Goal: Information Seeking & Learning: Learn about a topic

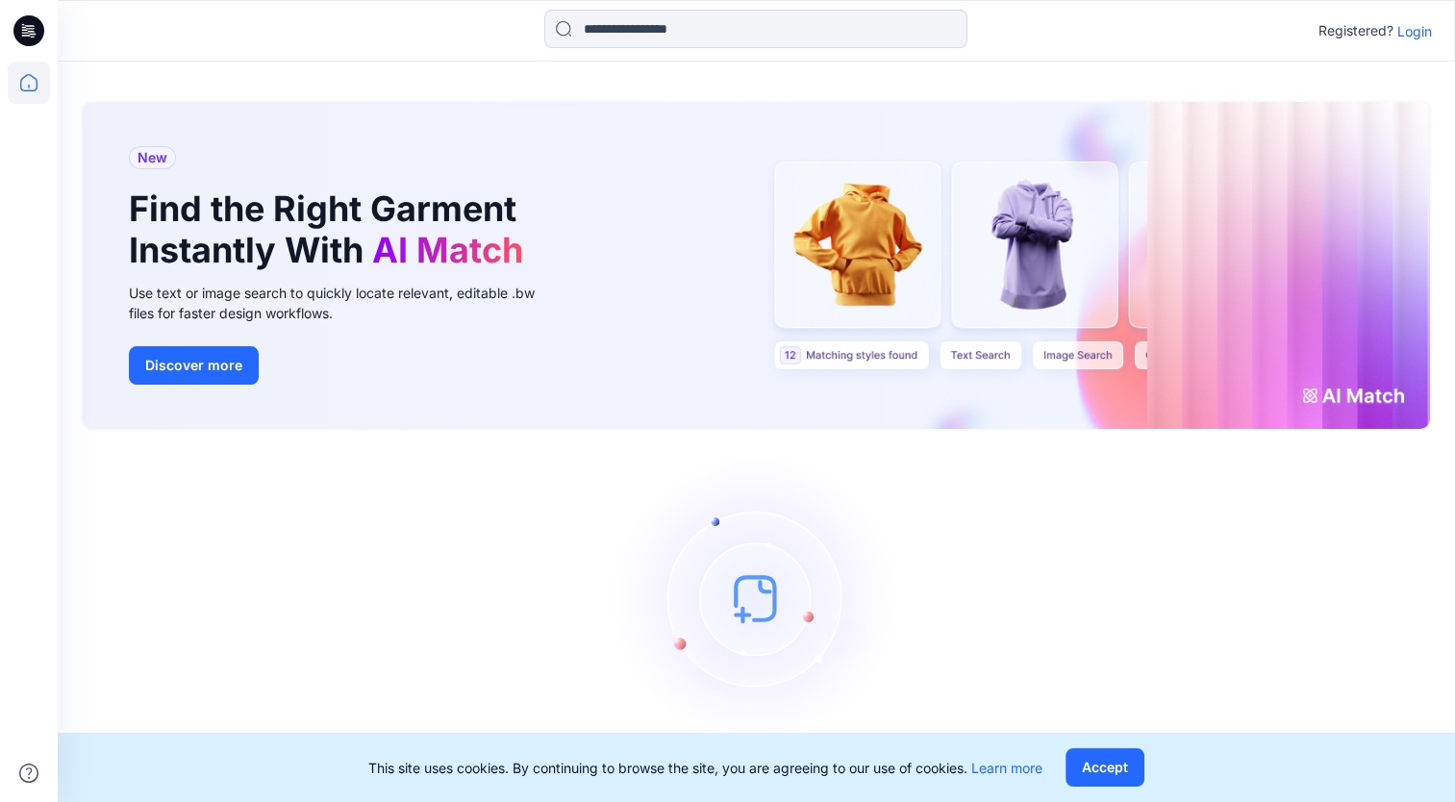
click at [1409, 595] on div "Let's get started! Click New to add a style or create a folder." at bounding box center [757, 627] width 1352 height 346
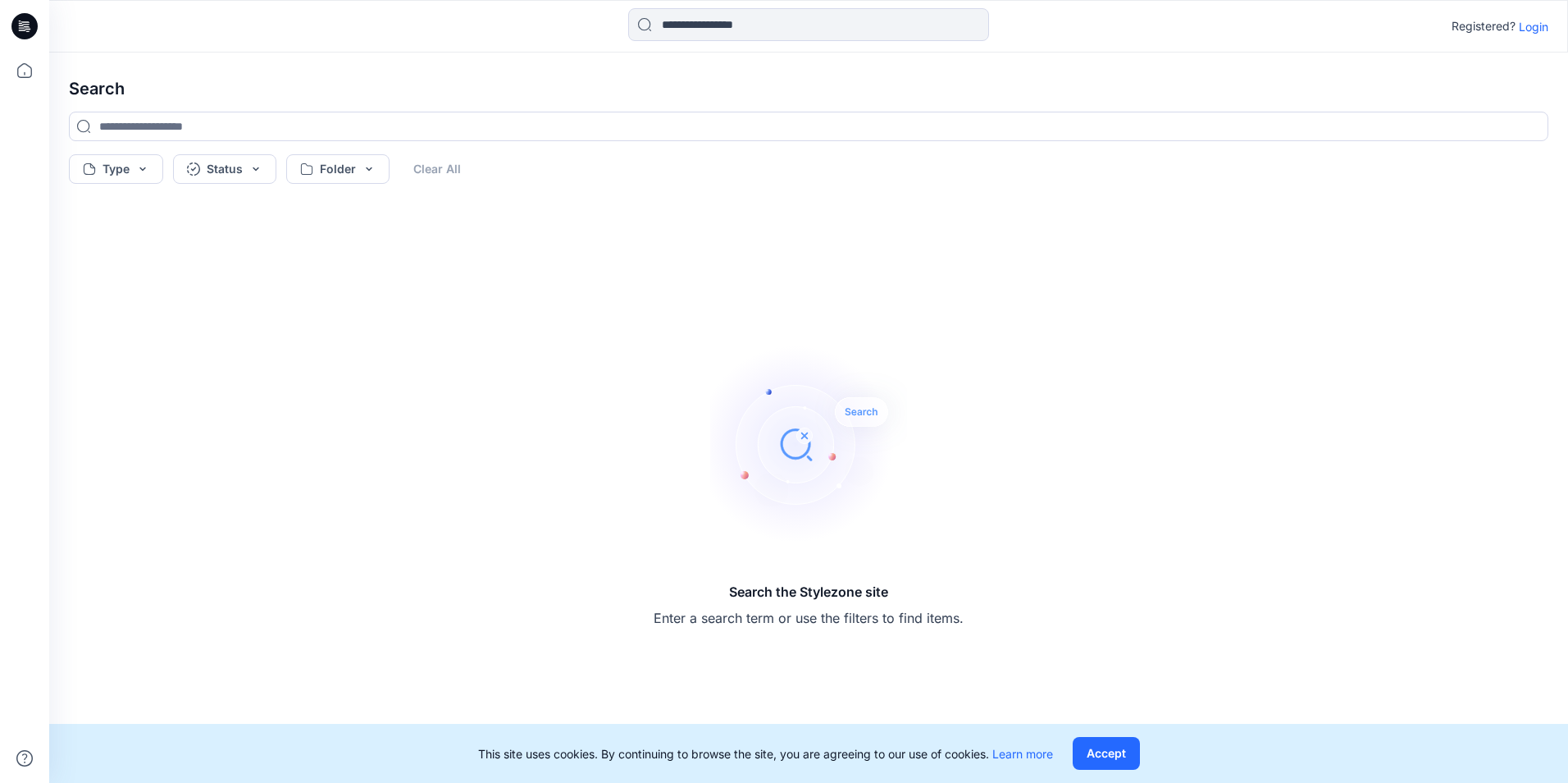
click at [320, 293] on div "Search the Stylezone site Enter a search term or use the filters to find items." at bounding box center [808, 487] width 1506 height 566
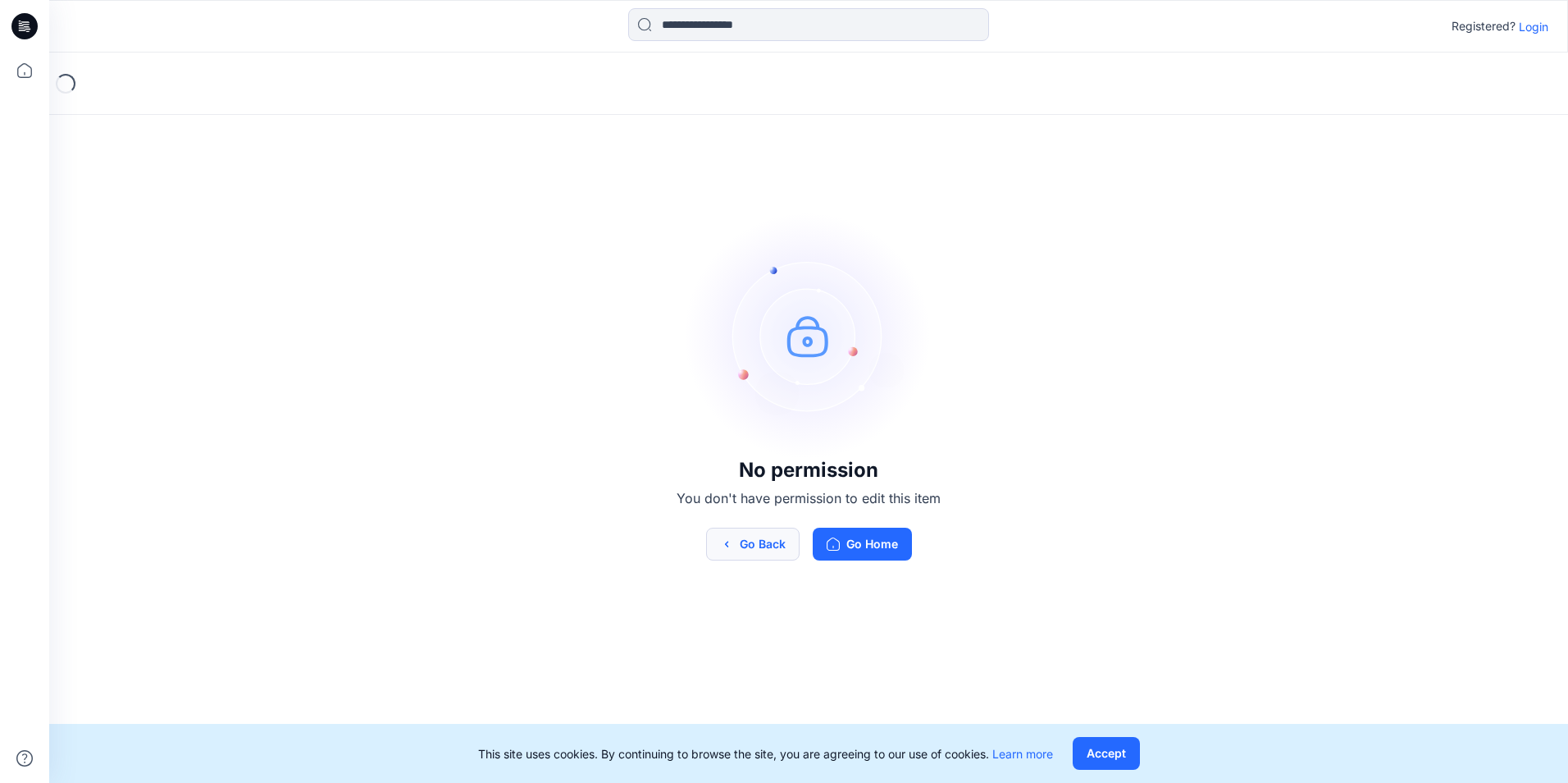
click at [772, 548] on button "Go Back" at bounding box center [753, 544] width 94 height 32
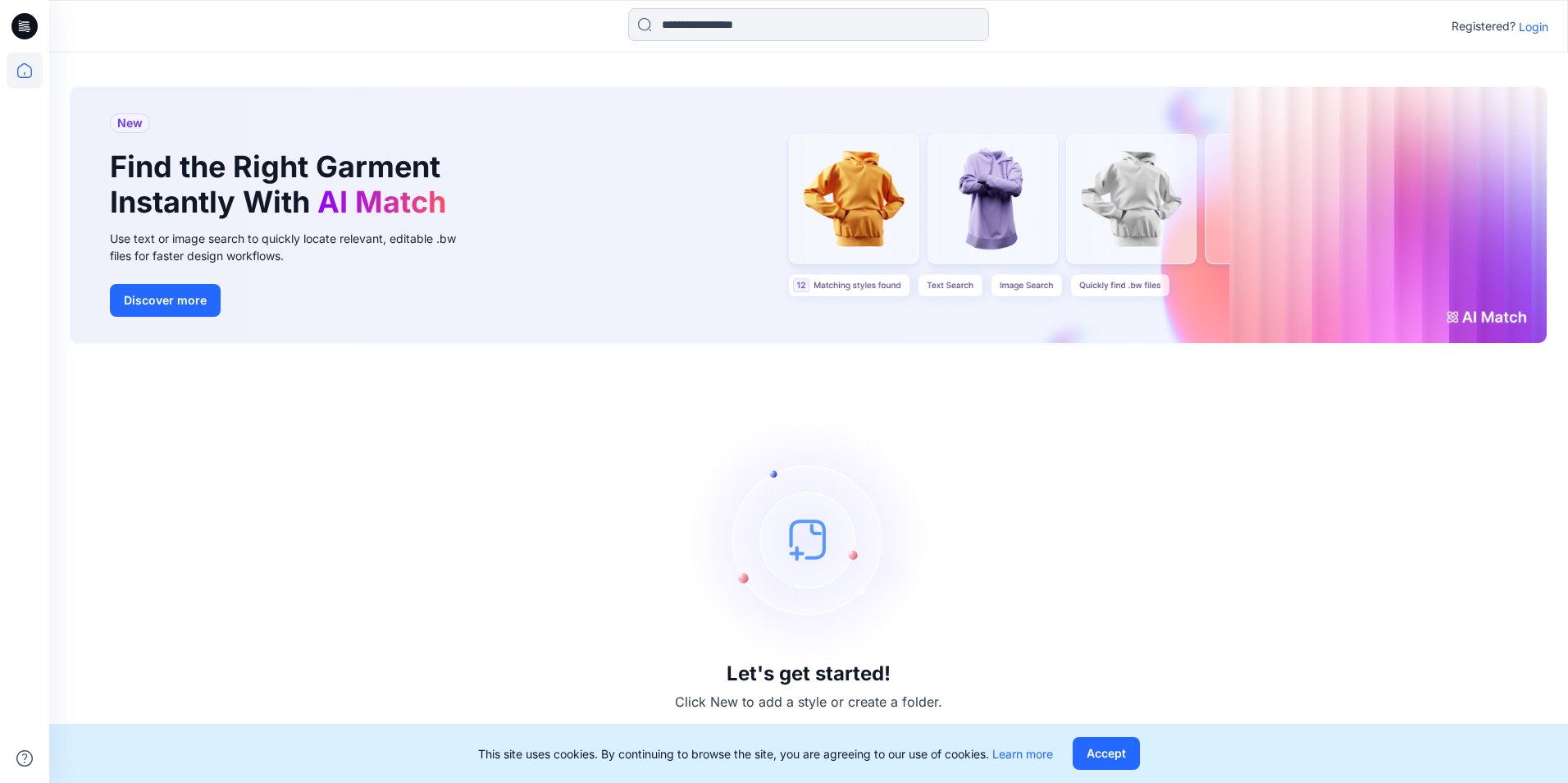
click at [779, 21] on input at bounding box center [808, 25] width 361 height 32
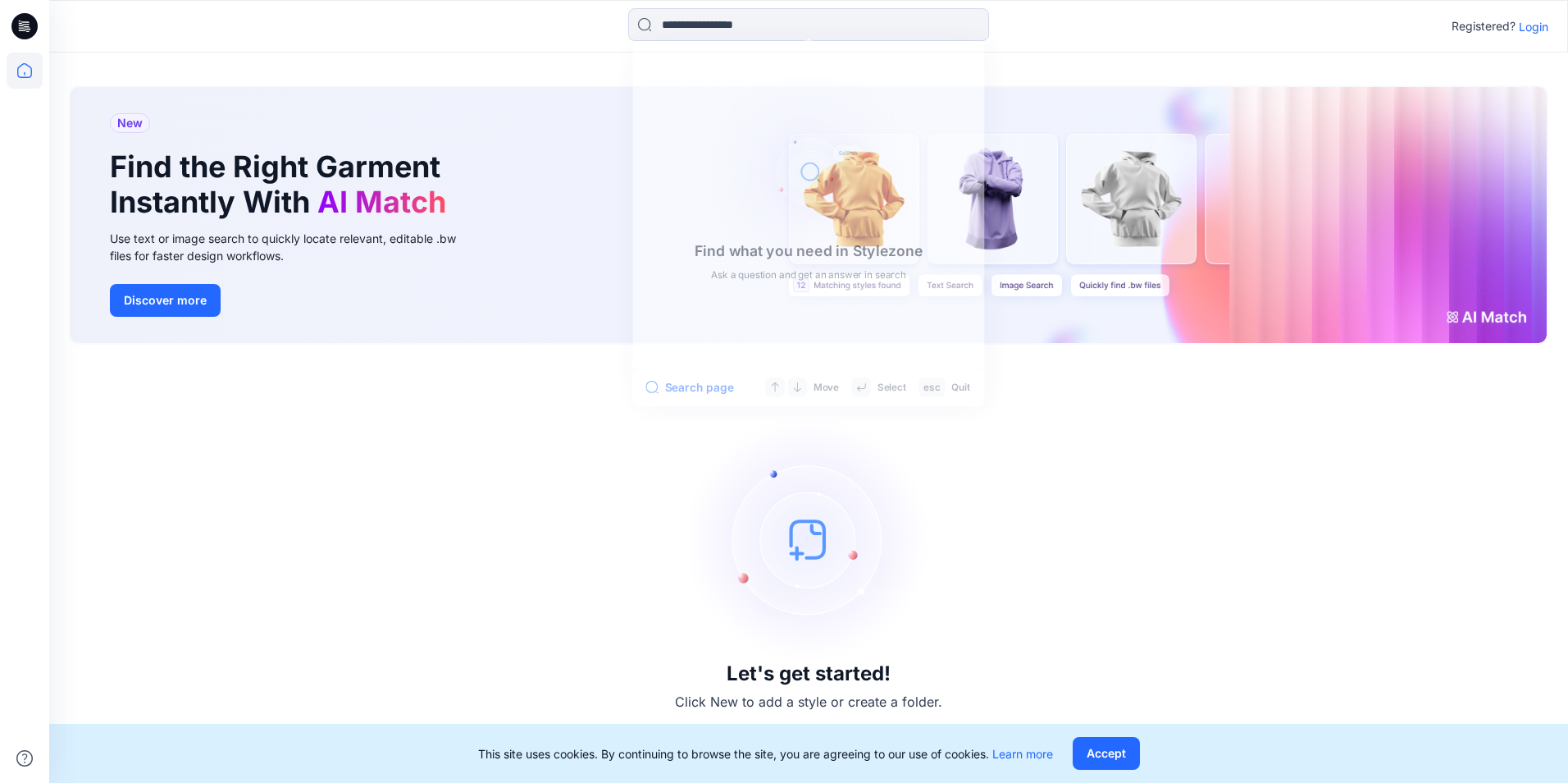
click at [498, 382] on div "Let's get started! Click New to add a style or create a folder." at bounding box center [808, 563] width 1479 height 398
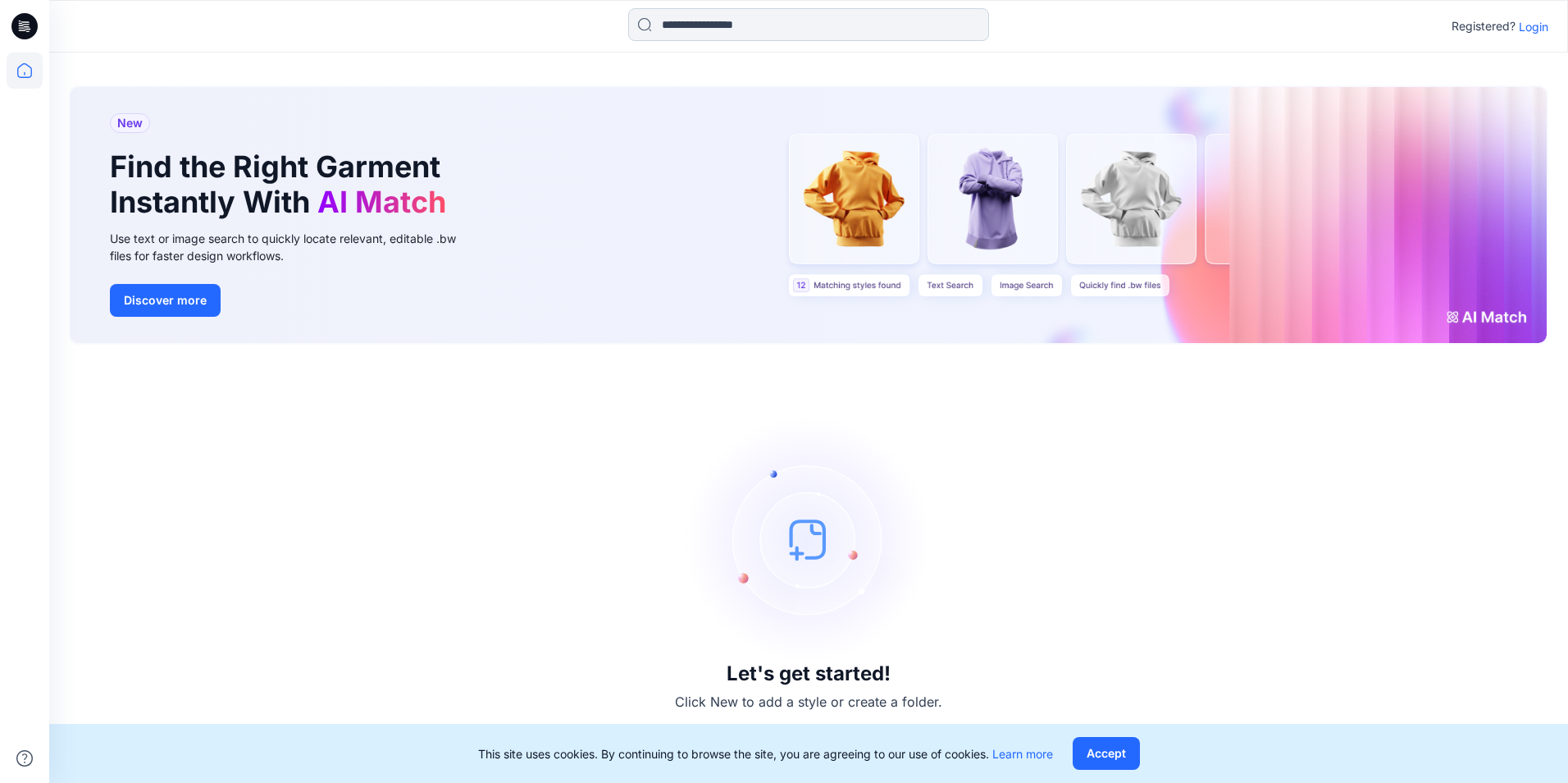
click at [778, 29] on input at bounding box center [808, 25] width 361 height 32
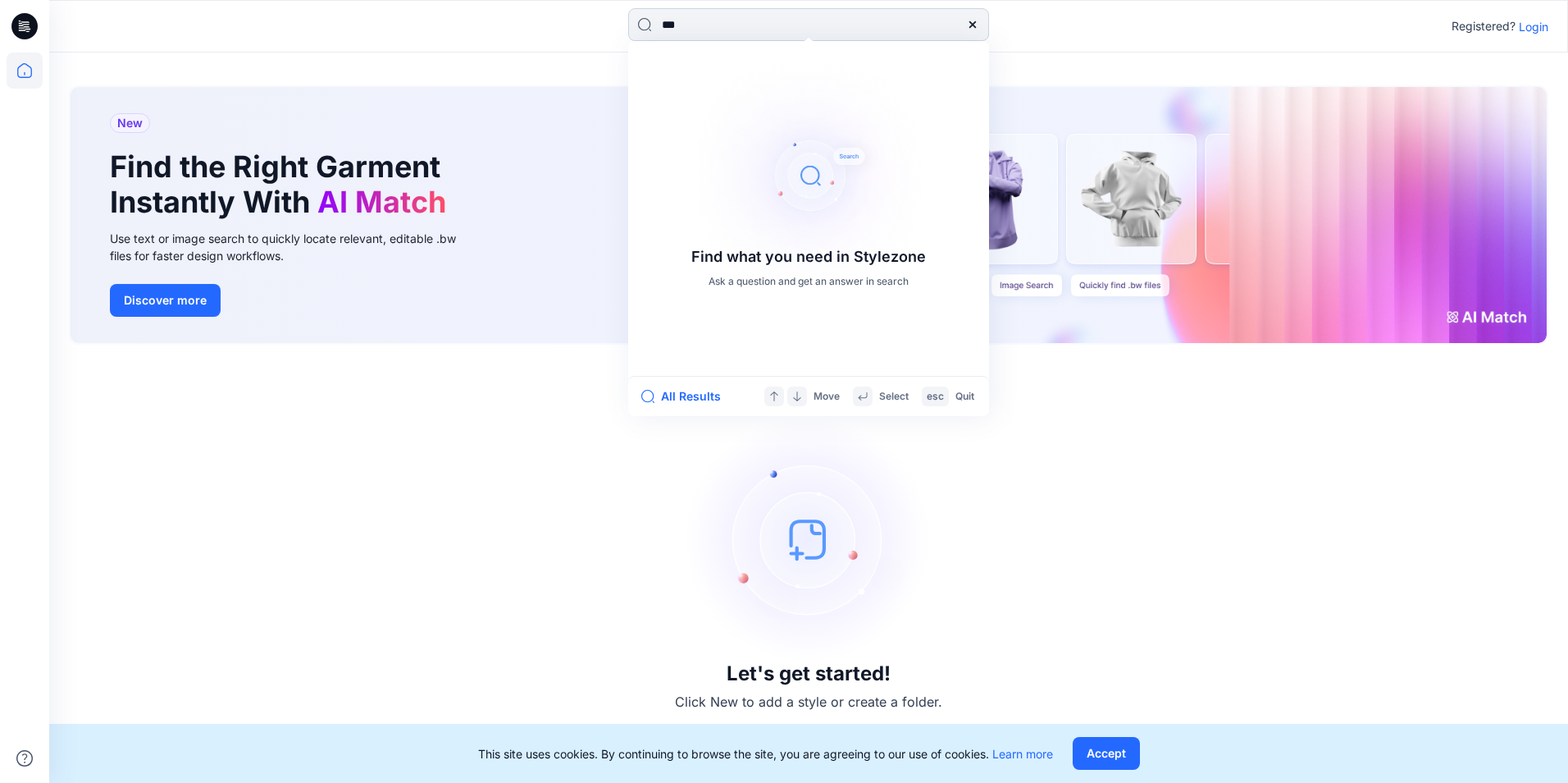
type input "****"
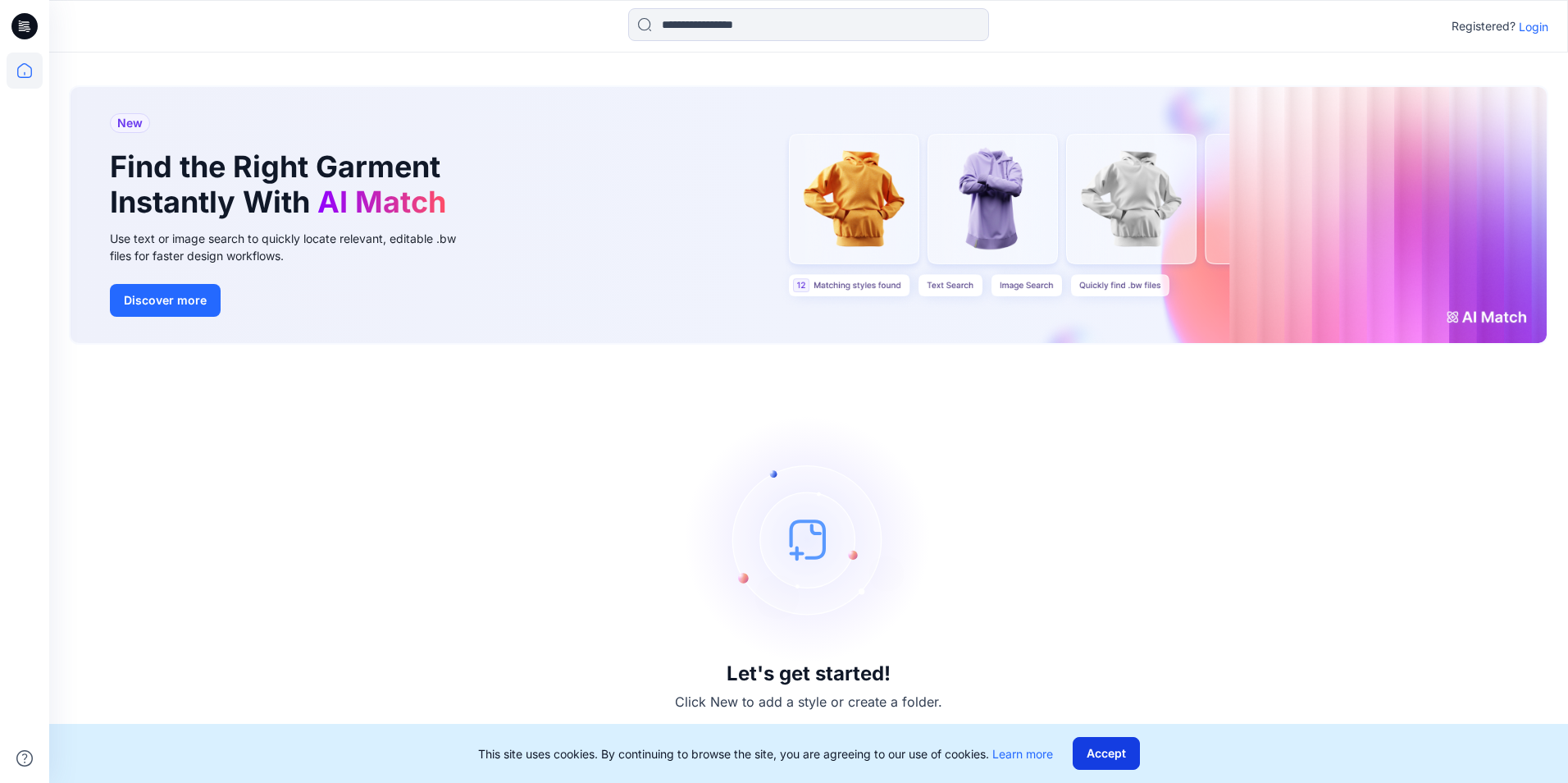
click at [1097, 748] on button "Accept" at bounding box center [1106, 753] width 67 height 32
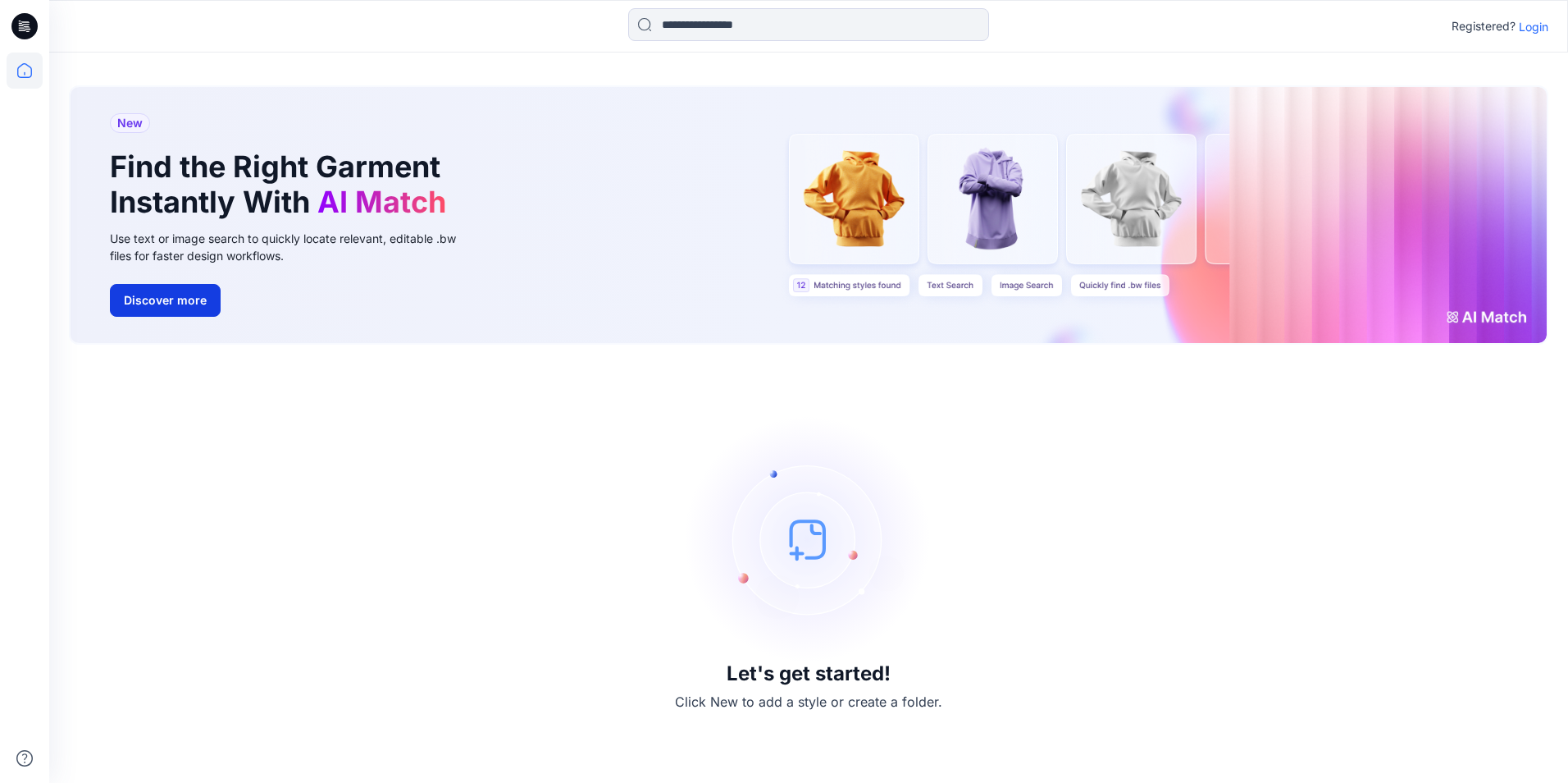
click at [162, 294] on button "Discover more" at bounding box center [165, 300] width 111 height 32
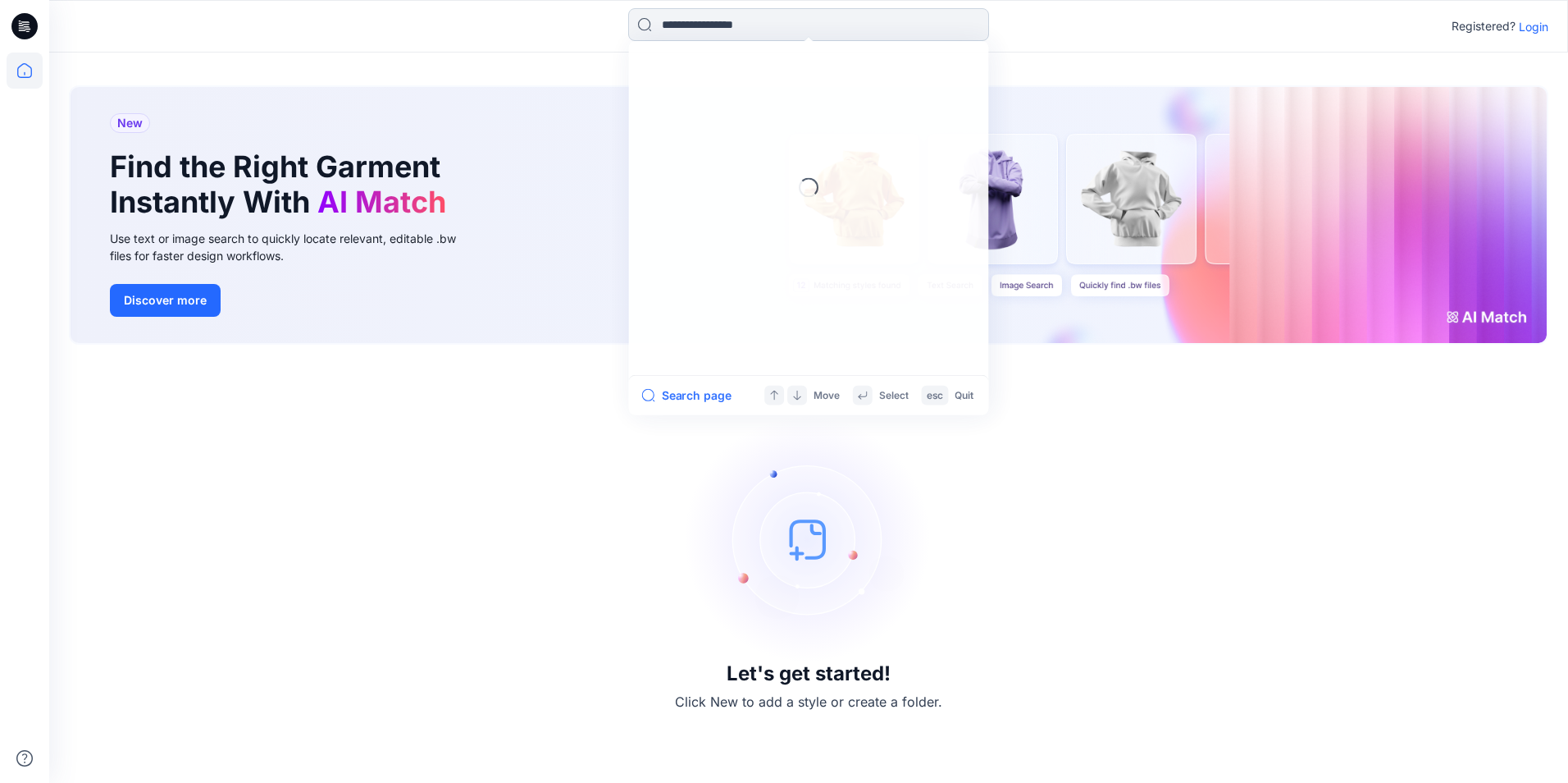
click at [808, 23] on input at bounding box center [808, 25] width 361 height 32
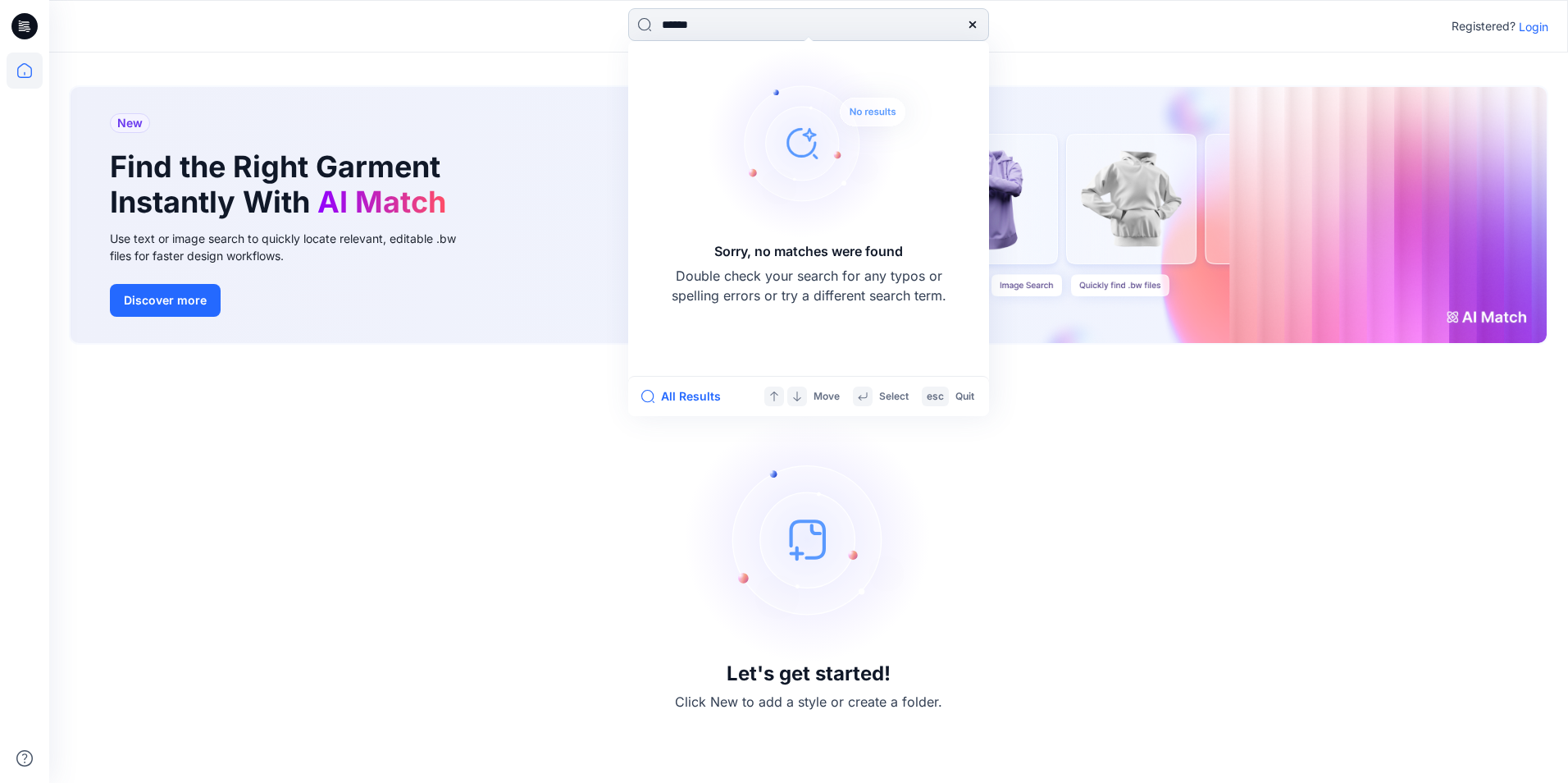
type input "******"
click at [697, 23] on input "******" at bounding box center [808, 25] width 361 height 32
type input "******"
click at [936, 29] on input "******" at bounding box center [808, 25] width 361 height 32
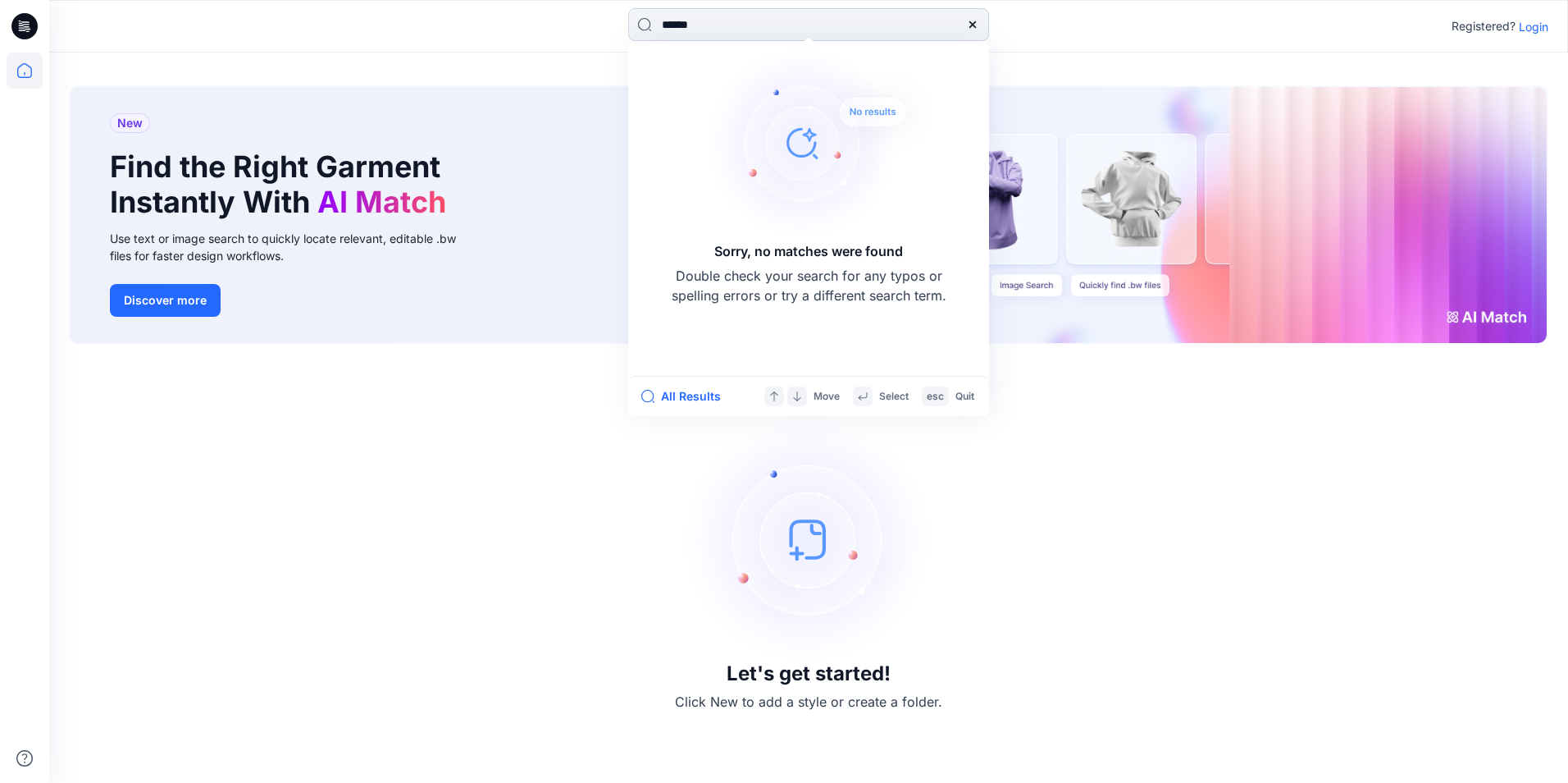
click at [800, 29] on input "******" at bounding box center [808, 25] width 361 height 32
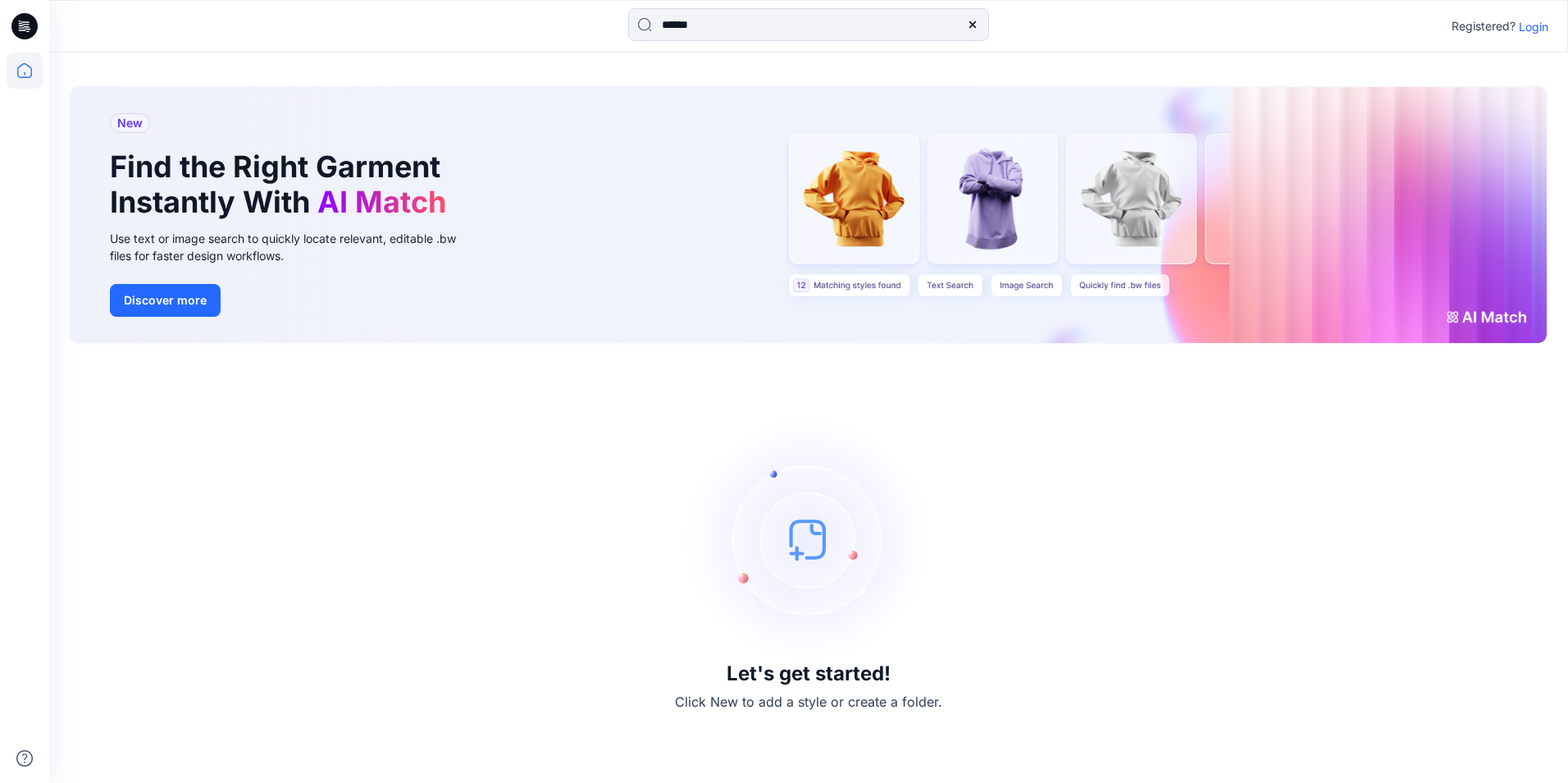
drag, startPoint x: 1021, startPoint y: 584, endPoint x: 357, endPoint y: 485, distance: 671.3
click at [377, 476] on div "Let's get started! Click New to add a style or create a folder." at bounding box center [808, 563] width 1479 height 398
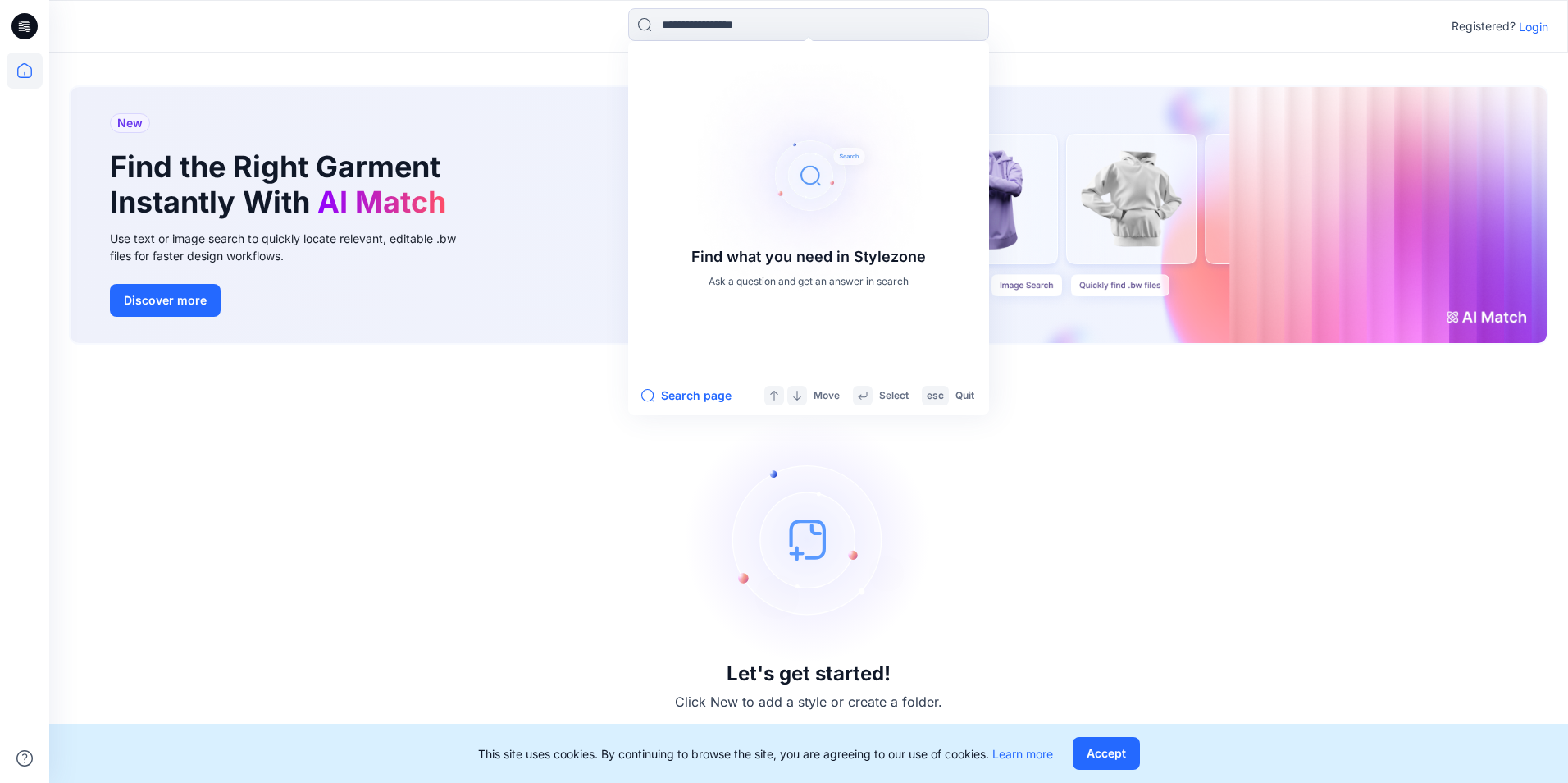
click at [1535, 27] on p "Login" at bounding box center [1533, 26] width 30 height 17
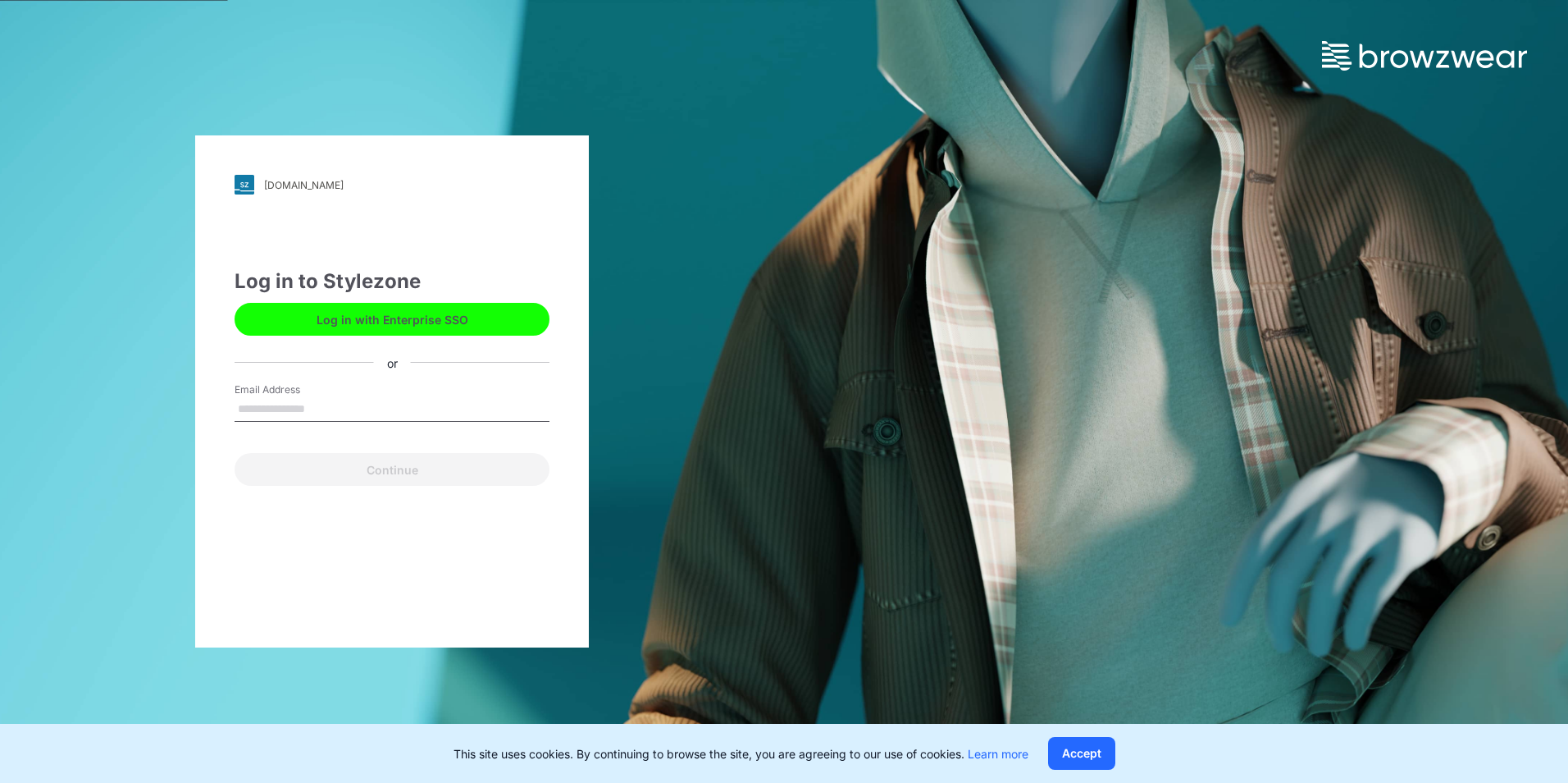
click at [700, 496] on div "pic.stylezone.com Loading... Log in to Stylezone Log in with Enterprise SSO or …" at bounding box center [392, 392] width 784 height 783
click at [290, 402] on input "Email Address" at bounding box center [391, 409] width 315 height 25
type input "**********"
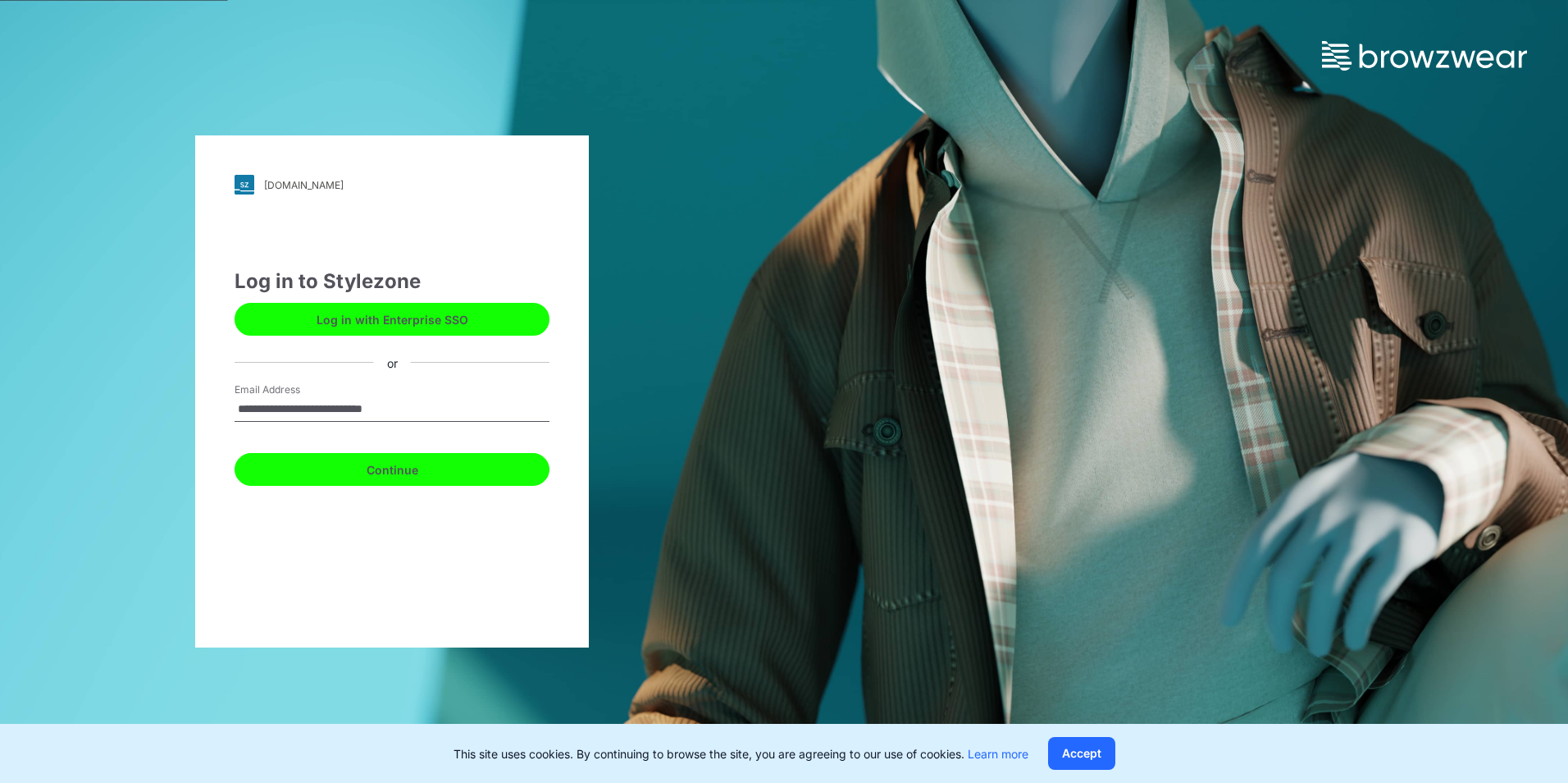
click at [418, 478] on button "Continue" at bounding box center [391, 469] width 315 height 32
click at [336, 475] on button "Continue" at bounding box center [391, 469] width 315 height 32
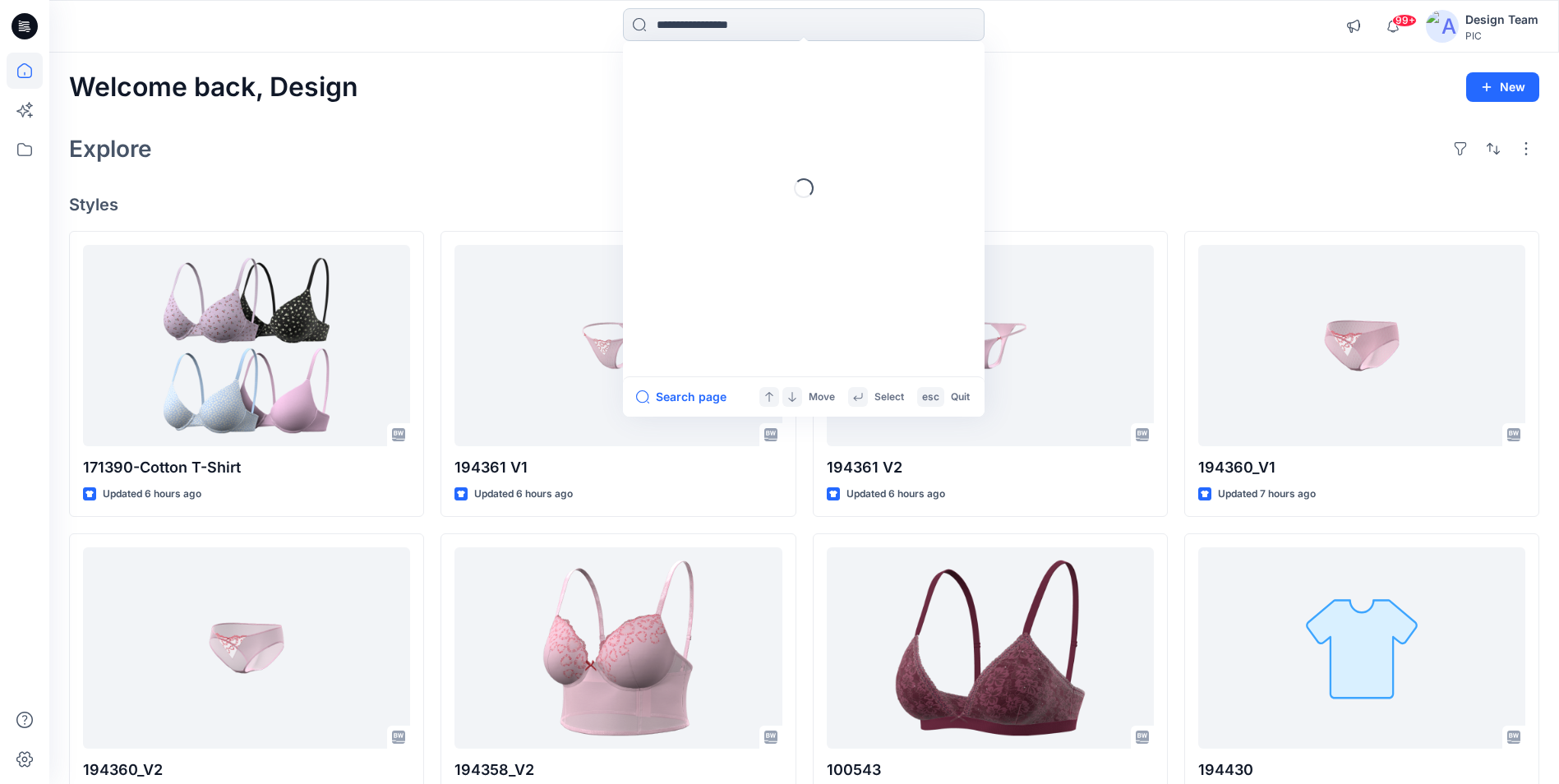
click at [795, 30] on input at bounding box center [803, 25] width 361 height 32
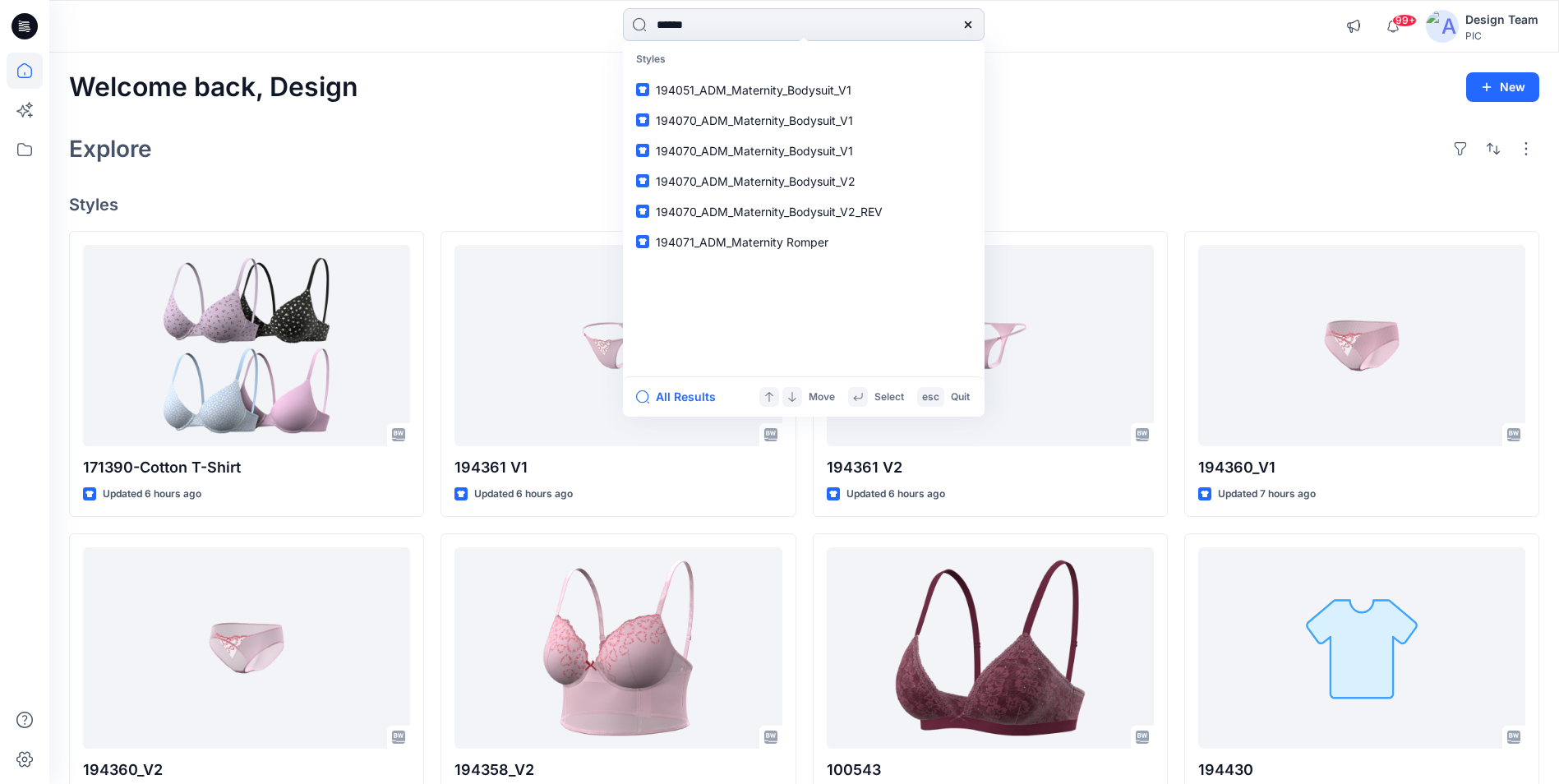
type input "******"
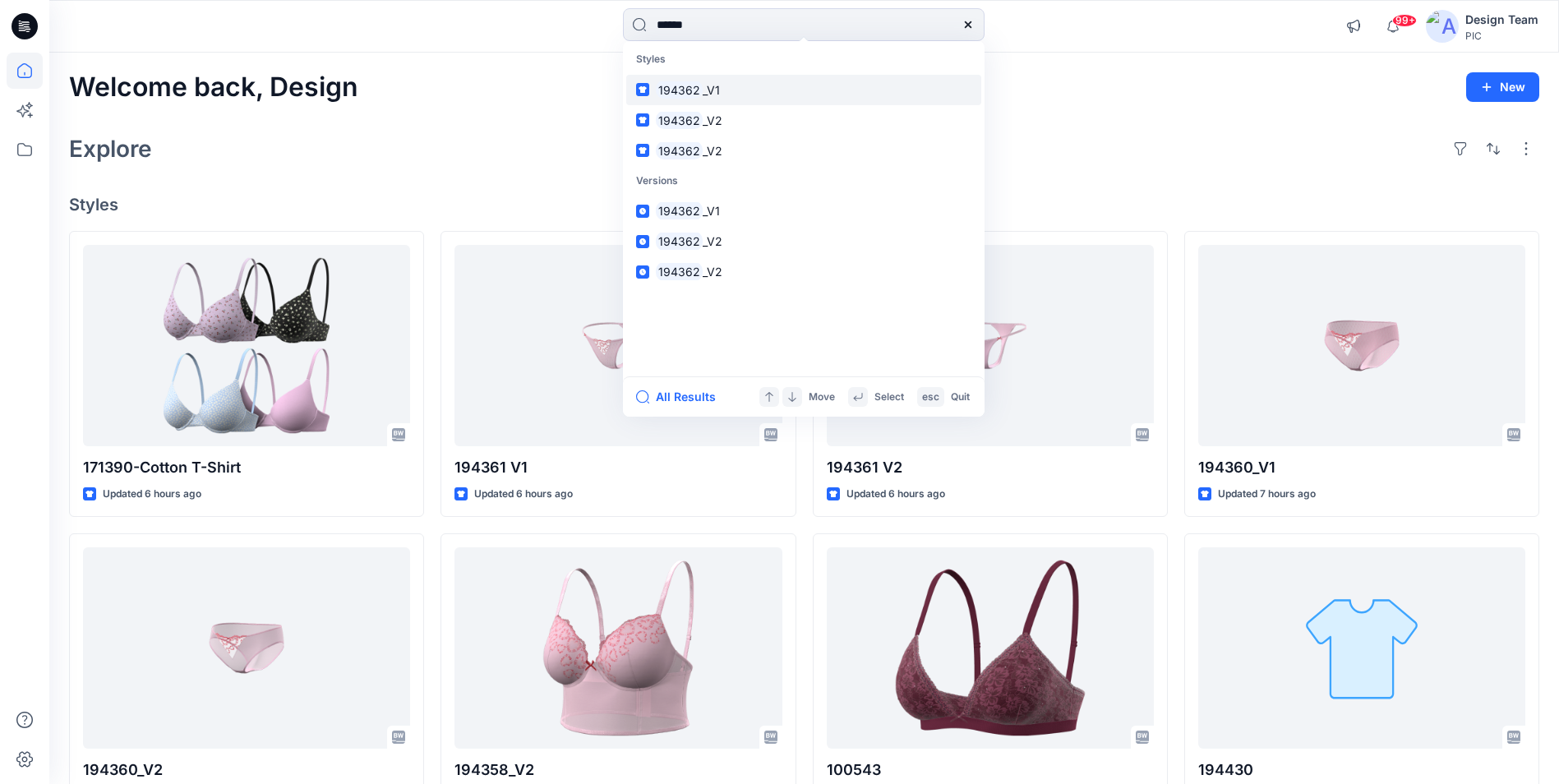
click at [737, 100] on link "194362 _V1" at bounding box center [804, 91] width 355 height 31
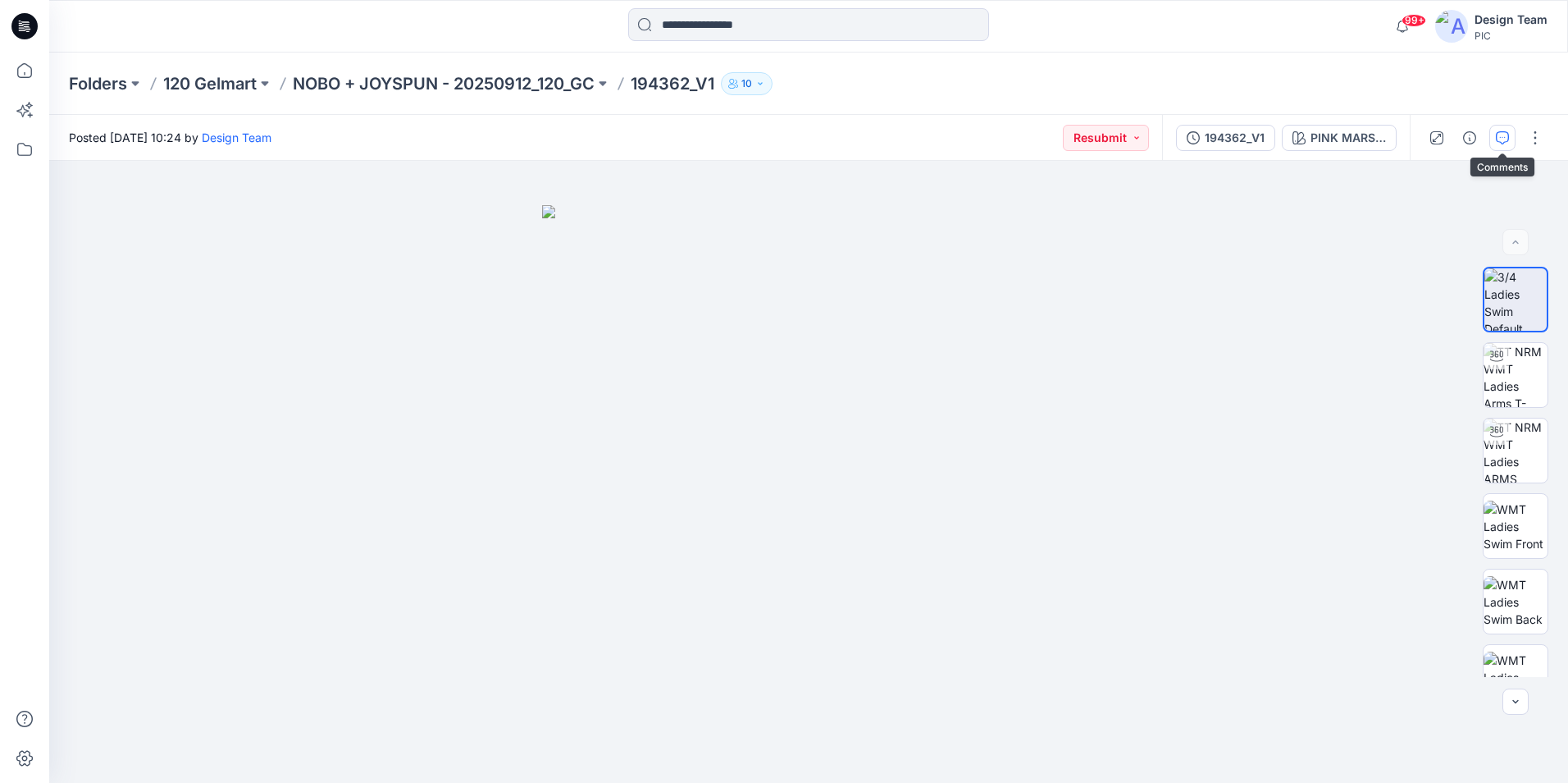
click at [1504, 141] on icon "button" at bounding box center [1502, 137] width 13 height 13
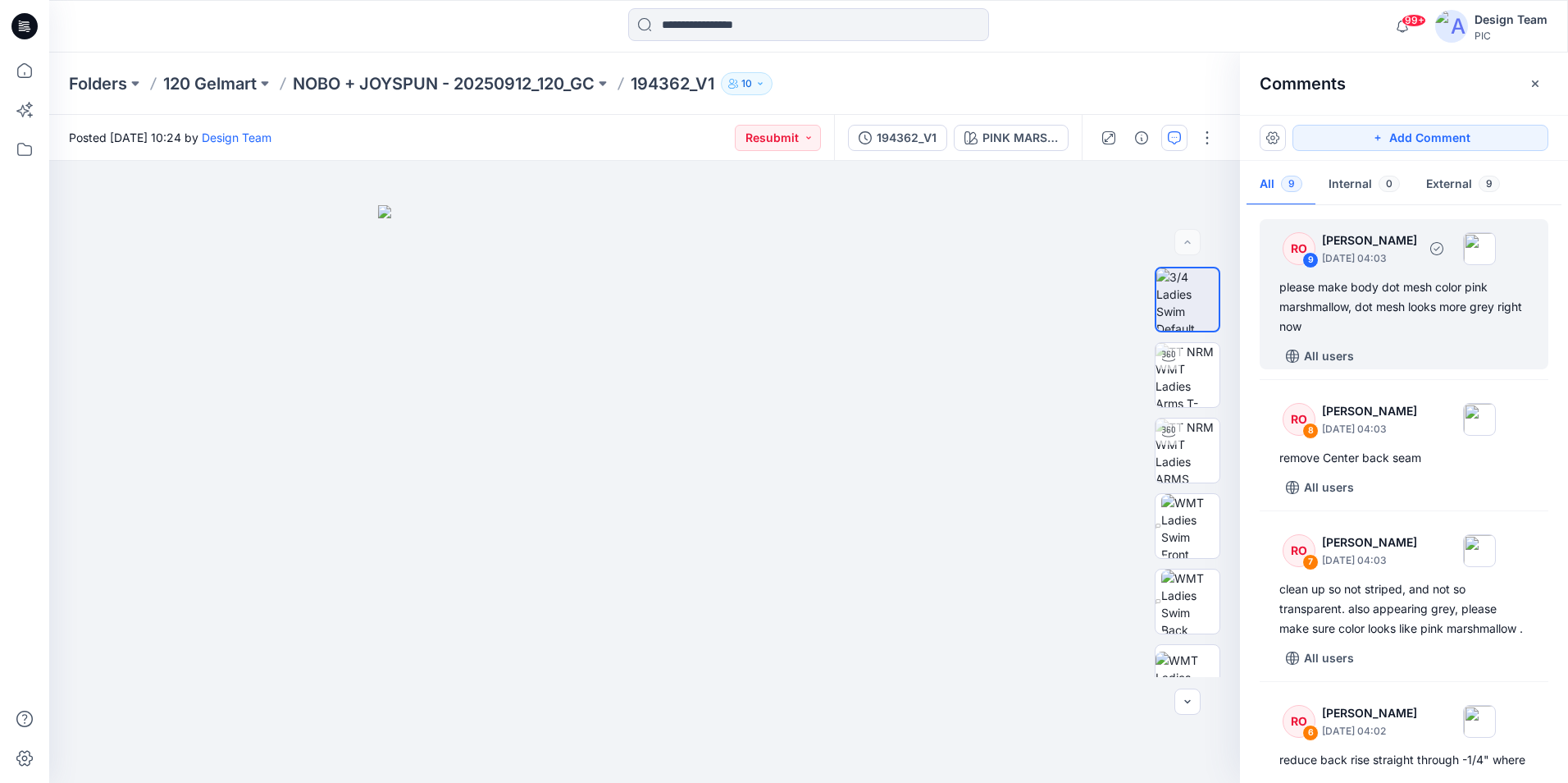
click at [1444, 327] on div "please make body dot mesh color pink marshmallow, dot mesh looks more grey righ…" at bounding box center [1404, 306] width 249 height 59
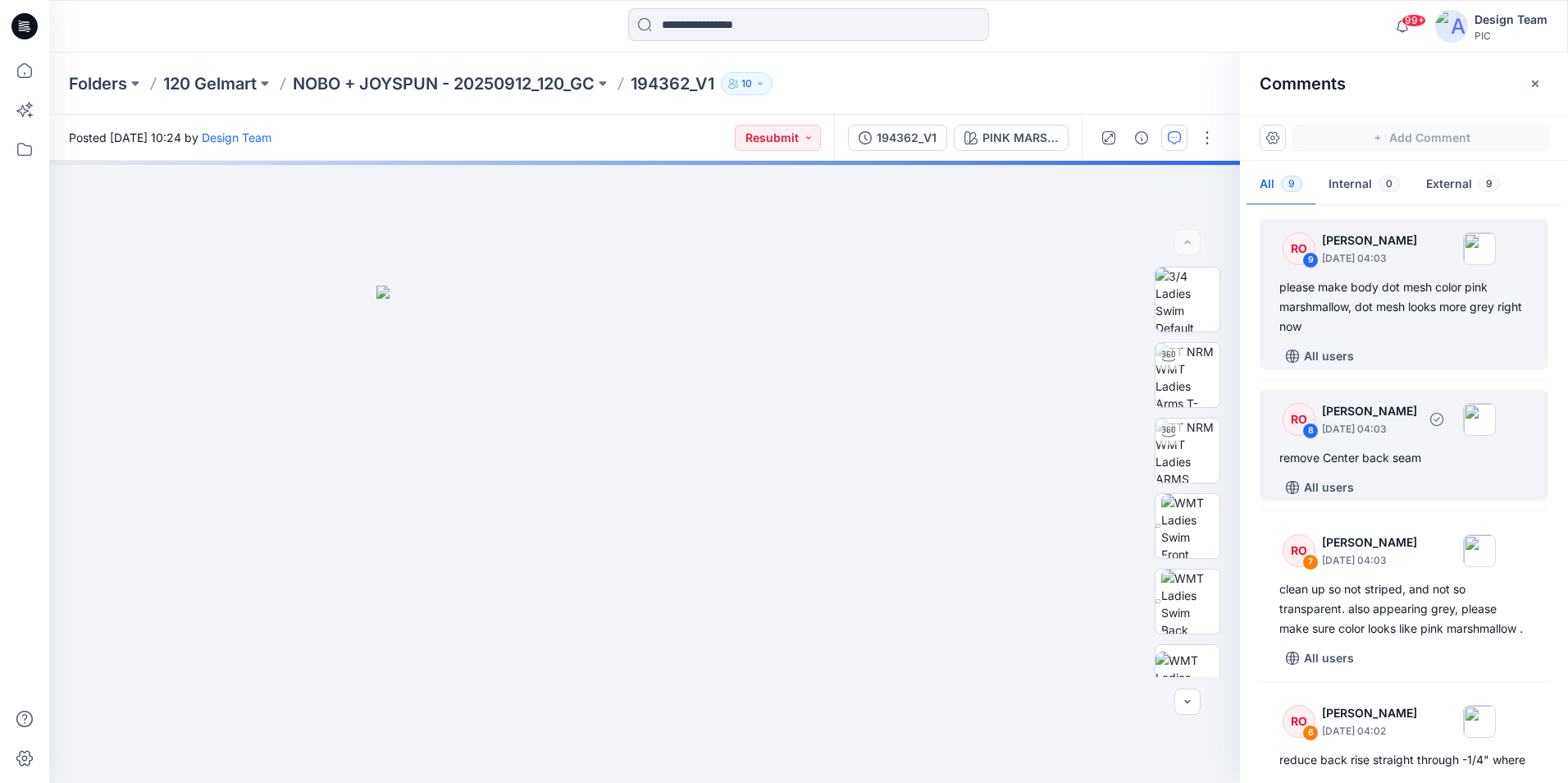
click at [1436, 455] on div "remove Center back seam" at bounding box center [1404, 457] width 249 height 20
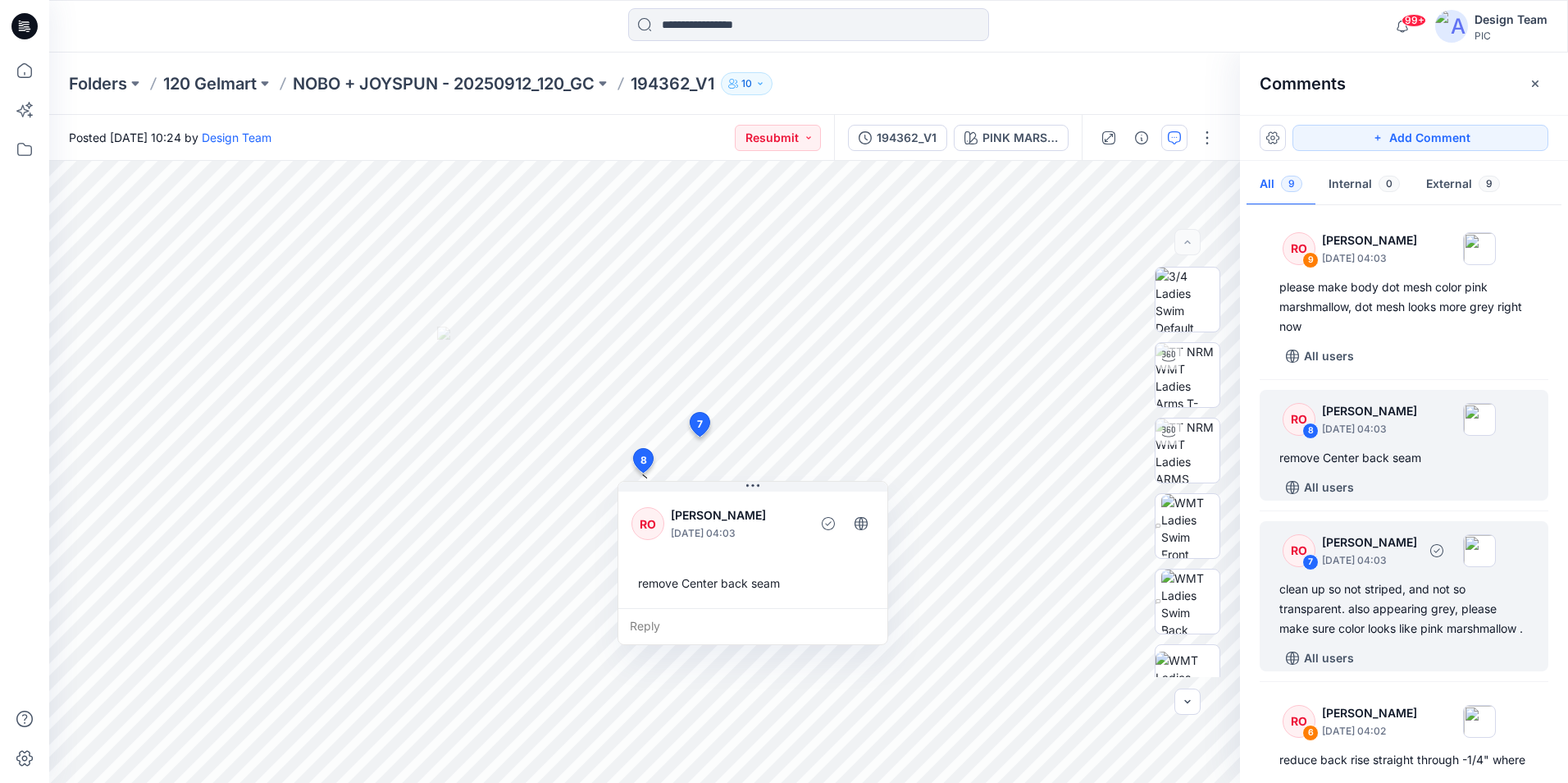
click at [1451, 634] on div "clean up so not striped, and not so transparent. also appearing grey, please ma…" at bounding box center [1404, 608] width 249 height 59
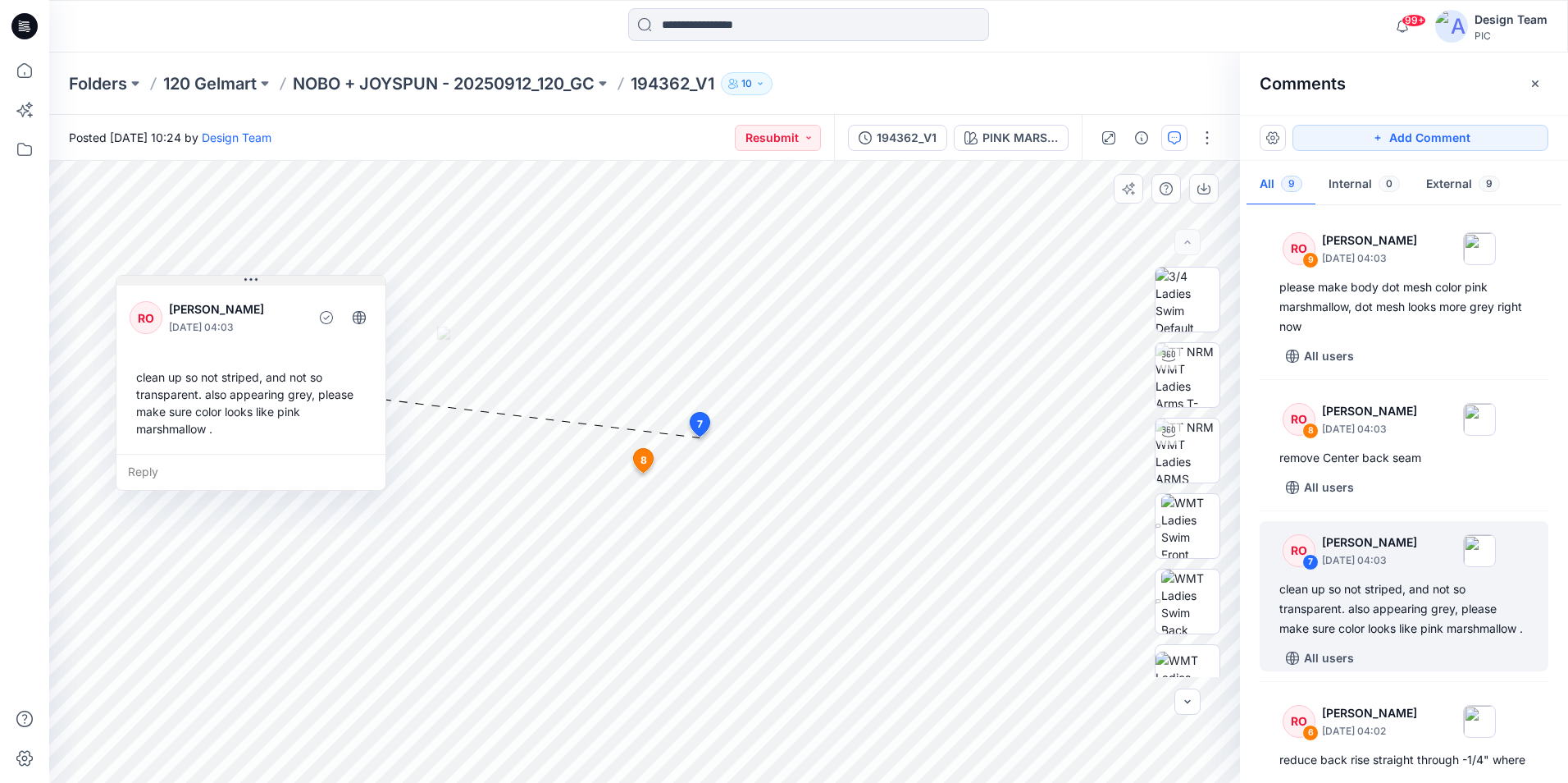
drag, startPoint x: 608, startPoint y: 443, endPoint x: 194, endPoint y: 285, distance: 443.1
click at [194, 285] on button at bounding box center [252, 281] width 269 height 10
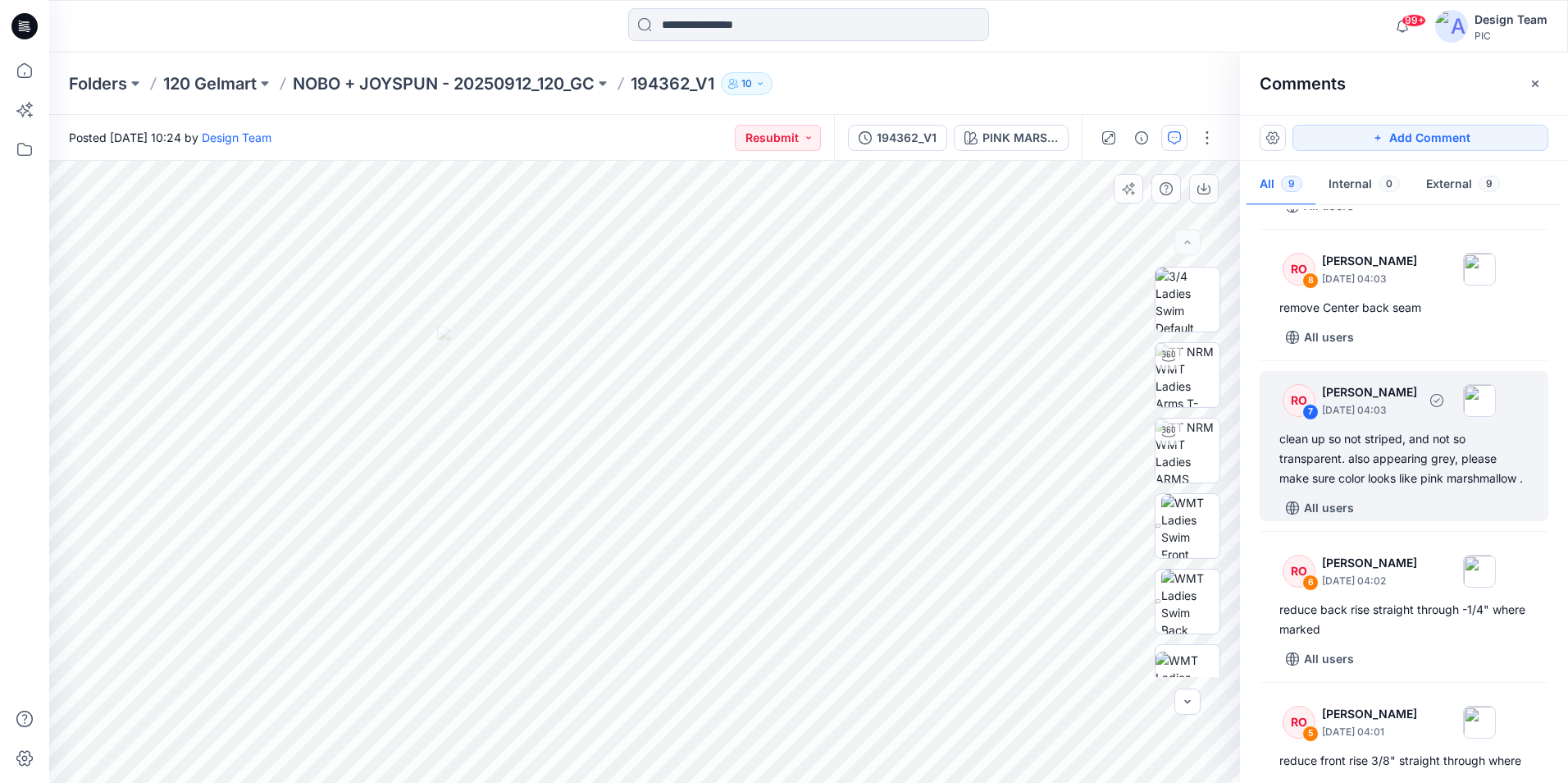
scroll to position [164, 0]
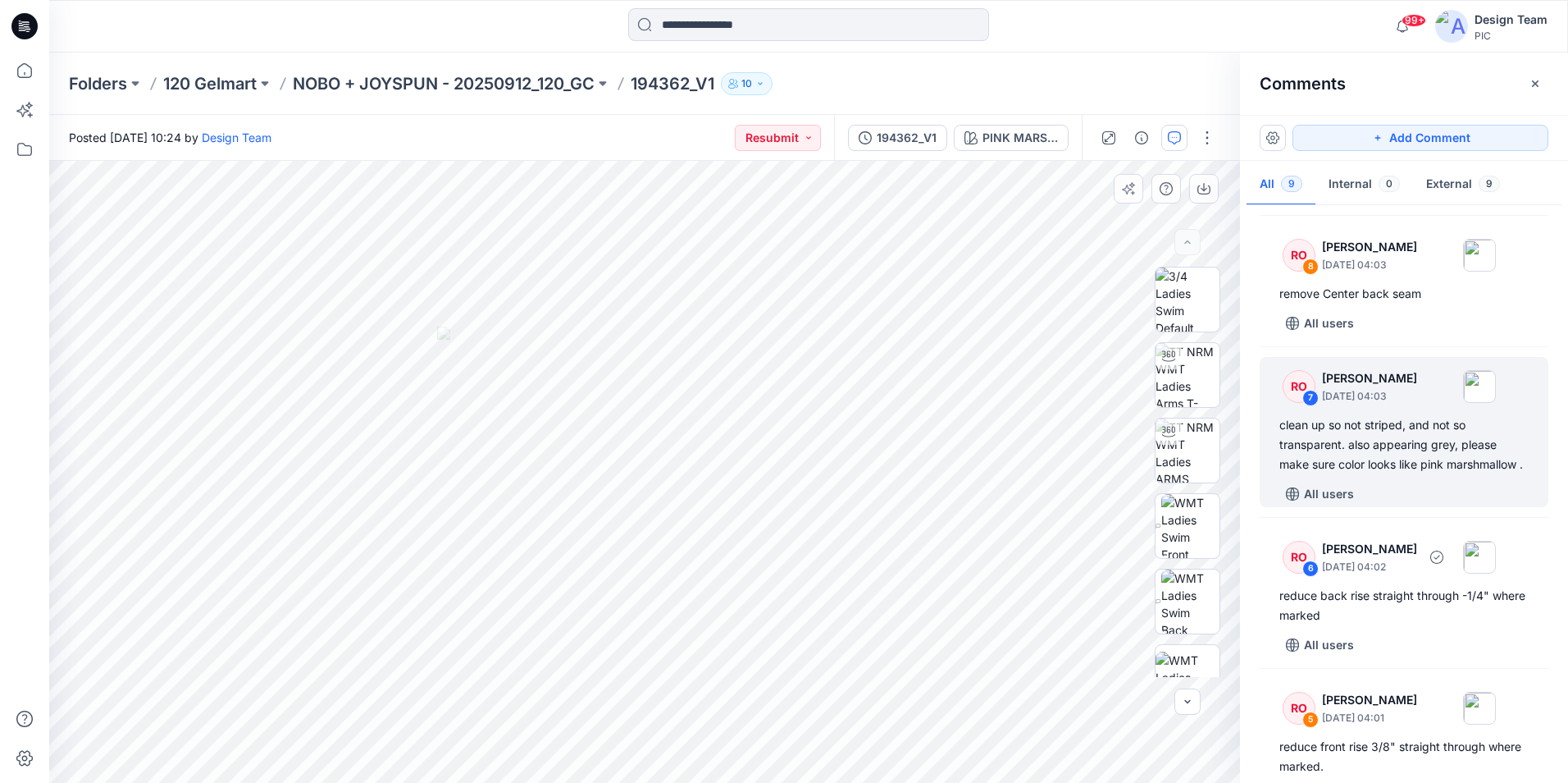
click at [1441, 625] on div "reduce back rise straight through -1/4" where marked" at bounding box center [1404, 606] width 249 height 39
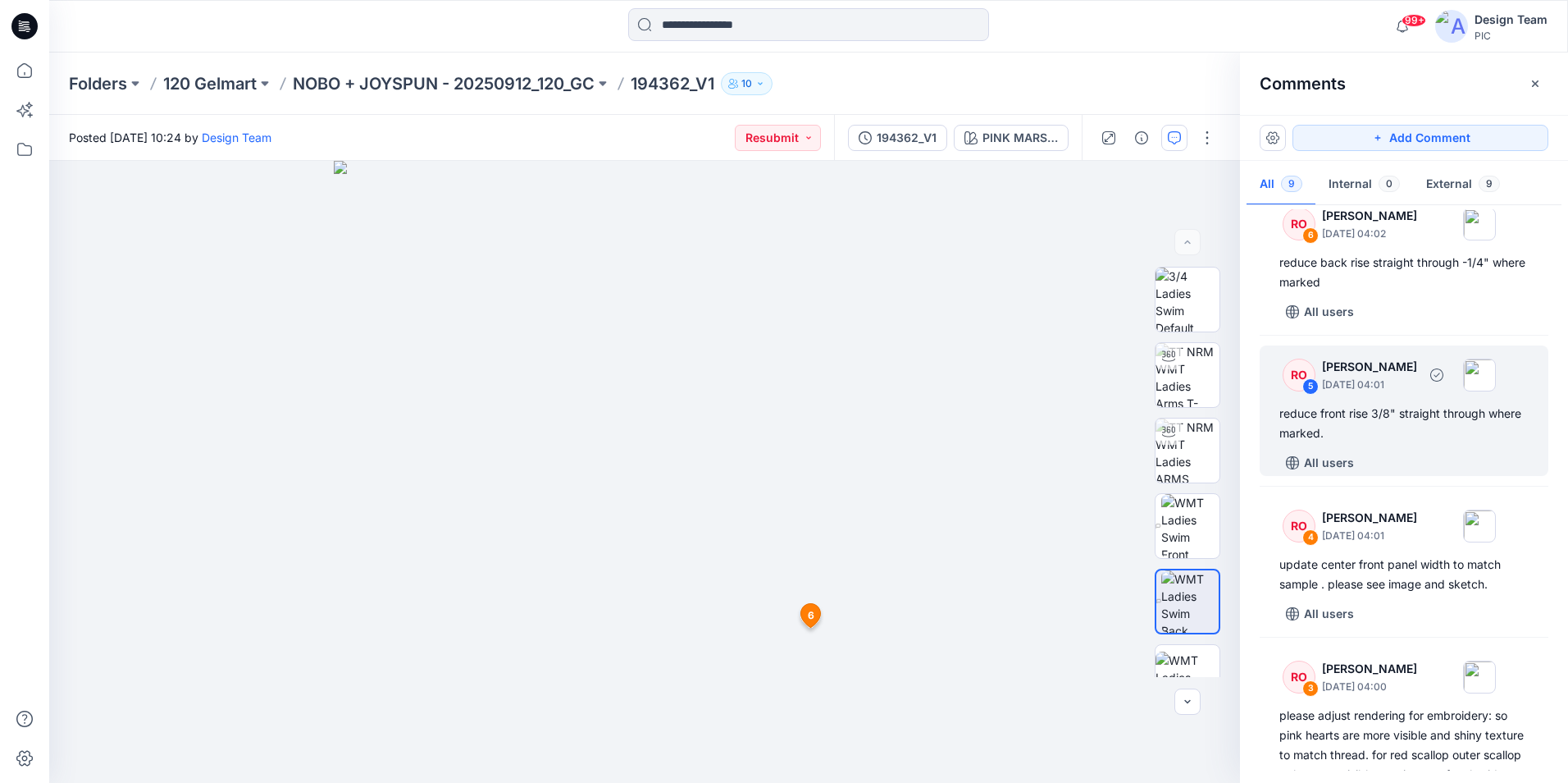
scroll to position [574, 0]
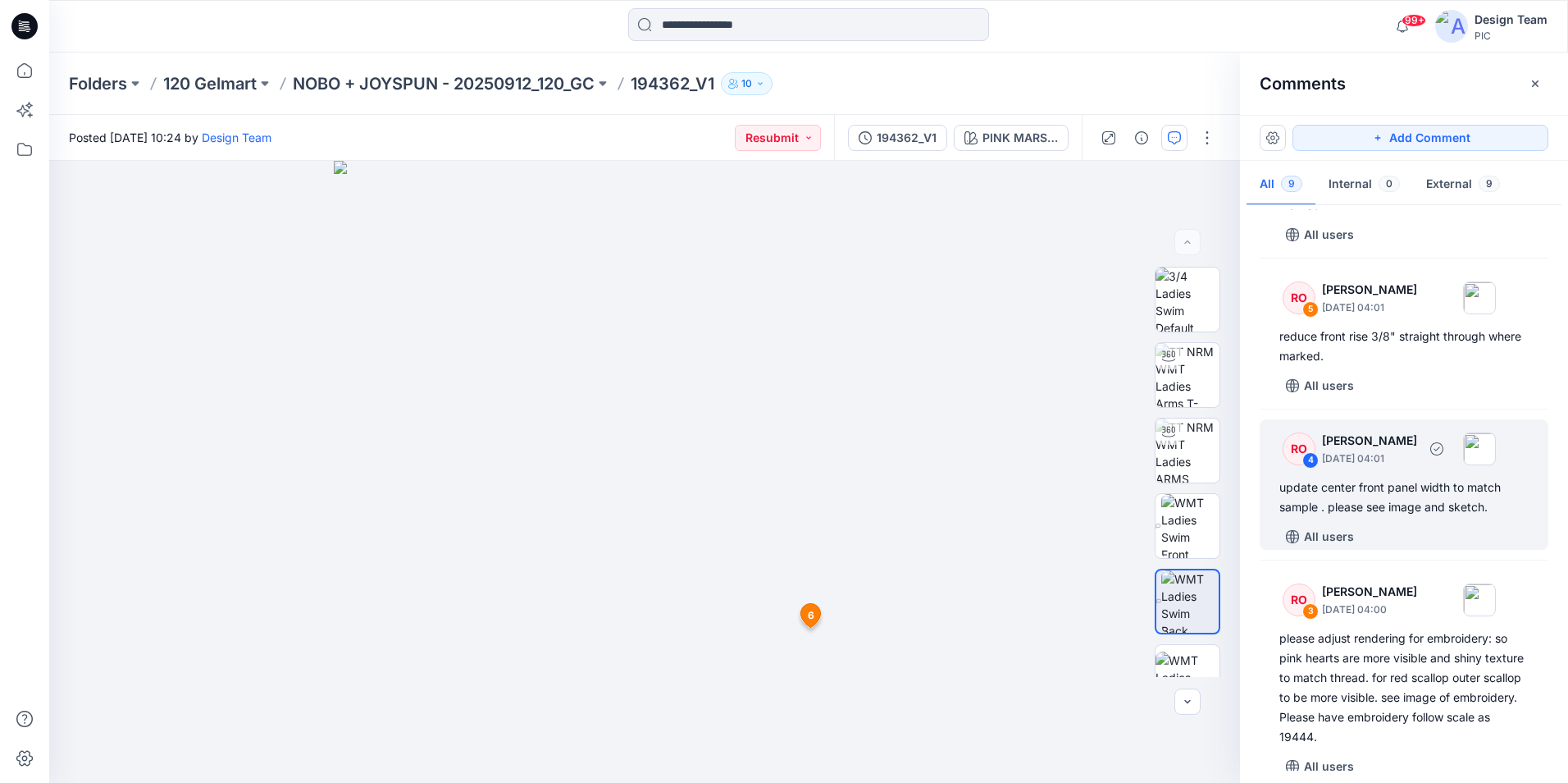
click at [1425, 517] on div "update center front panel width to match sample . please see image and sketch." at bounding box center [1404, 497] width 249 height 39
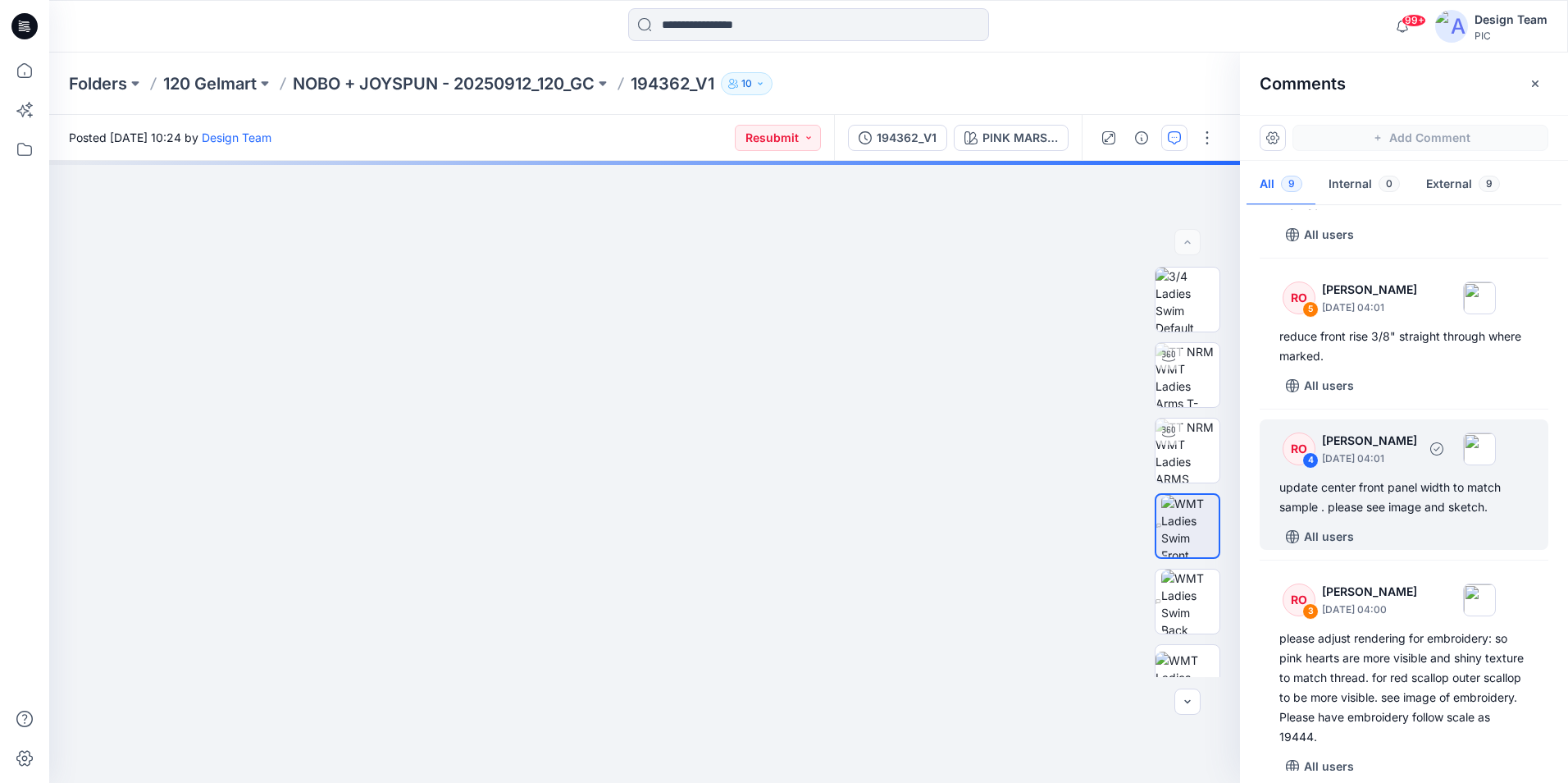
click at [1411, 517] on div "update center front panel width to match sample . please see image and sketch." at bounding box center [1404, 497] width 249 height 39
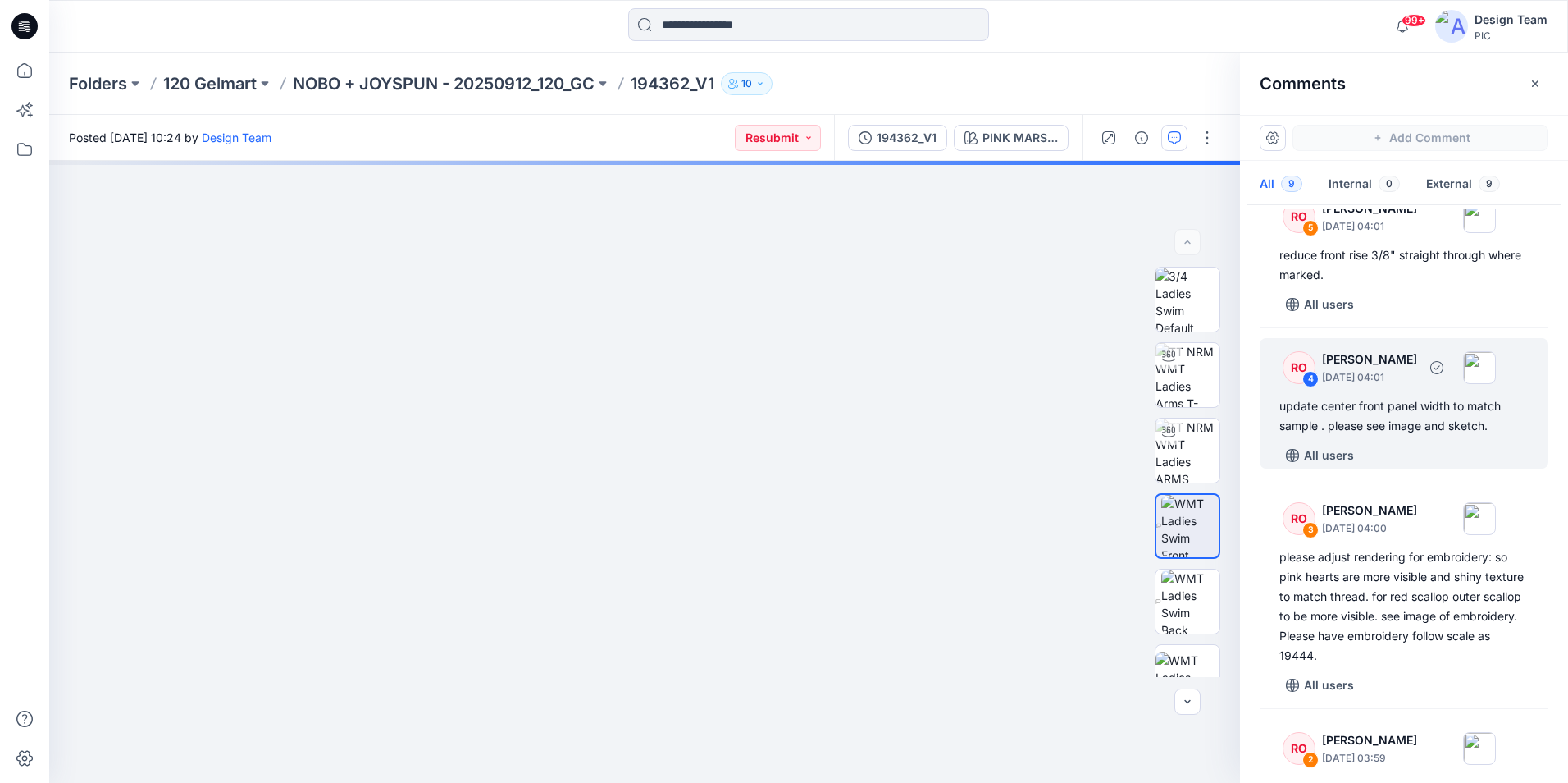
scroll to position [739, 0]
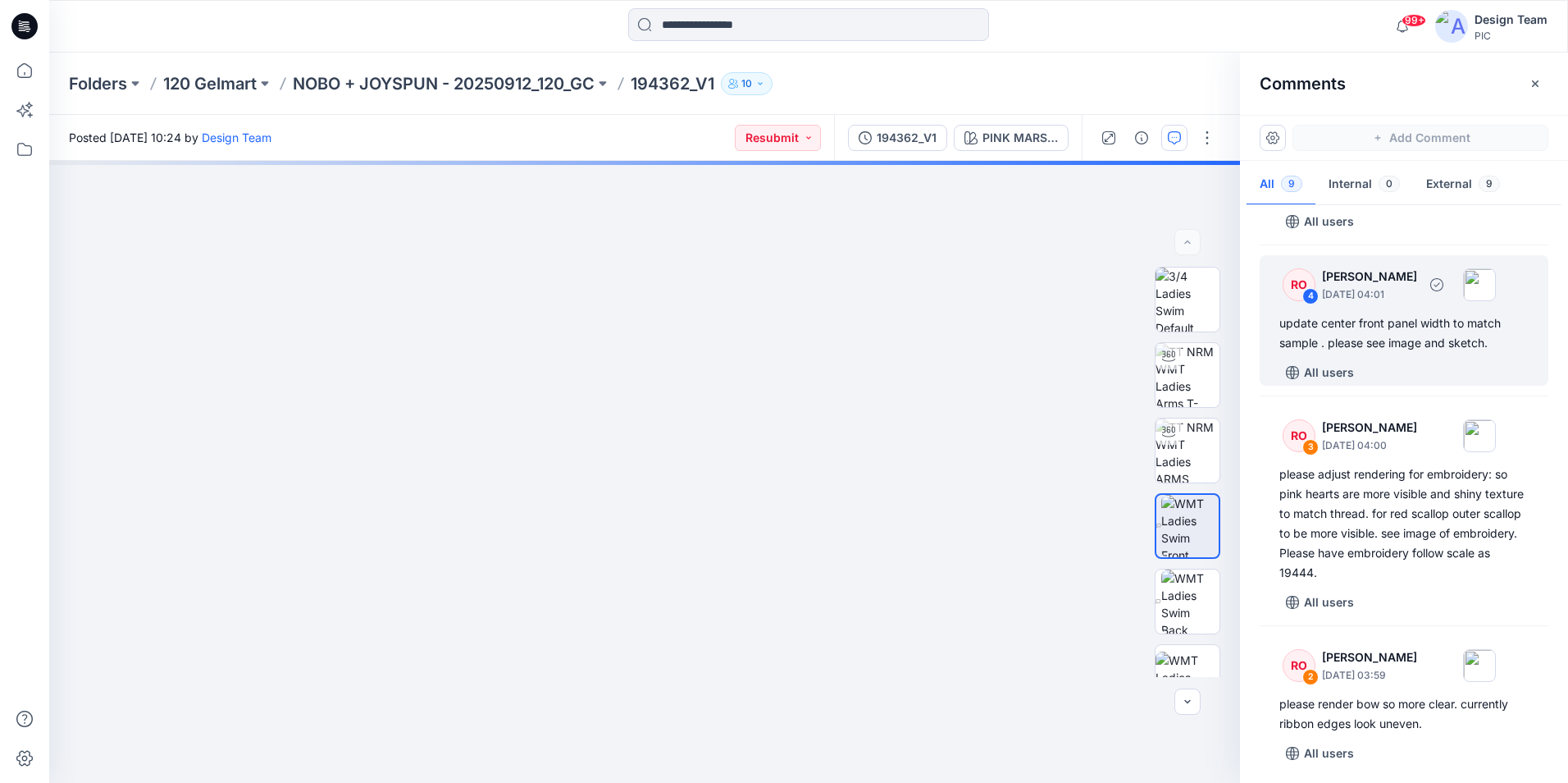
click at [1455, 328] on div "RO 4 [PERSON_NAME] [DATE] 04:01 update center front panel width to match sample…" at bounding box center [1404, 320] width 289 height 130
click at [1431, 353] on div "update center front panel width to match sample . please see image and sketch." at bounding box center [1404, 333] width 249 height 39
click at [1397, 353] on div "update center front panel width to match sample . please see image and sketch." at bounding box center [1404, 333] width 249 height 39
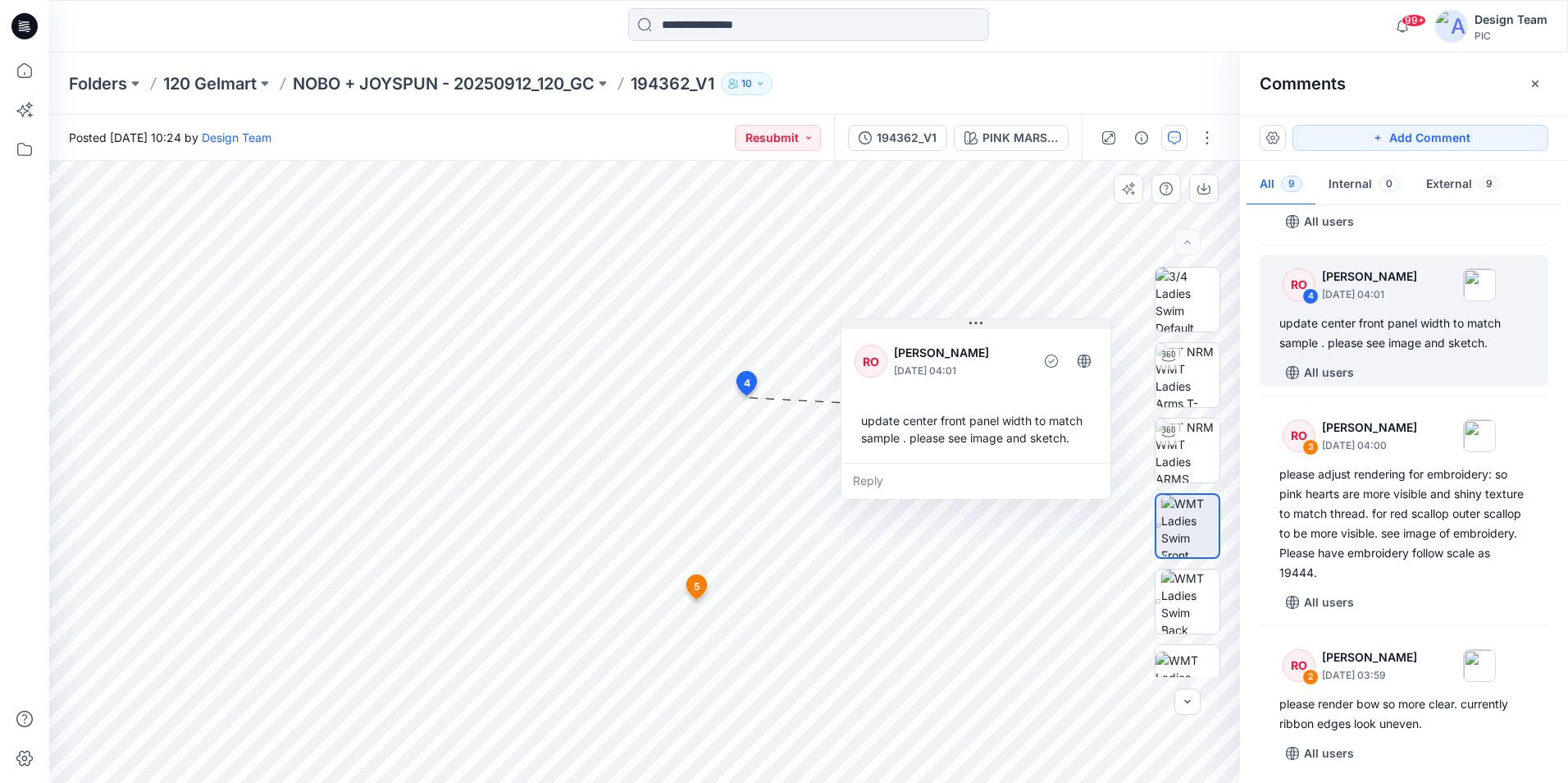
drag, startPoint x: 770, startPoint y: 421, endPoint x: 1000, endPoint y: 327, distance: 248.5
click at [1000, 327] on button at bounding box center [976, 324] width 269 height 10
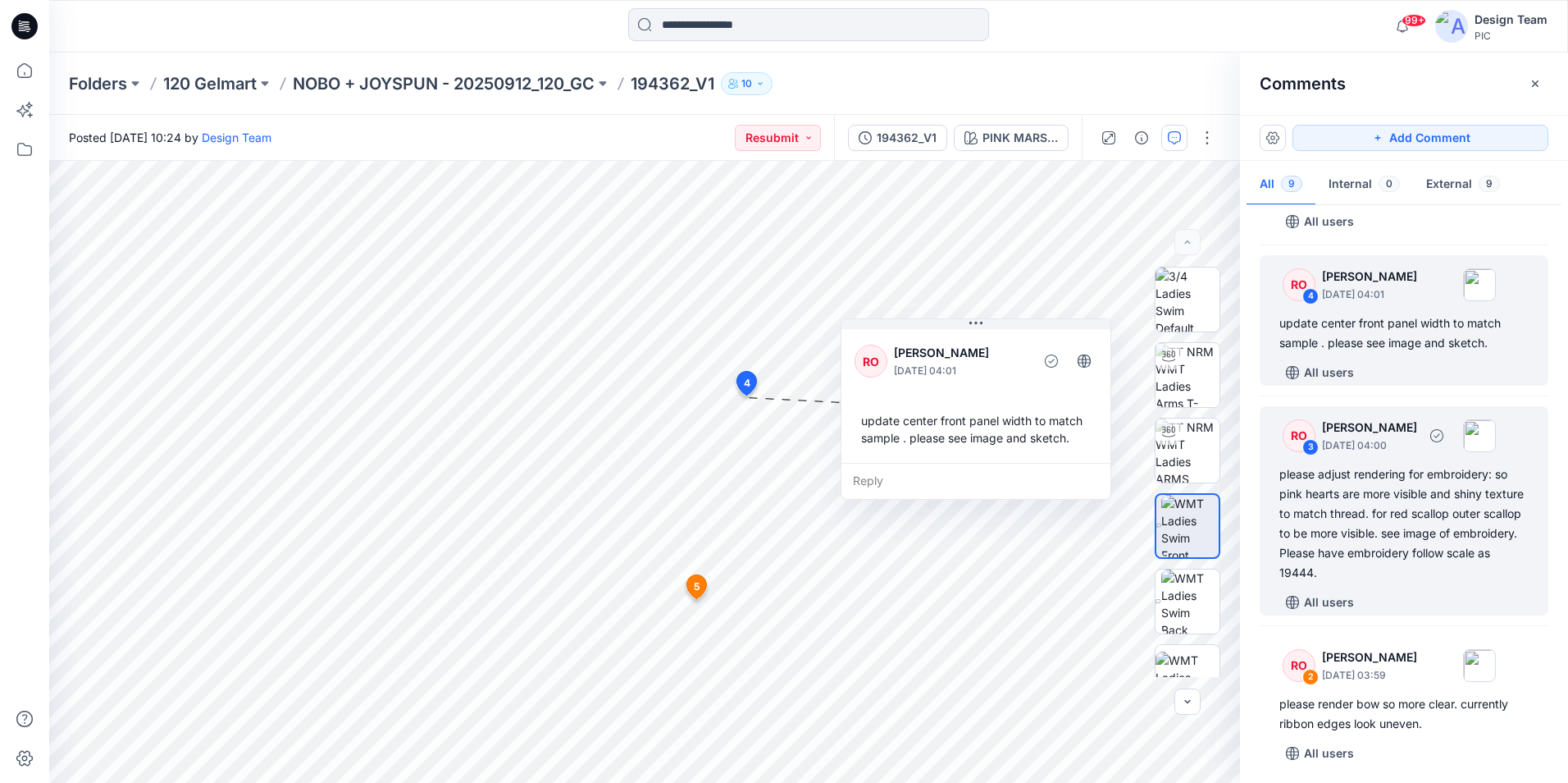
click at [1352, 535] on div "please adjust rendering for embroidery: so pink hearts are more visible and shi…" at bounding box center [1404, 523] width 249 height 119
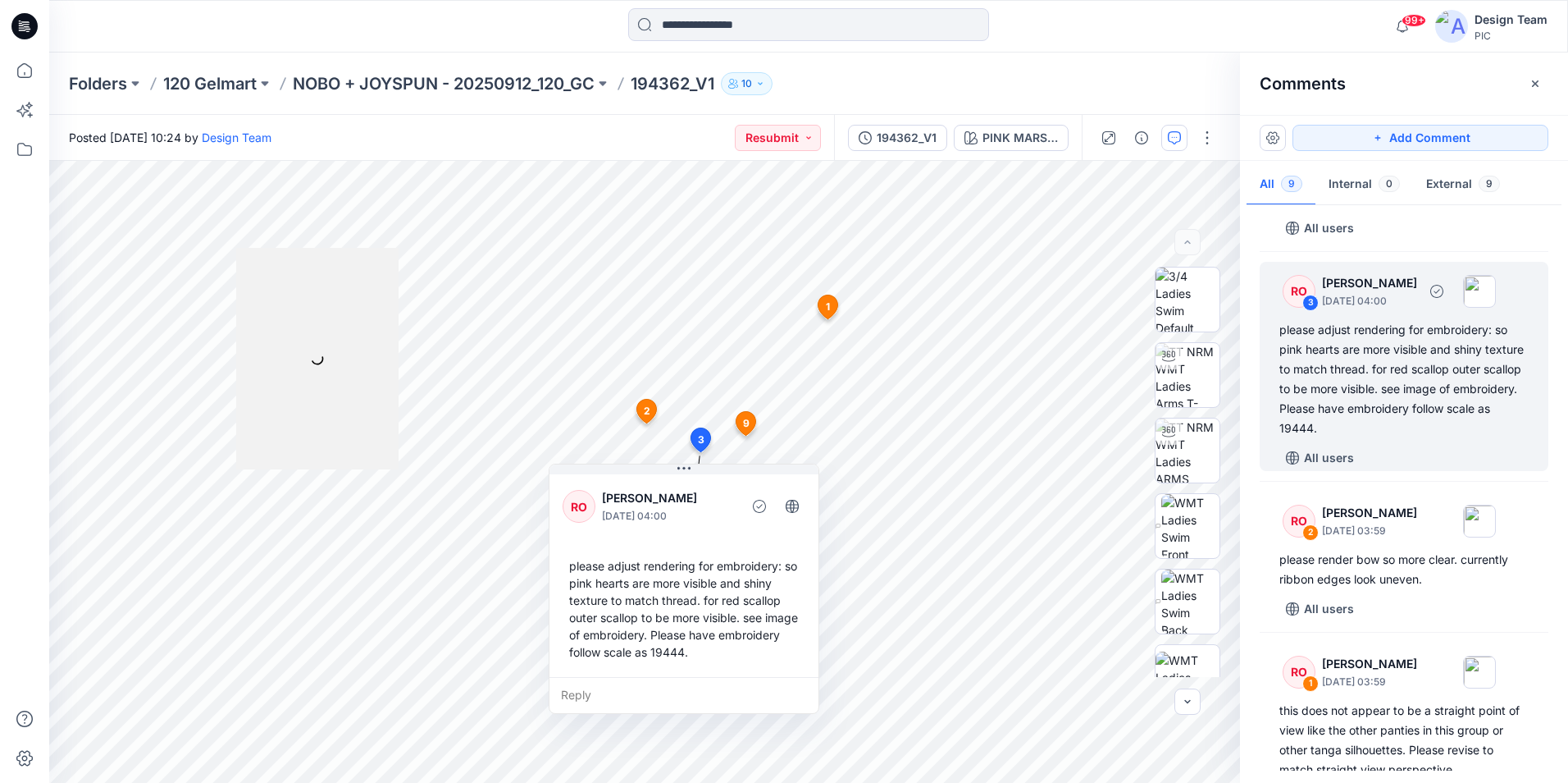
scroll to position [902, 0]
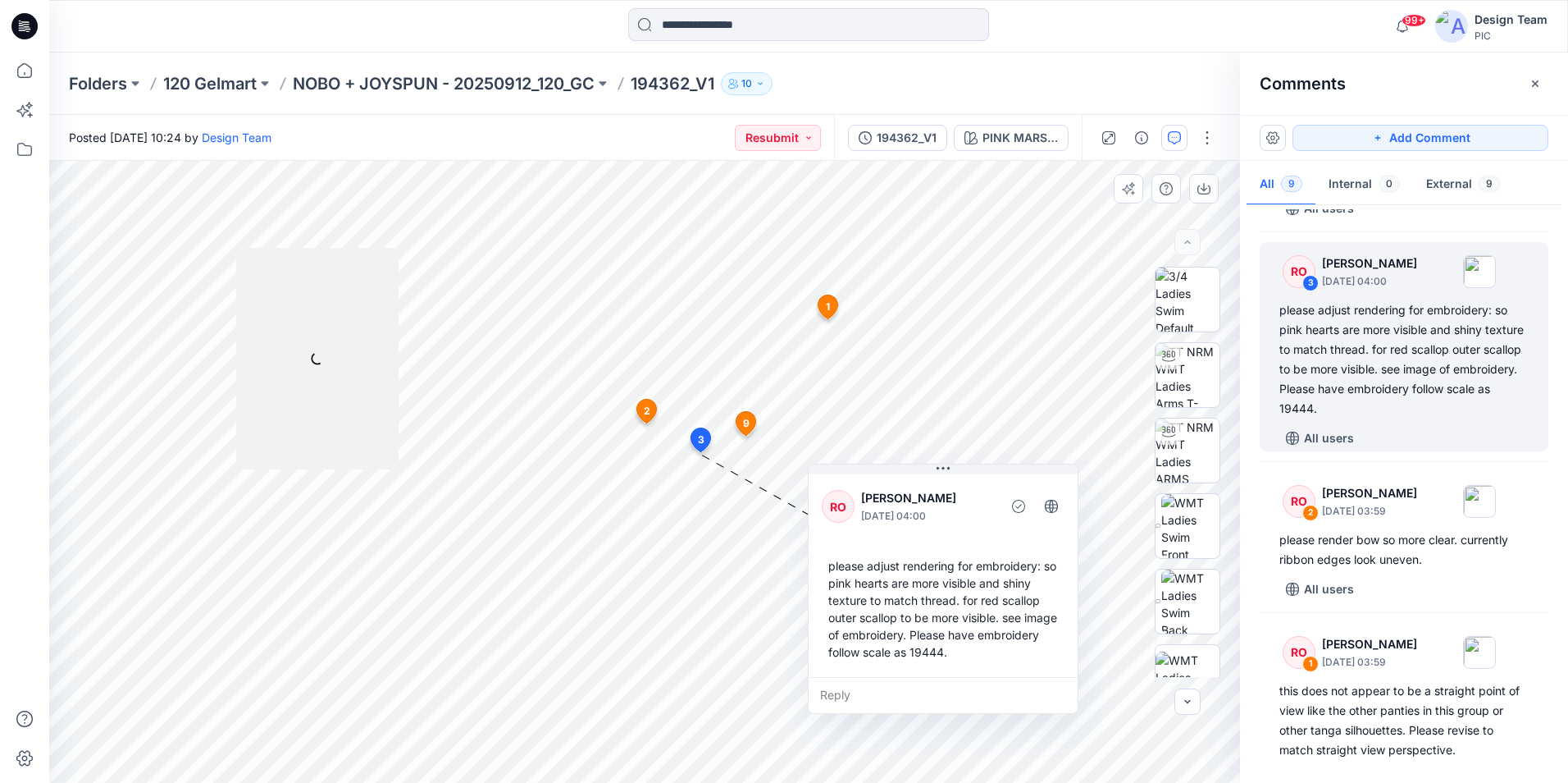
drag, startPoint x: 971, startPoint y: 490, endPoint x: 1055, endPoint y: 485, distance: 84.1
click at [1055, 485] on div "RO [PERSON_NAME] [DATE] 04:00" at bounding box center [943, 507] width 243 height 45
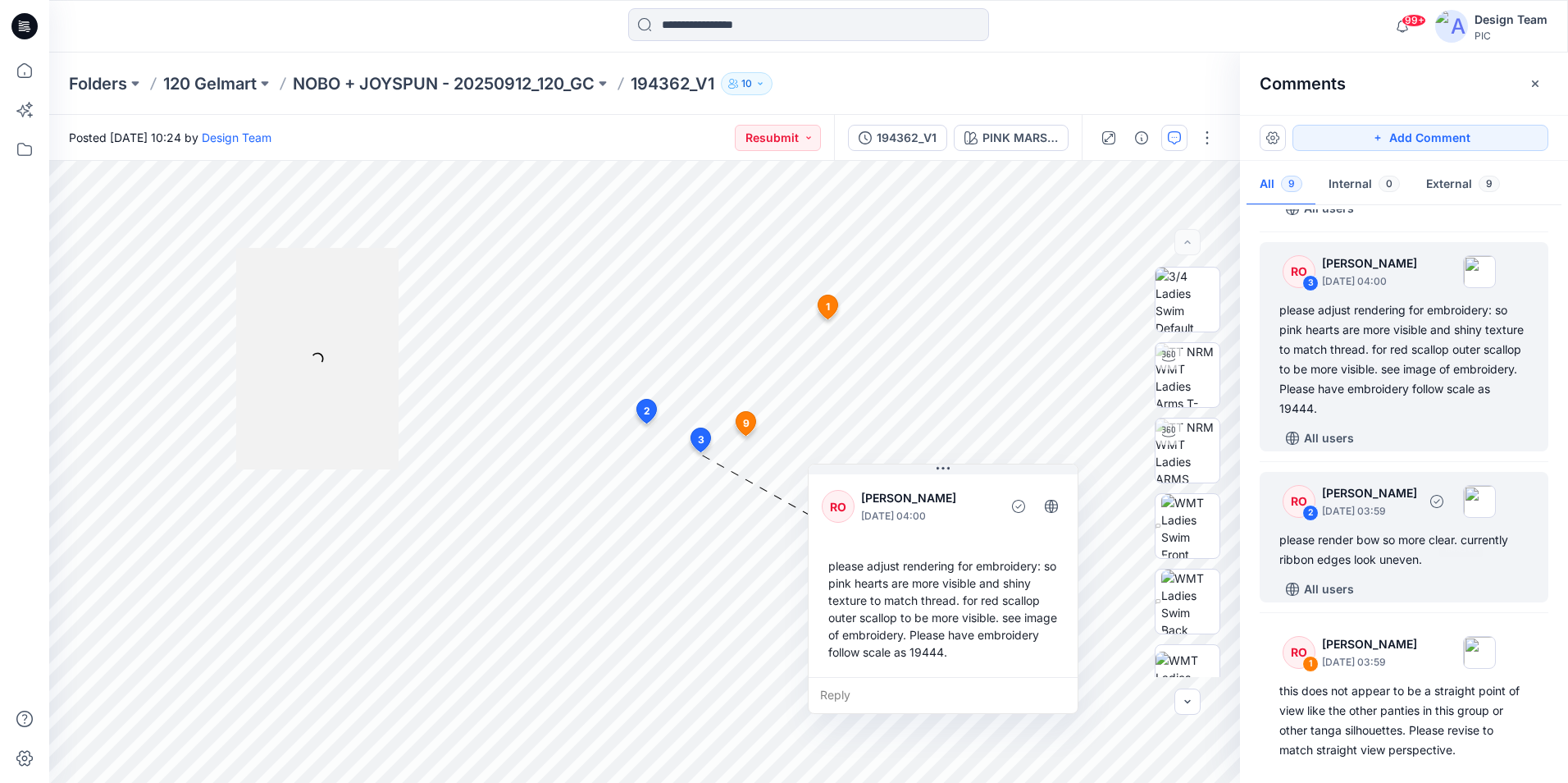
click at [1427, 551] on div "please render bow so more clear. currently ribbon edges look uneven." at bounding box center [1404, 549] width 249 height 39
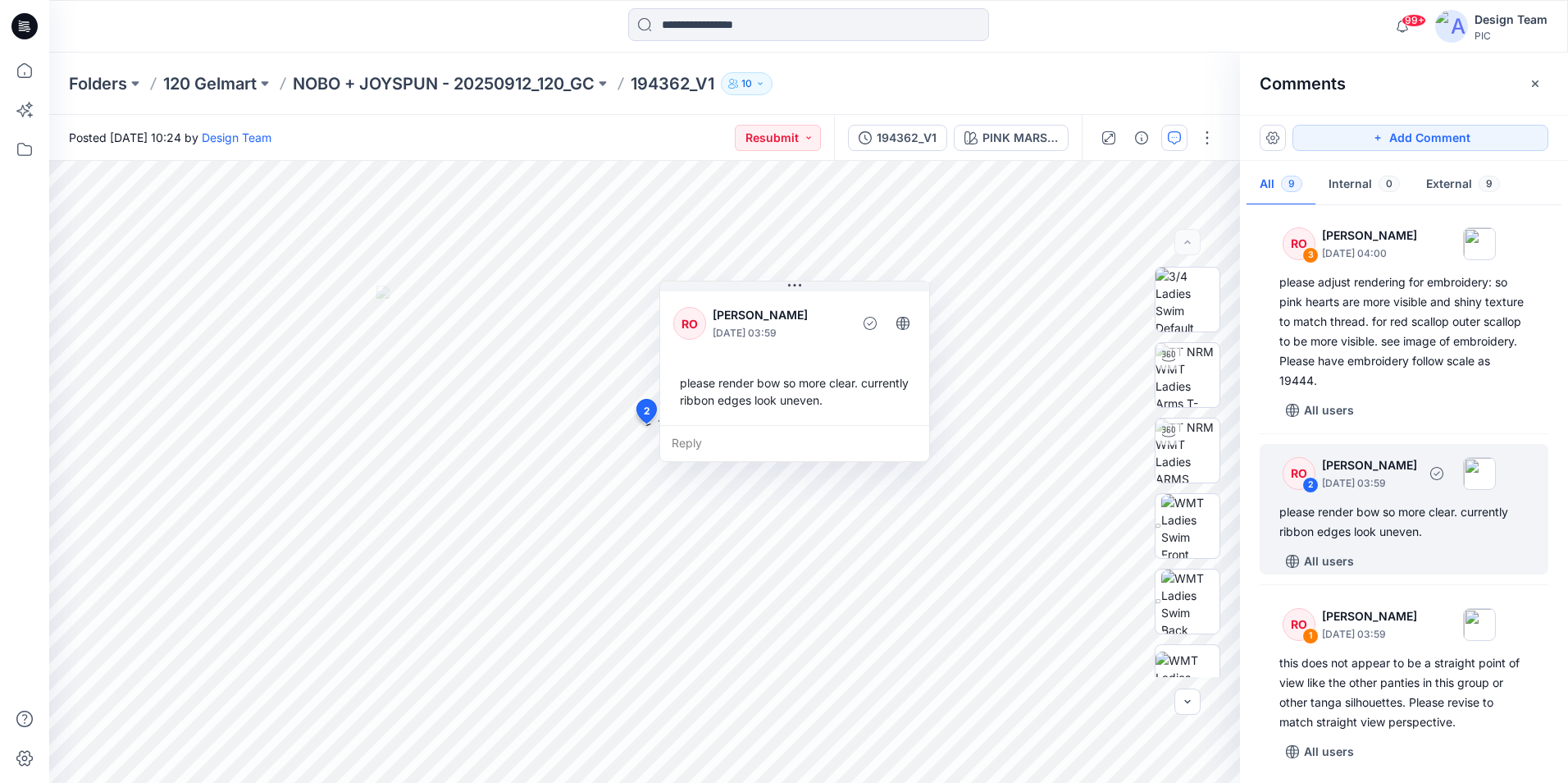
scroll to position [954, 0]
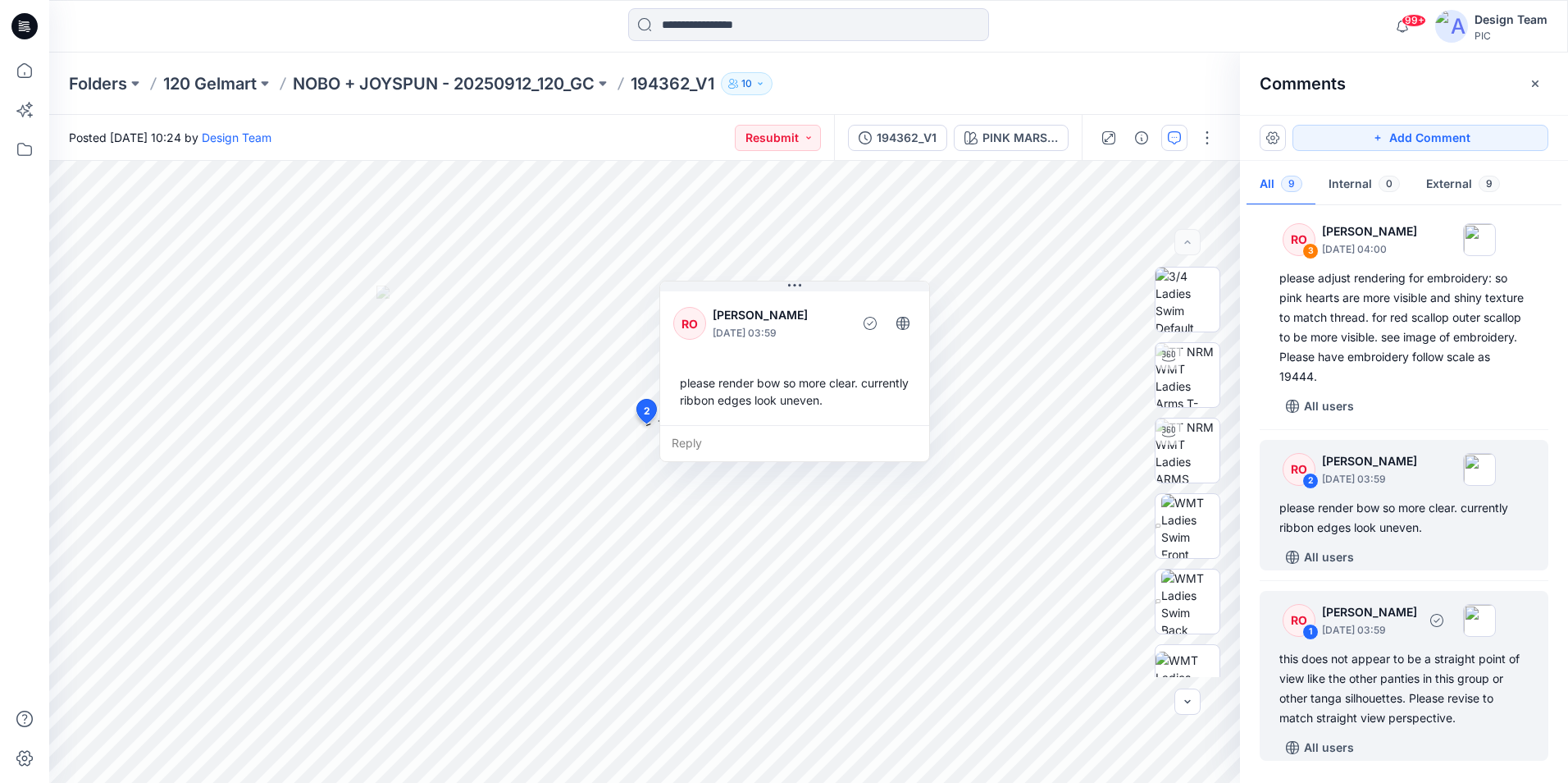
click at [1428, 658] on div "this does not appear to be a straight point of view like the other panties in t…" at bounding box center [1404, 688] width 249 height 78
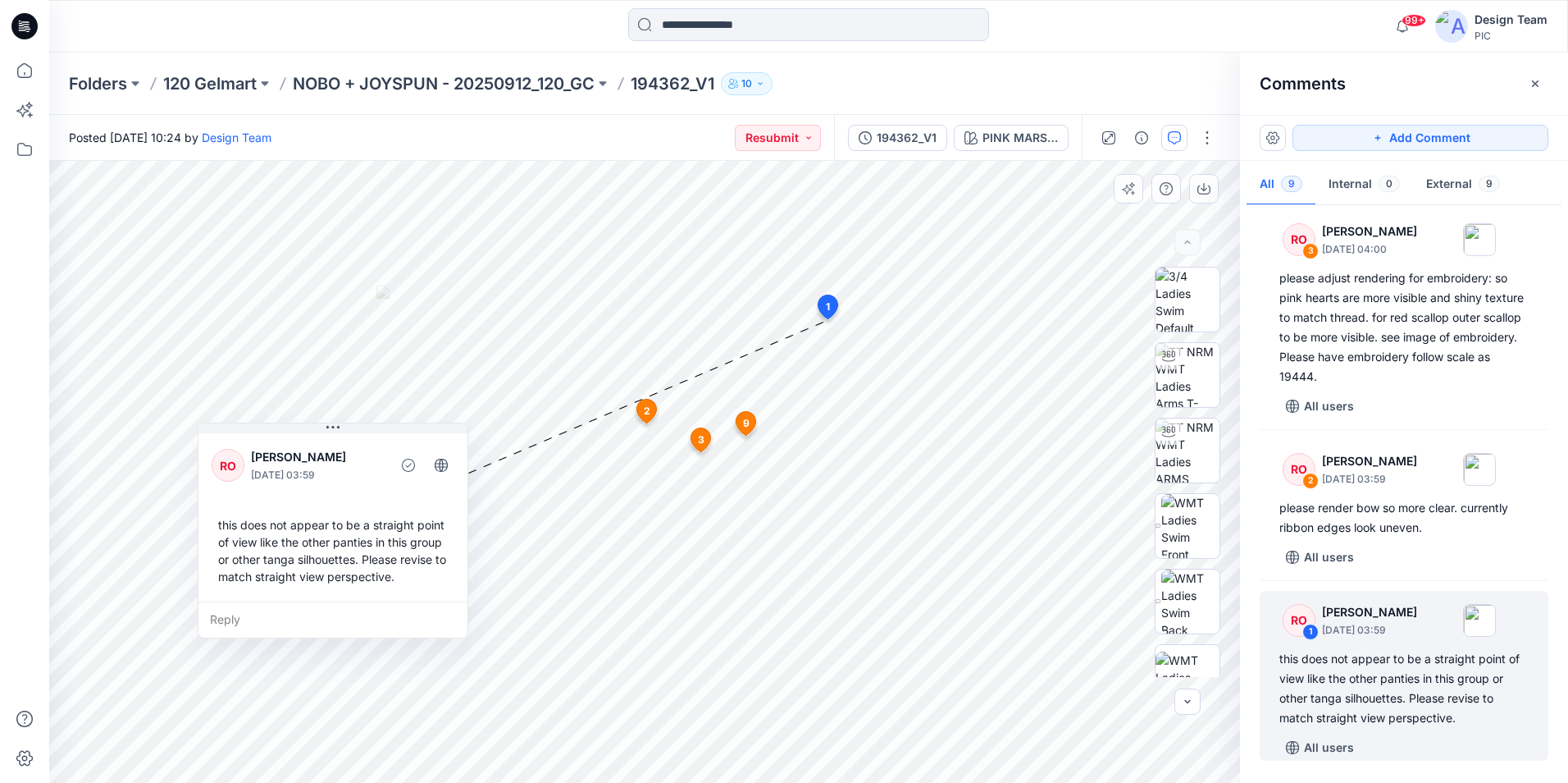
drag, startPoint x: 718, startPoint y: 393, endPoint x: 332, endPoint y: 455, distance: 390.9
click at [332, 455] on p "[PERSON_NAME]" at bounding box center [317, 456] width 134 height 20
click at [1342, 679] on div "this does not appear to be a straight point of view like the other panties in t…" at bounding box center [1404, 688] width 249 height 78
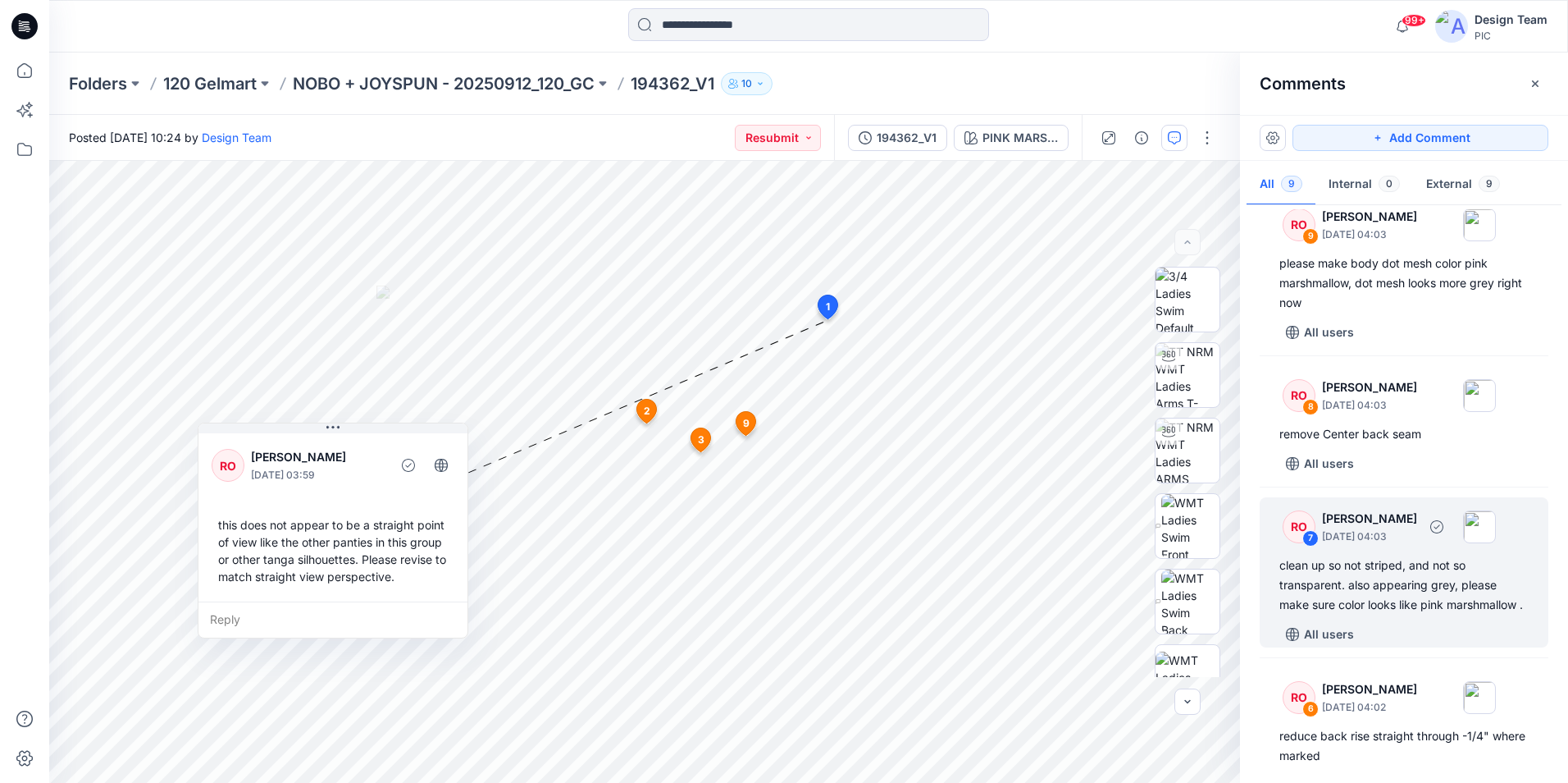
scroll to position [0, 0]
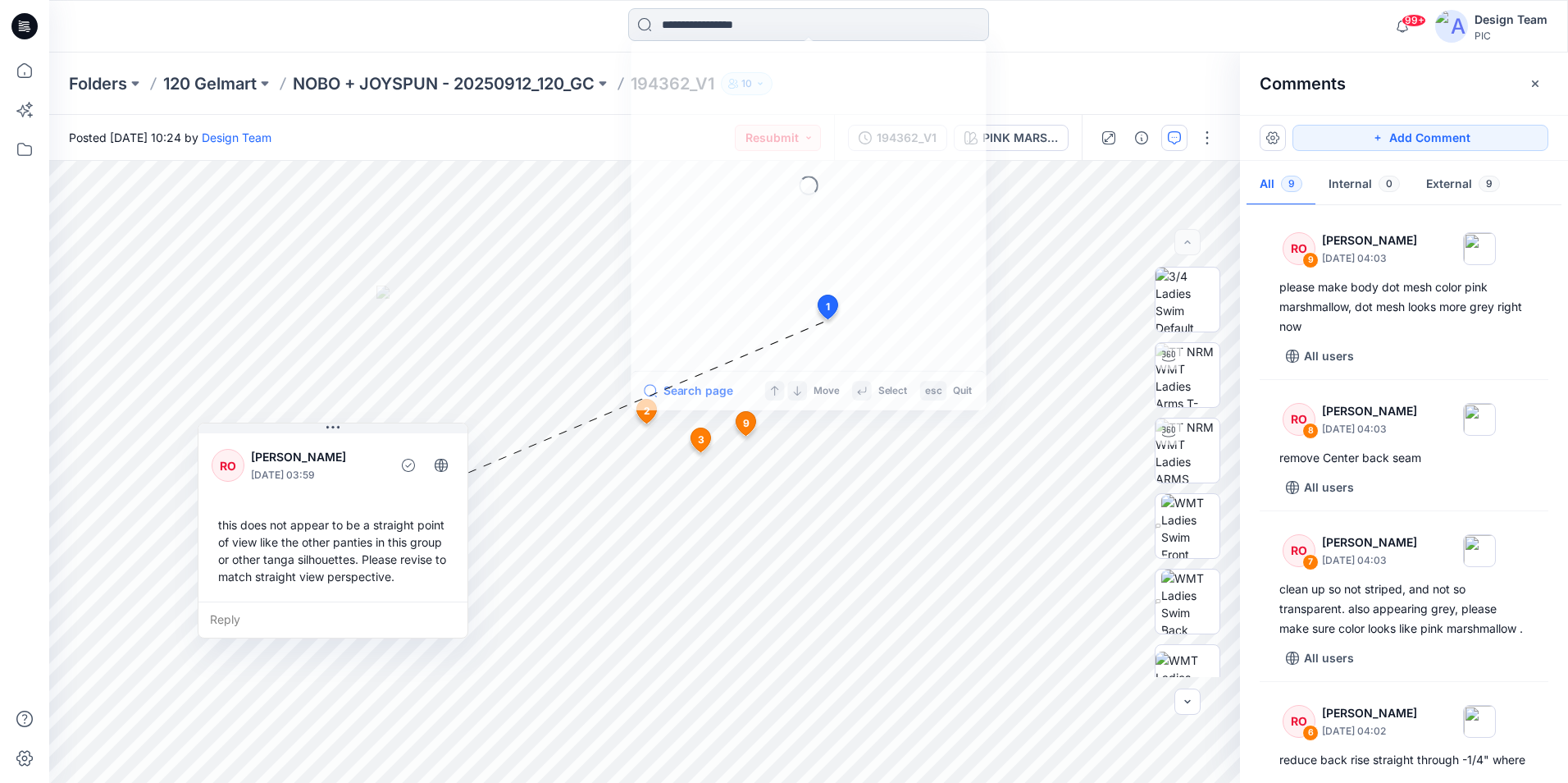
click at [850, 24] on input at bounding box center [808, 25] width 361 height 32
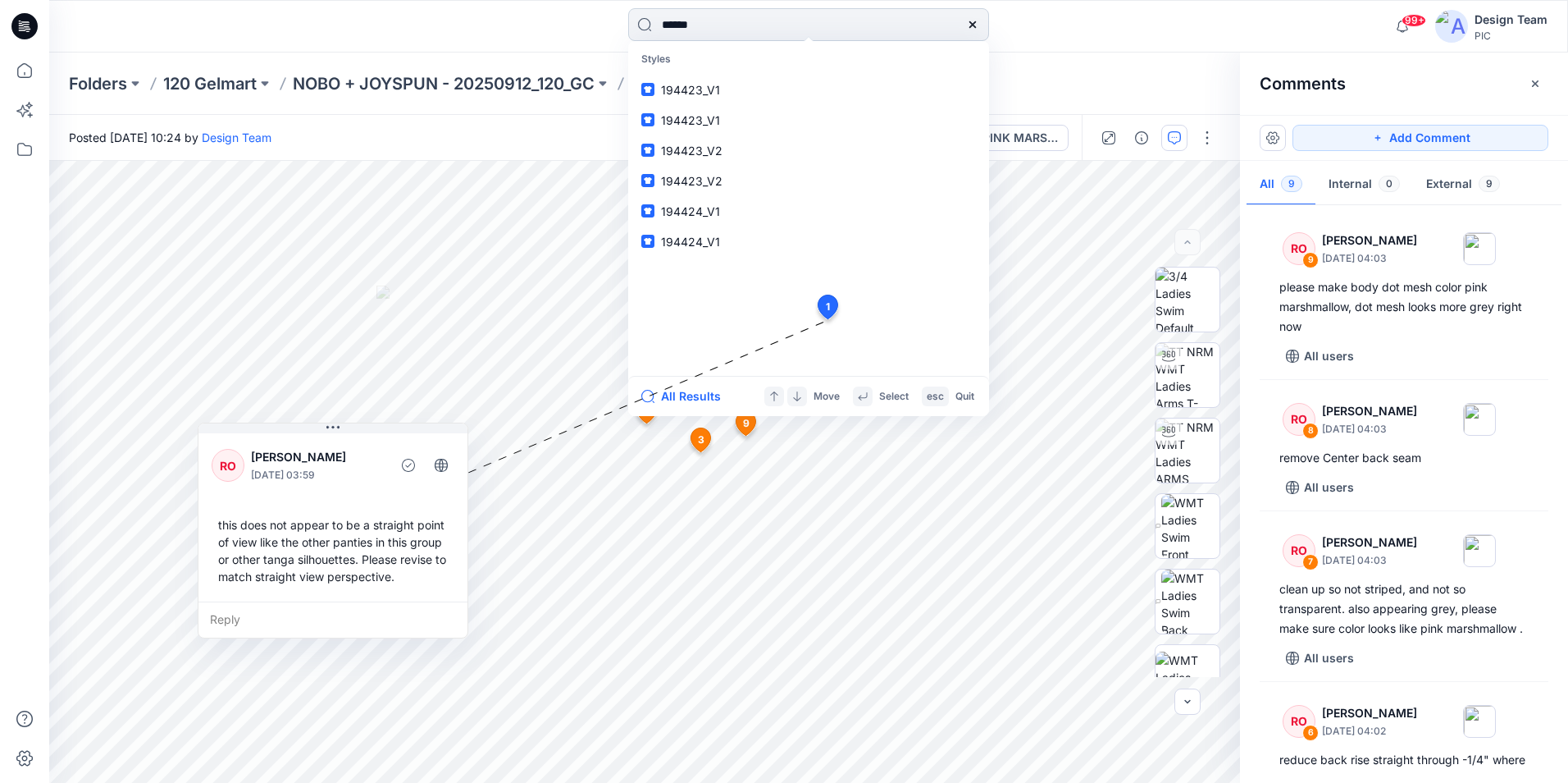
type input "******"
click at [717, 81] on link "194430" at bounding box center [809, 90] width 355 height 31
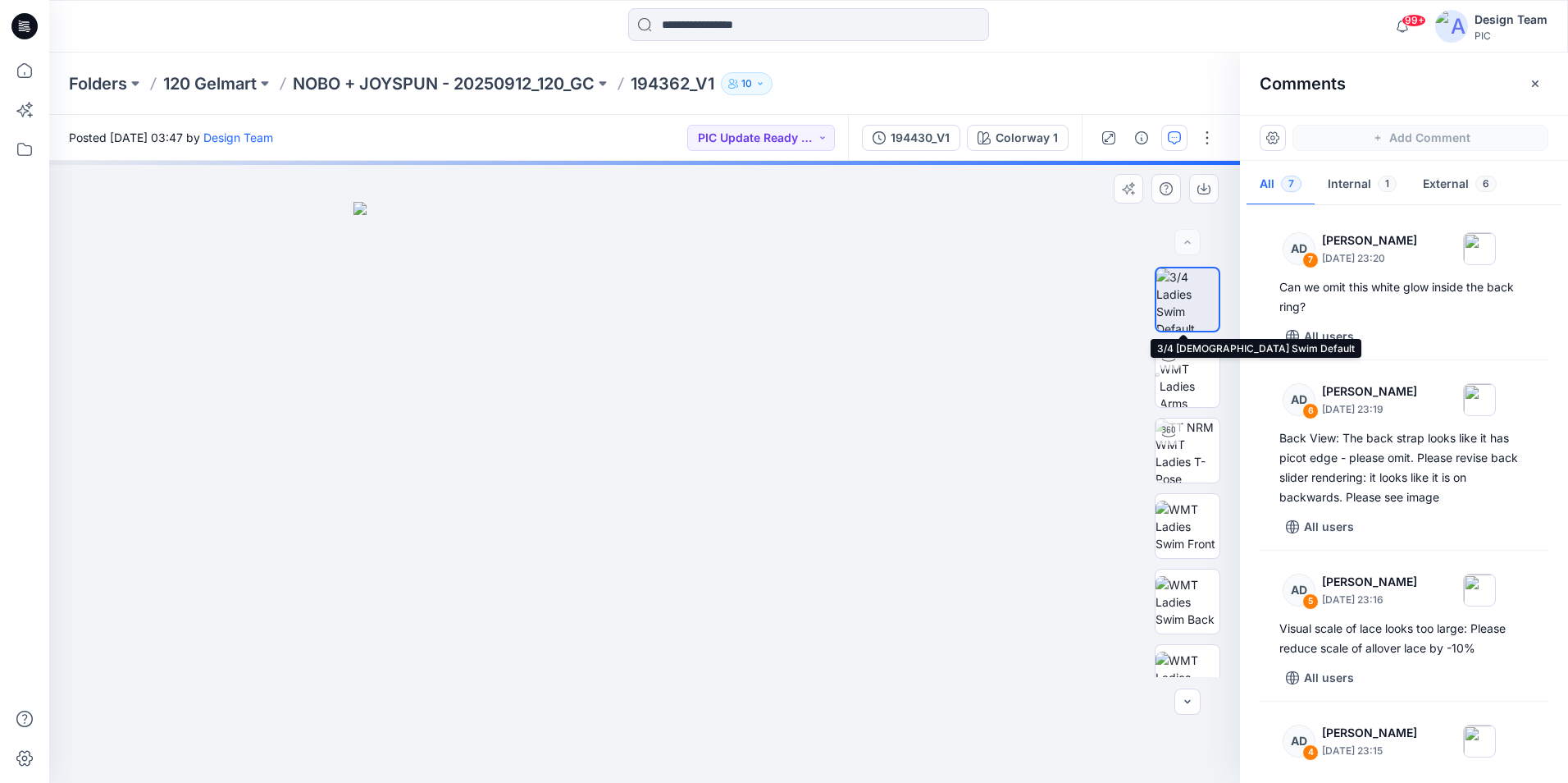
click at [1205, 303] on img at bounding box center [1187, 299] width 62 height 62
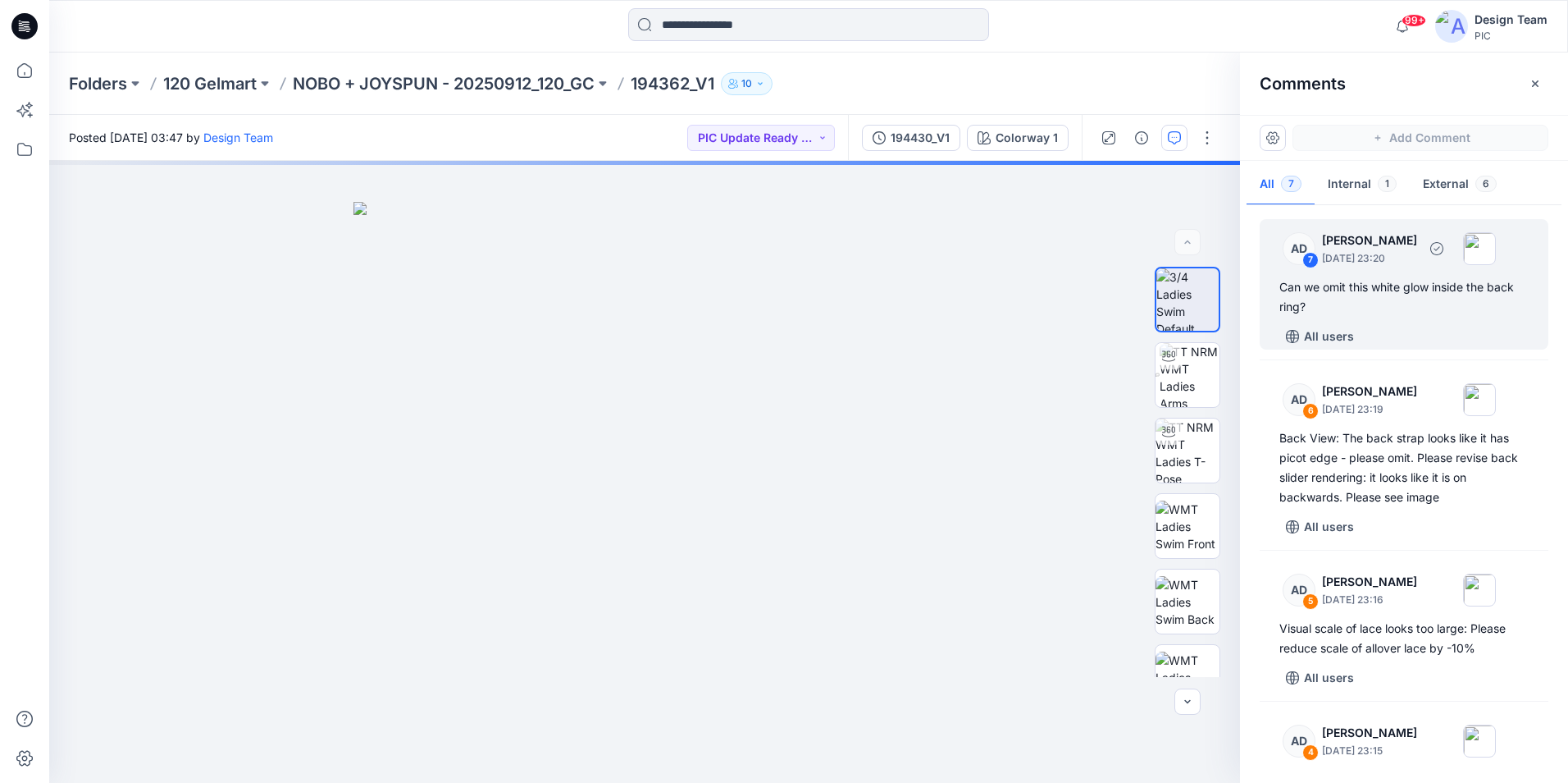
click at [1351, 292] on div "Can we omit this white glow inside the back ring?" at bounding box center [1404, 297] width 249 height 39
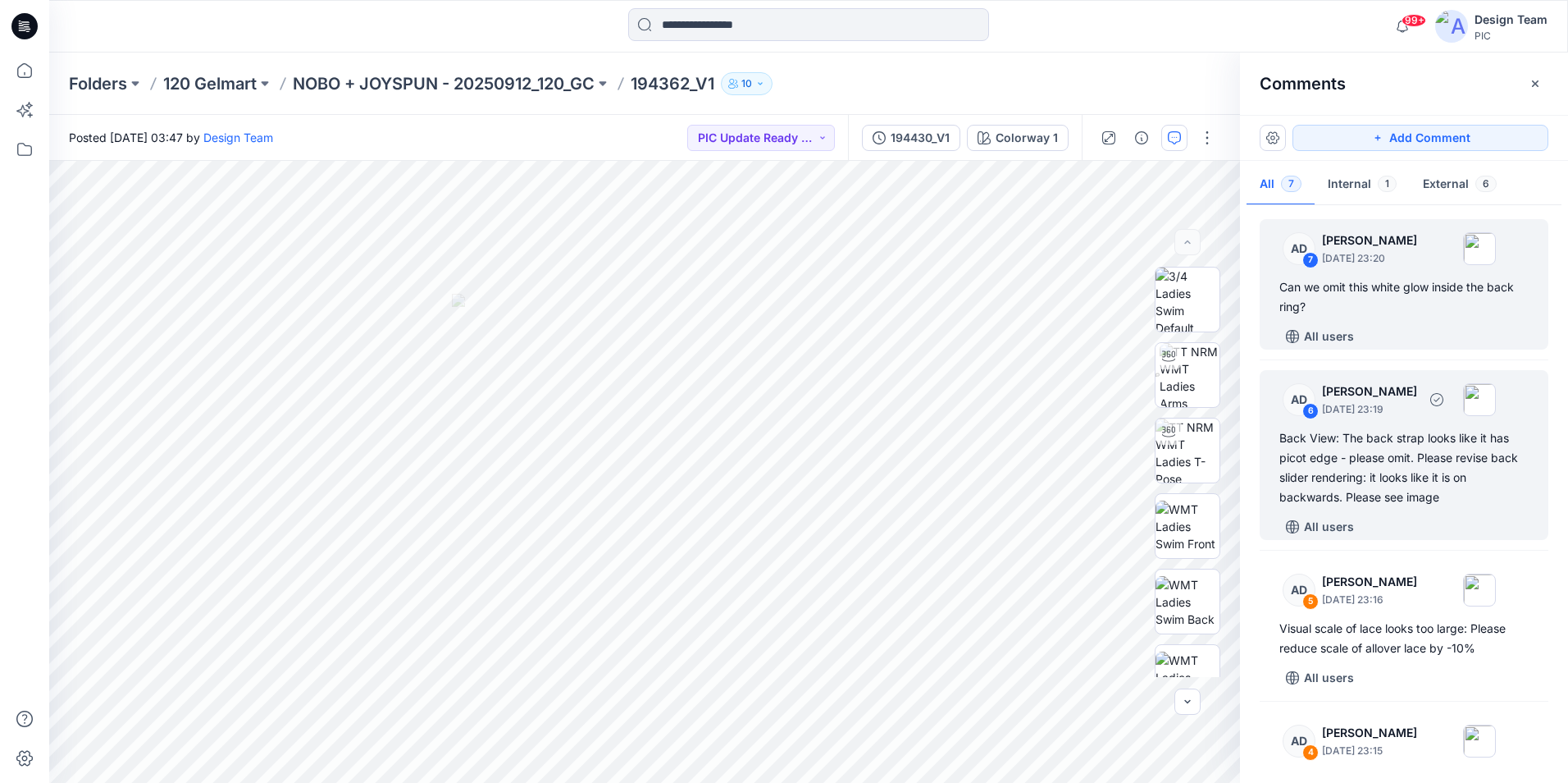
click at [1452, 473] on div "Back View: The back strap looks like it has picot edge - please omit. Please re…" at bounding box center [1404, 467] width 249 height 78
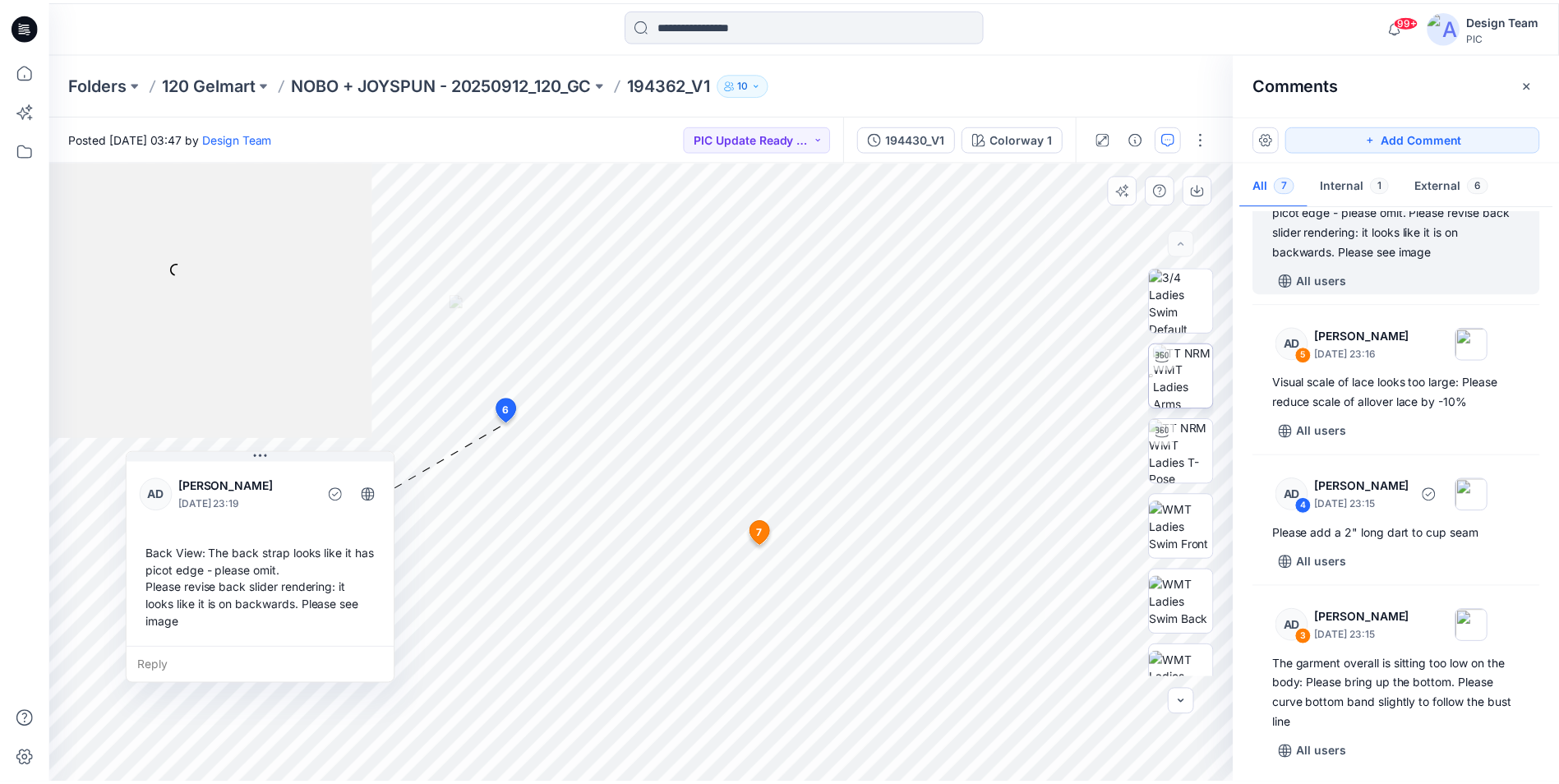
scroll to position [247, 0]
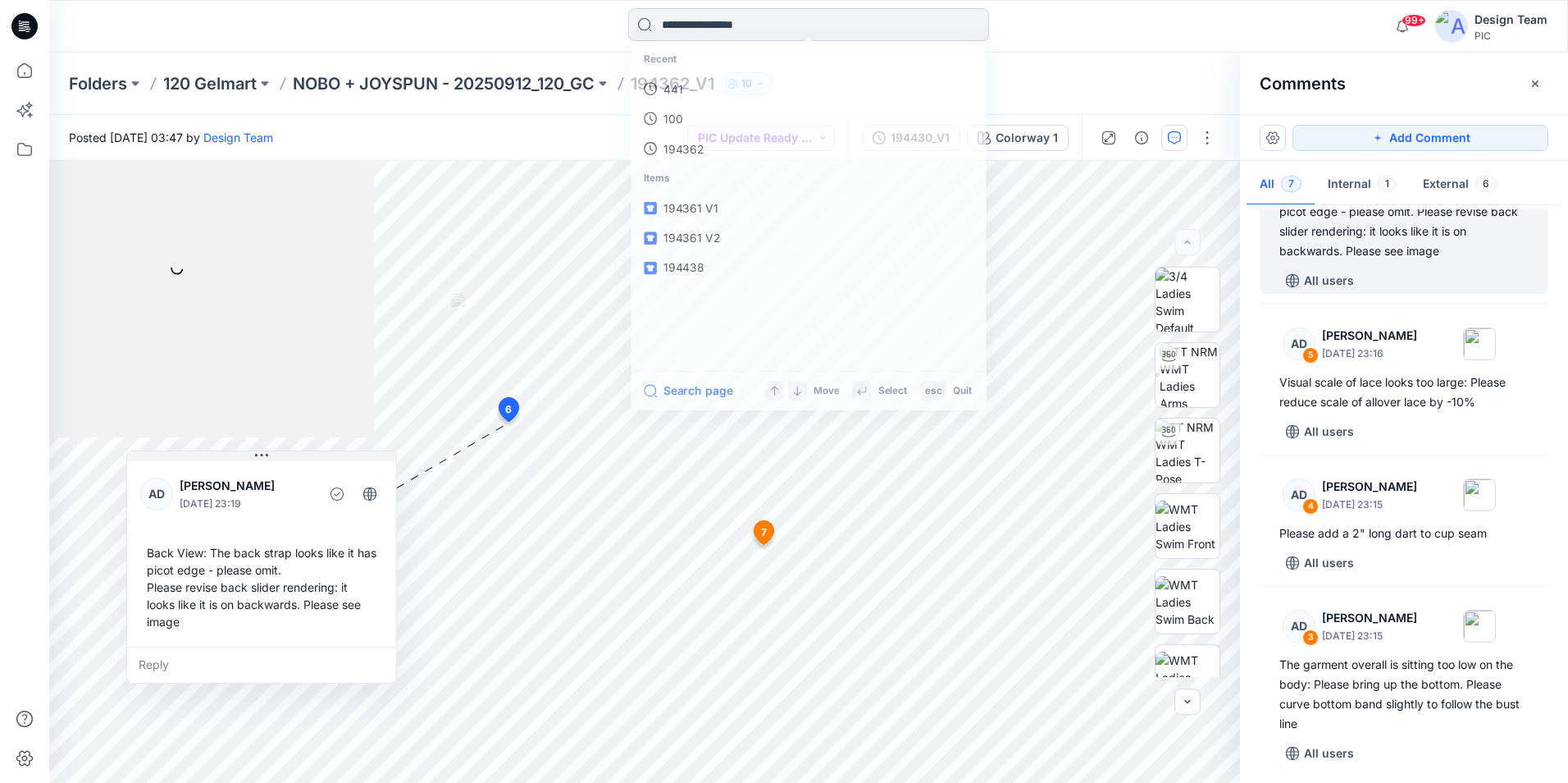
click at [707, 24] on input at bounding box center [808, 25] width 361 height 32
click at [709, 84] on link "194430" at bounding box center [809, 90] width 355 height 31
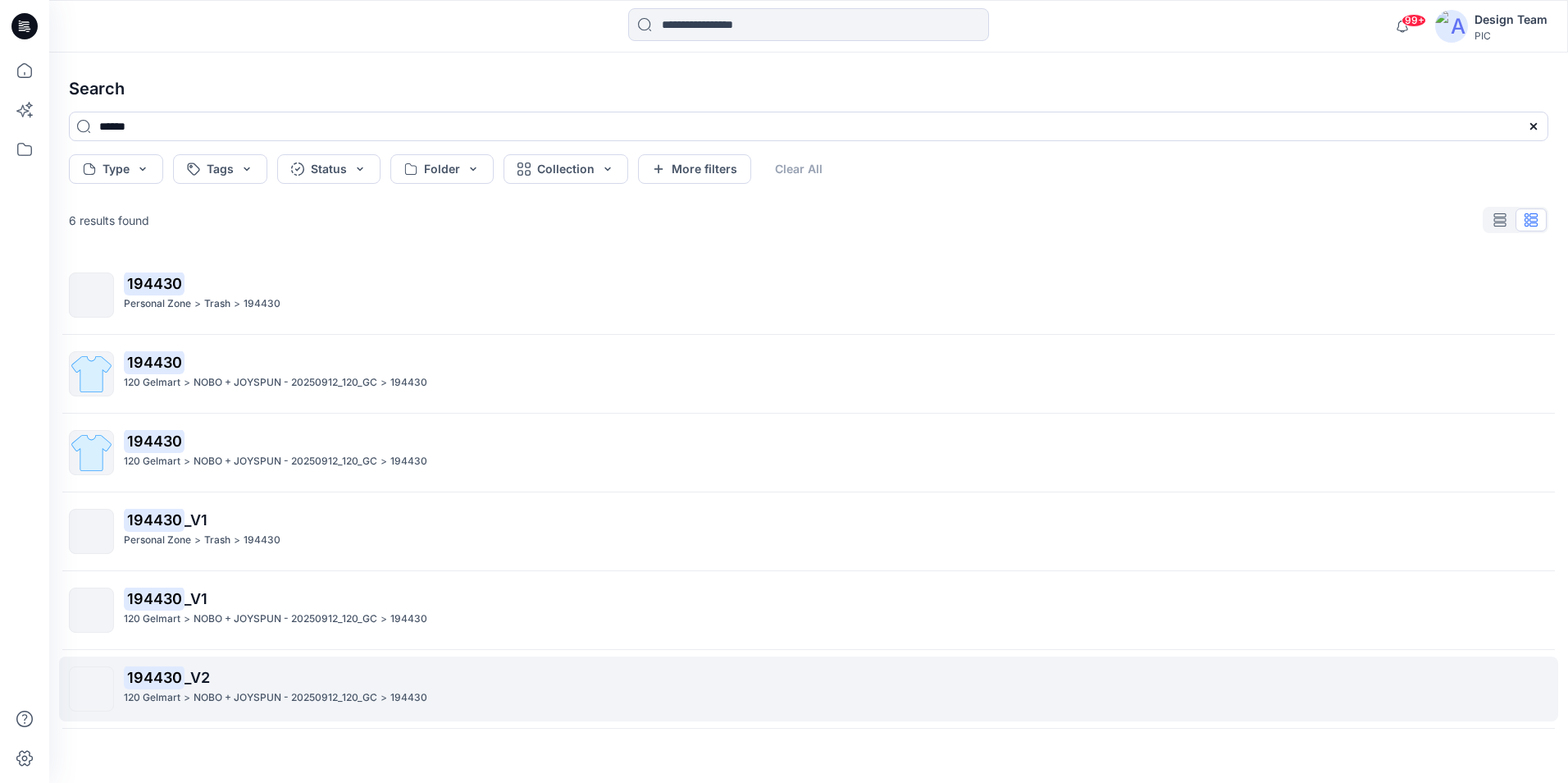
click at [419, 688] on p "194430 _V2" at bounding box center [836, 677] width 1424 height 23
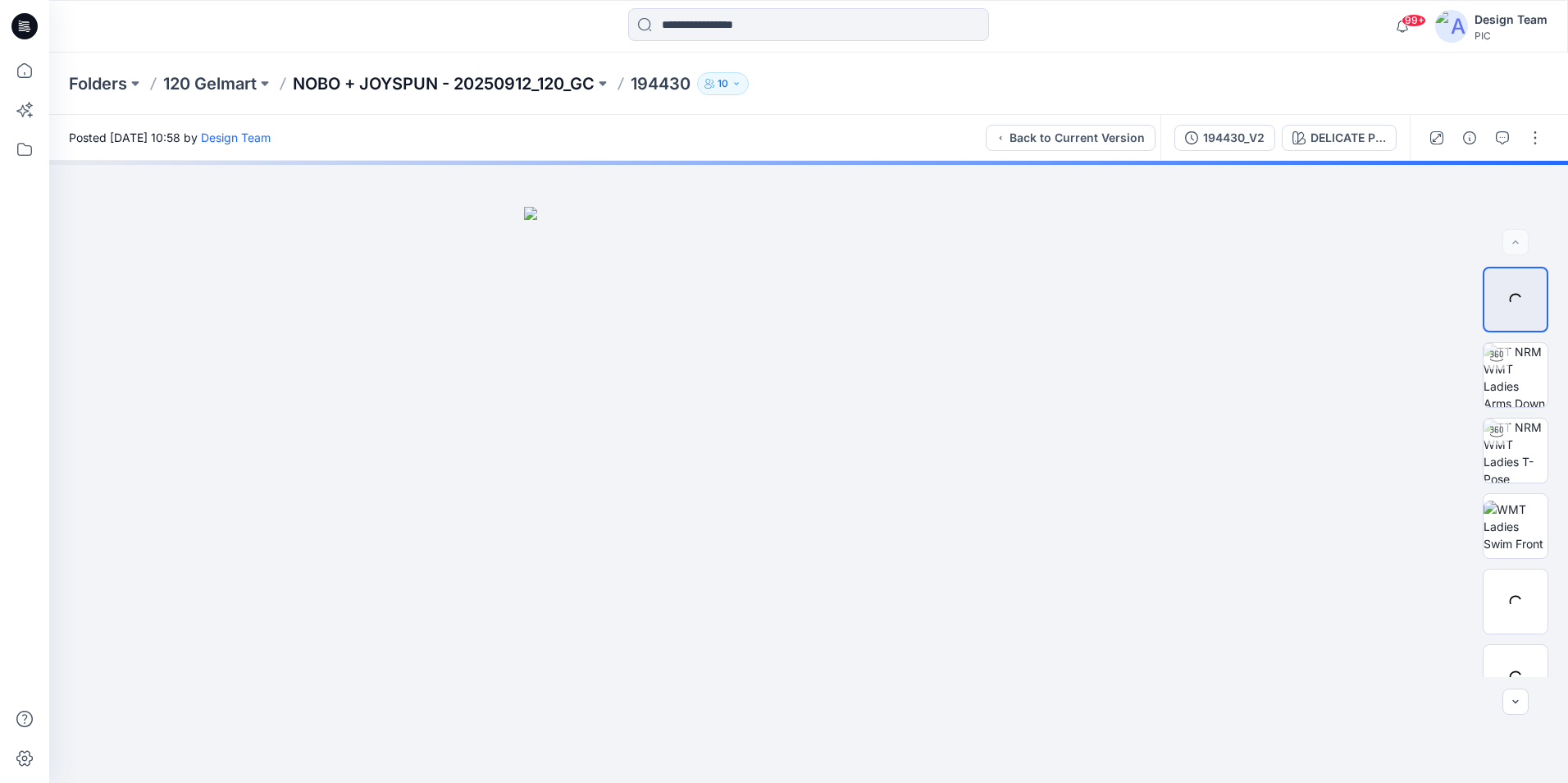
click at [495, 73] on p "NOBO + JOYSPUN - 20250912_120_GC" at bounding box center [443, 84] width 302 height 23
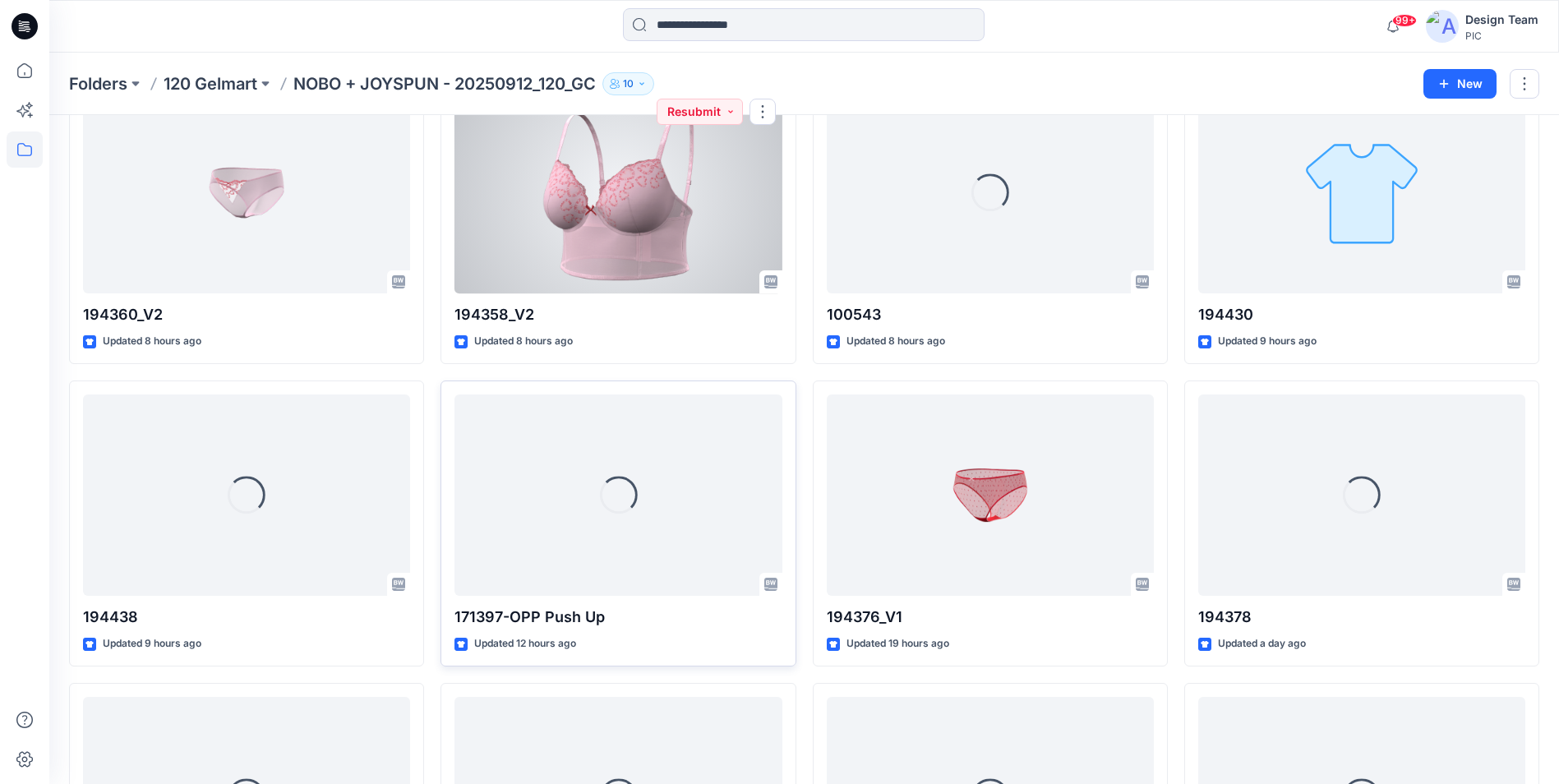
scroll to position [411, 0]
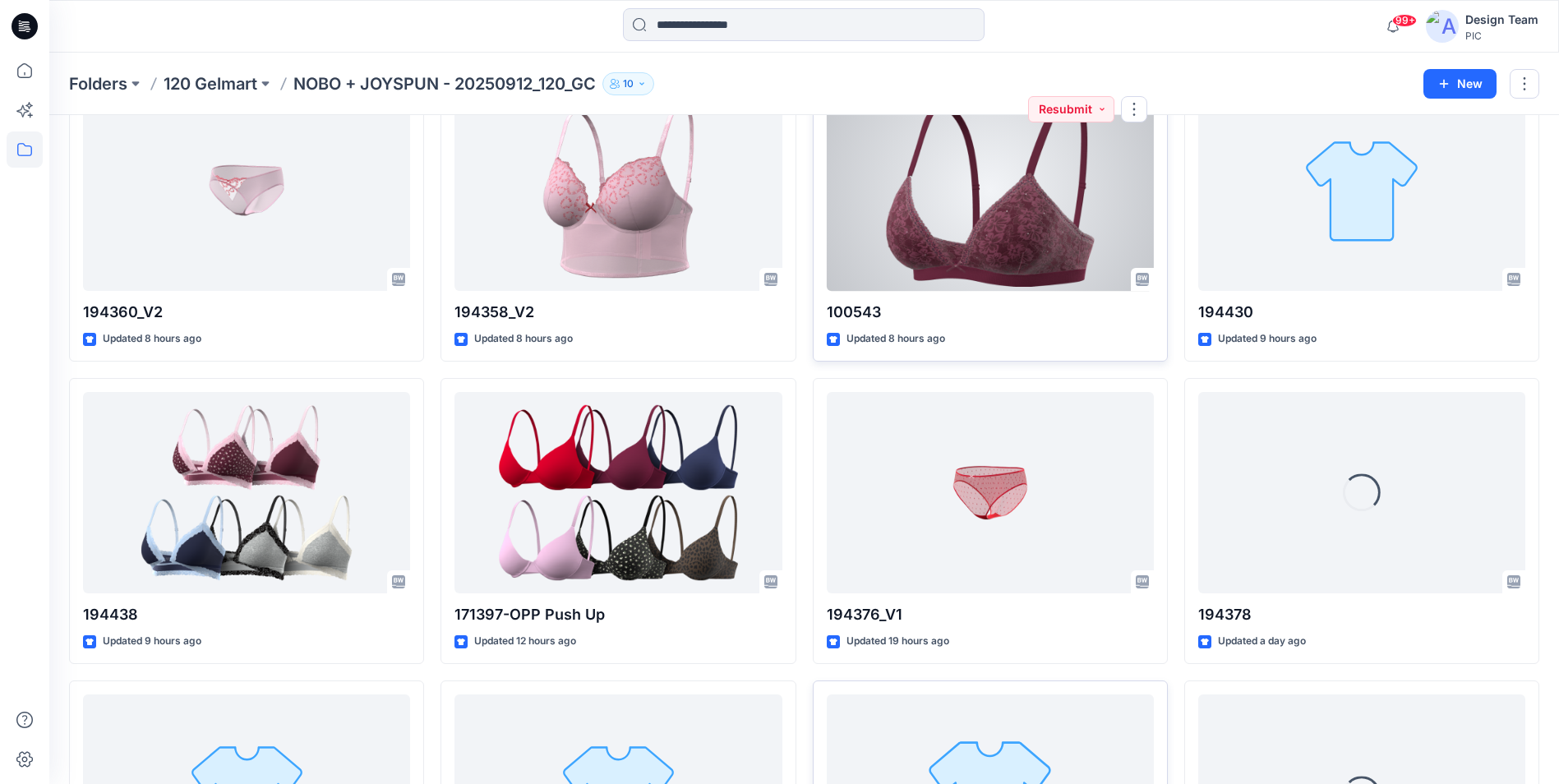
click at [1016, 202] on div at bounding box center [990, 190] width 327 height 202
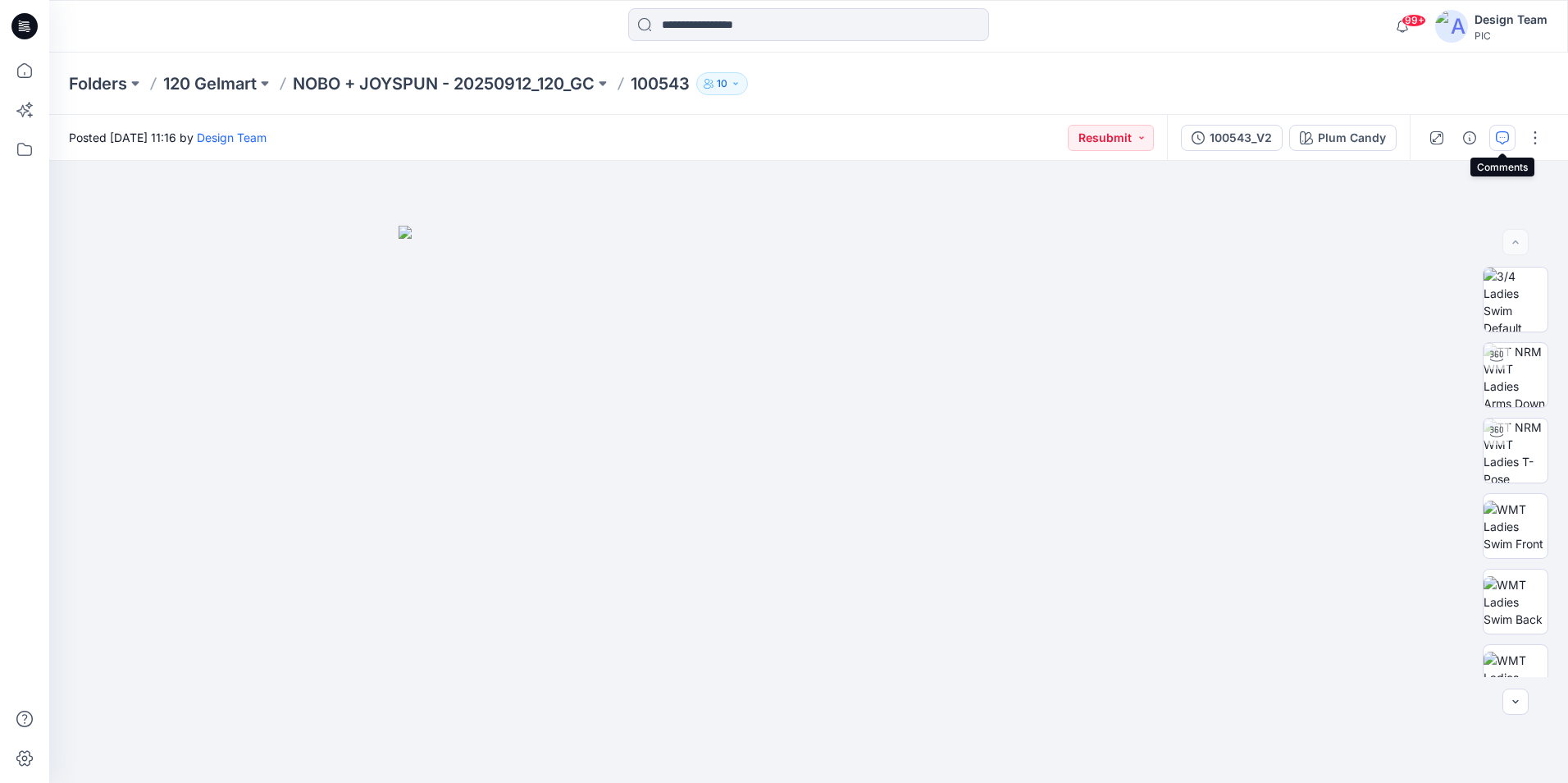
click at [1505, 132] on icon "button" at bounding box center [1502, 137] width 13 height 13
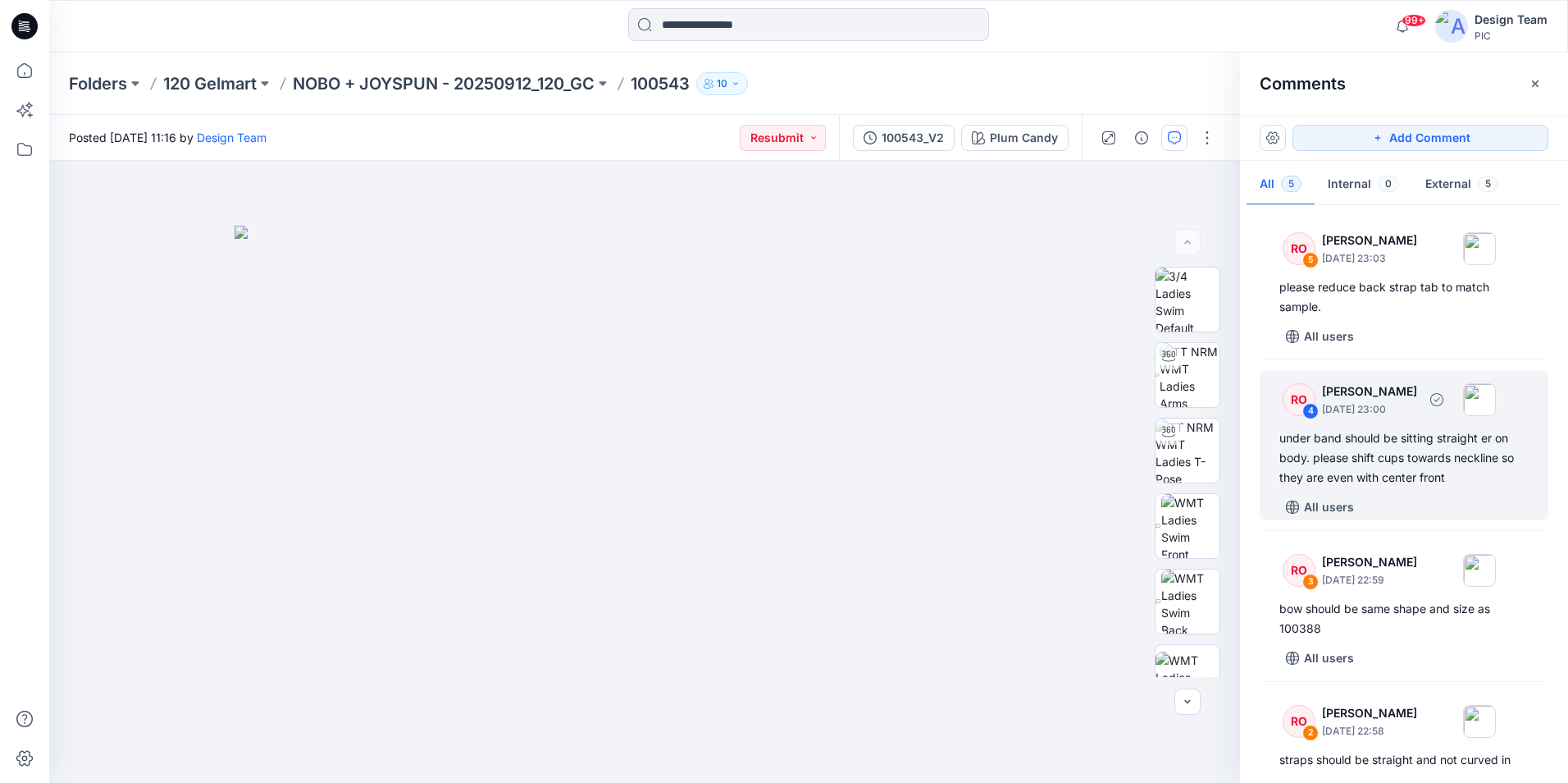
click at [1467, 468] on div "under band should be sitting straight er on body. please shift cups towards nec…" at bounding box center [1404, 457] width 249 height 59
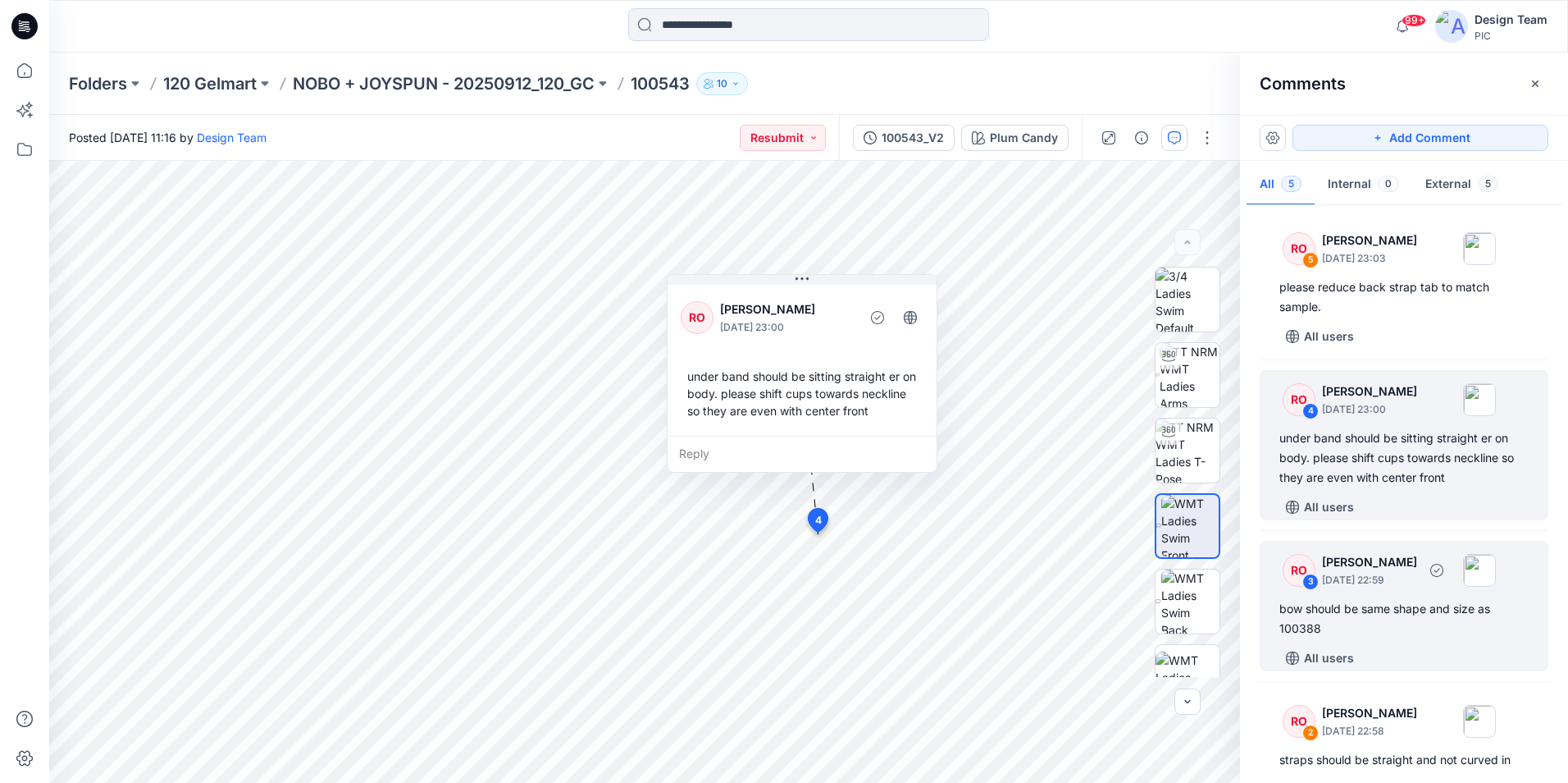
click at [1436, 626] on div "bow should be same shape and size as 100388" at bounding box center [1404, 618] width 249 height 39
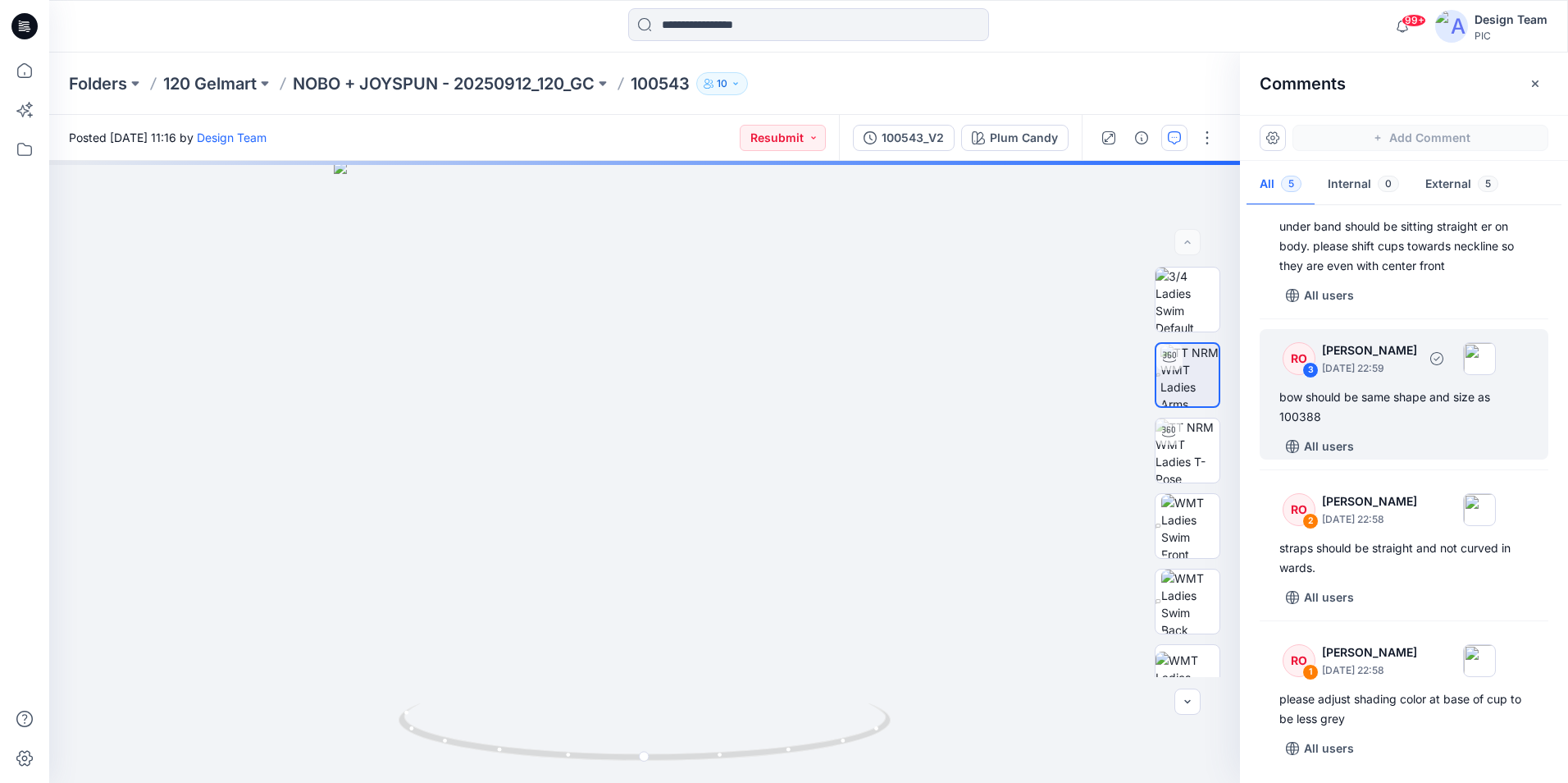
scroll to position [212, 0]
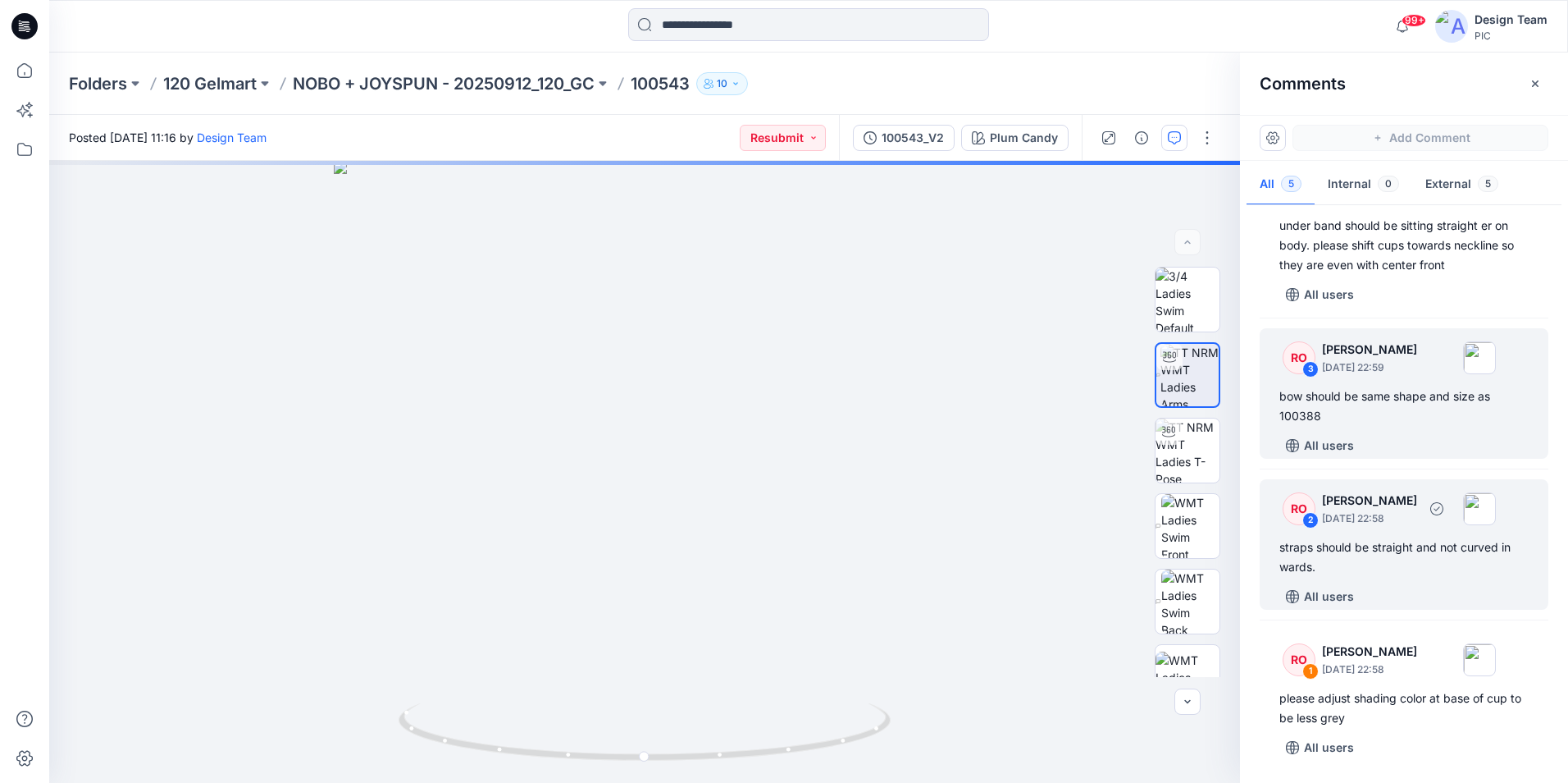
click at [1440, 578] on div "RO 2 [PERSON_NAME] [DATE] 22:58 straps should be straight and not curved in war…" at bounding box center [1404, 544] width 289 height 130
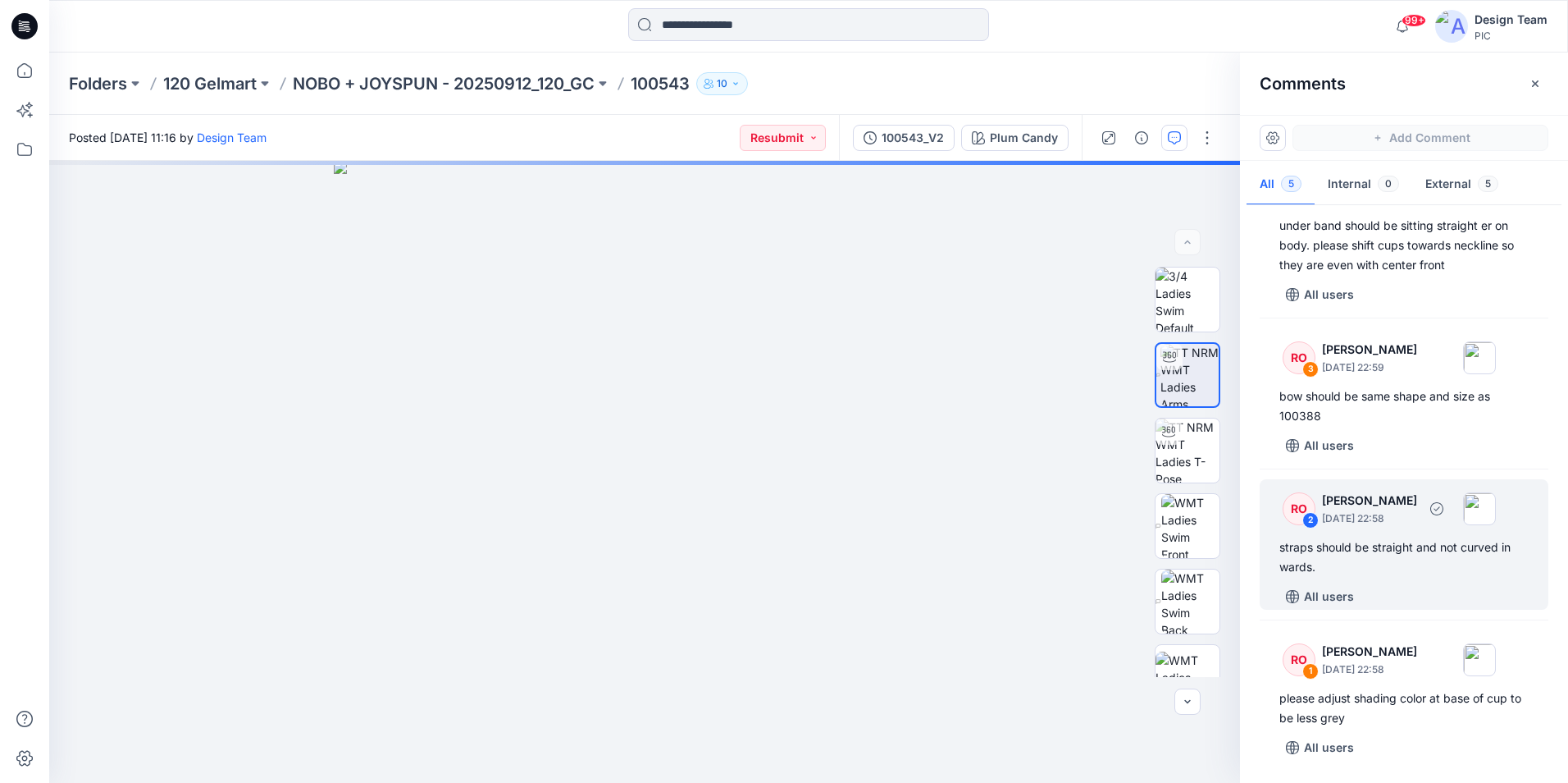
click at [1427, 567] on div "straps should be straight and not curved in wards." at bounding box center [1404, 557] width 249 height 39
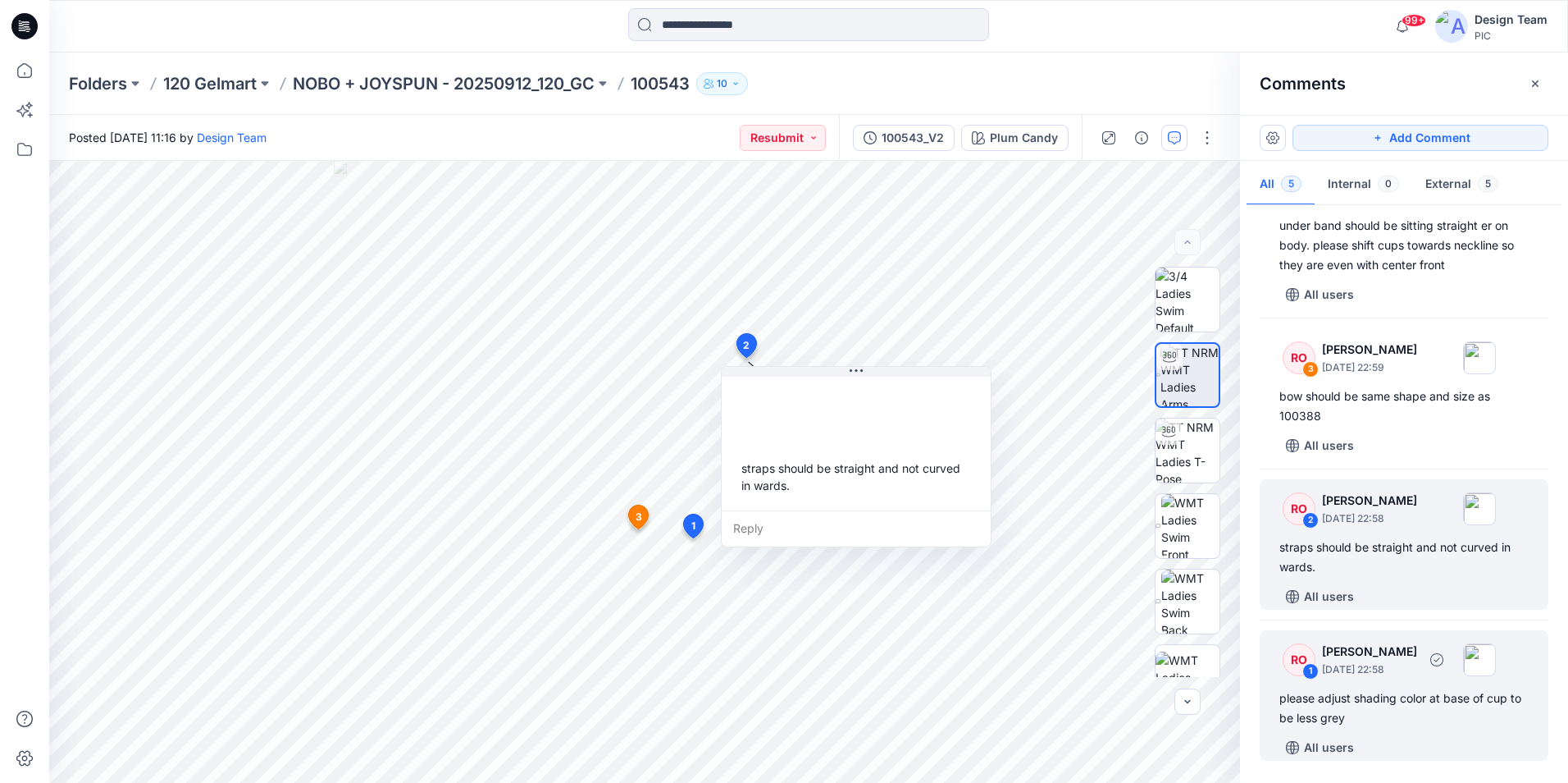
click at [1438, 692] on div "please adjust shading color at base of cup to be less grey" at bounding box center [1404, 708] width 249 height 39
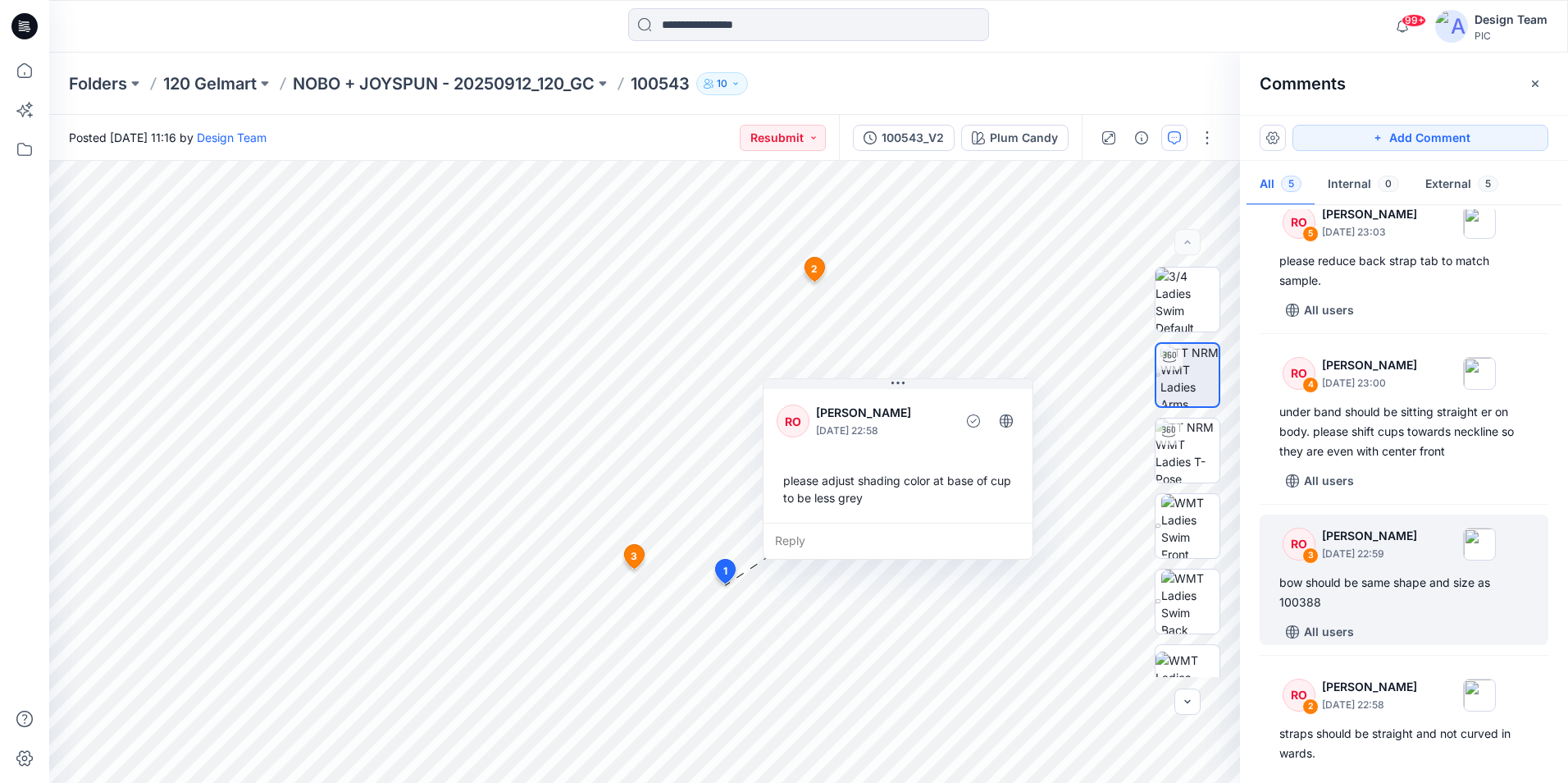
scroll to position [0, 0]
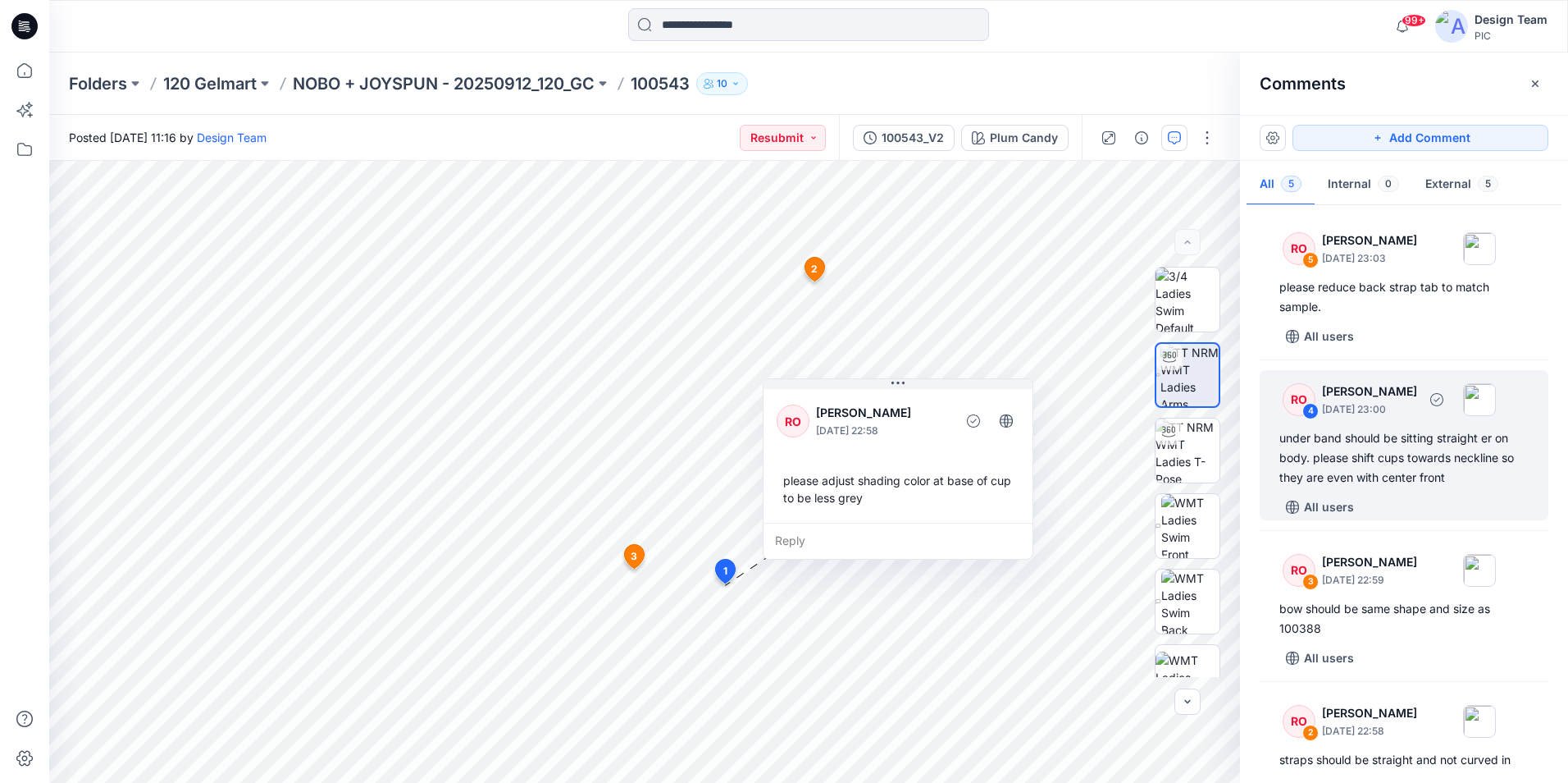
click at [1420, 482] on div "under band should be sitting straight er on body. please shift cups towards nec…" at bounding box center [1404, 457] width 249 height 59
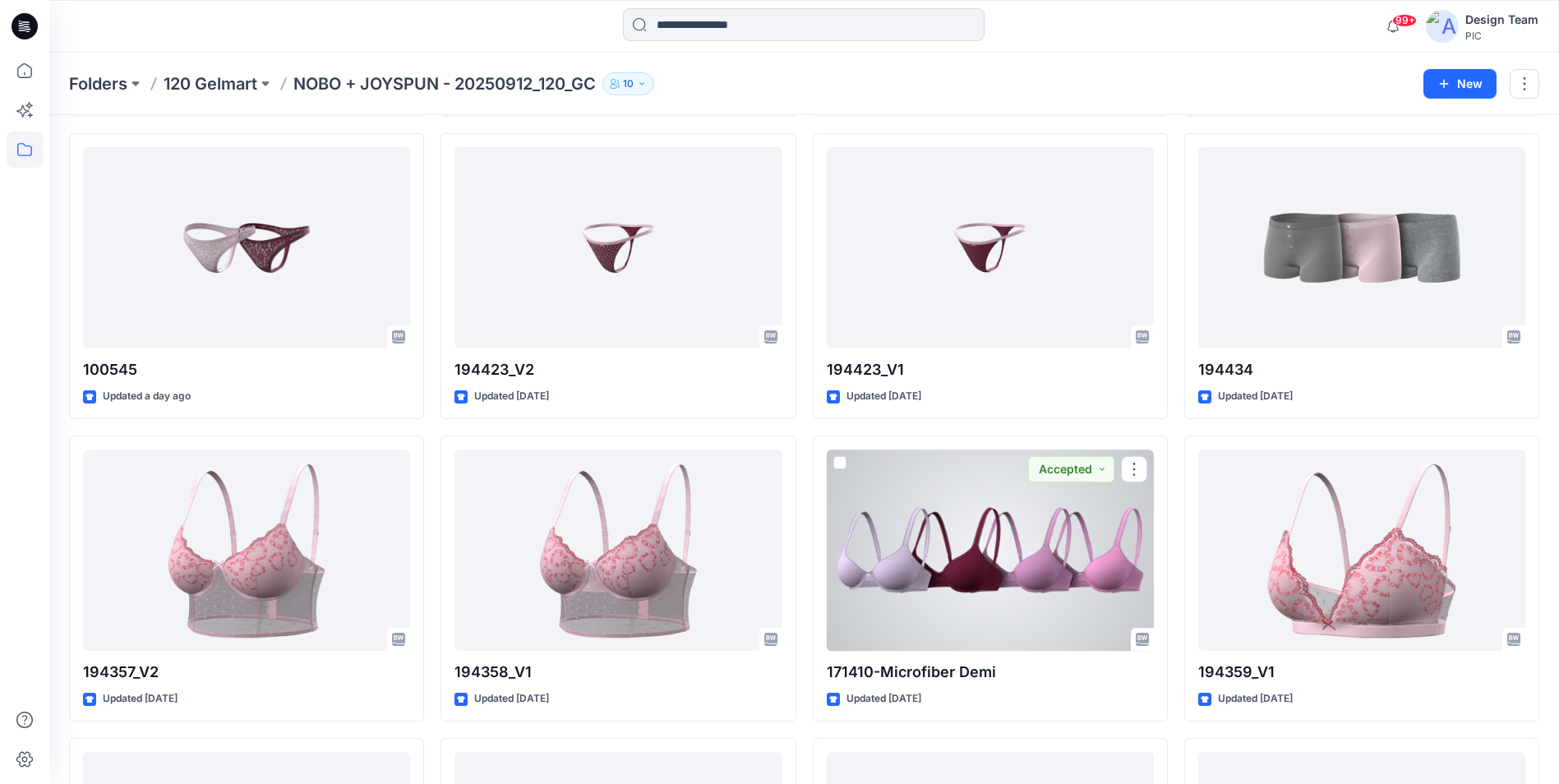
scroll to position [2844, 0]
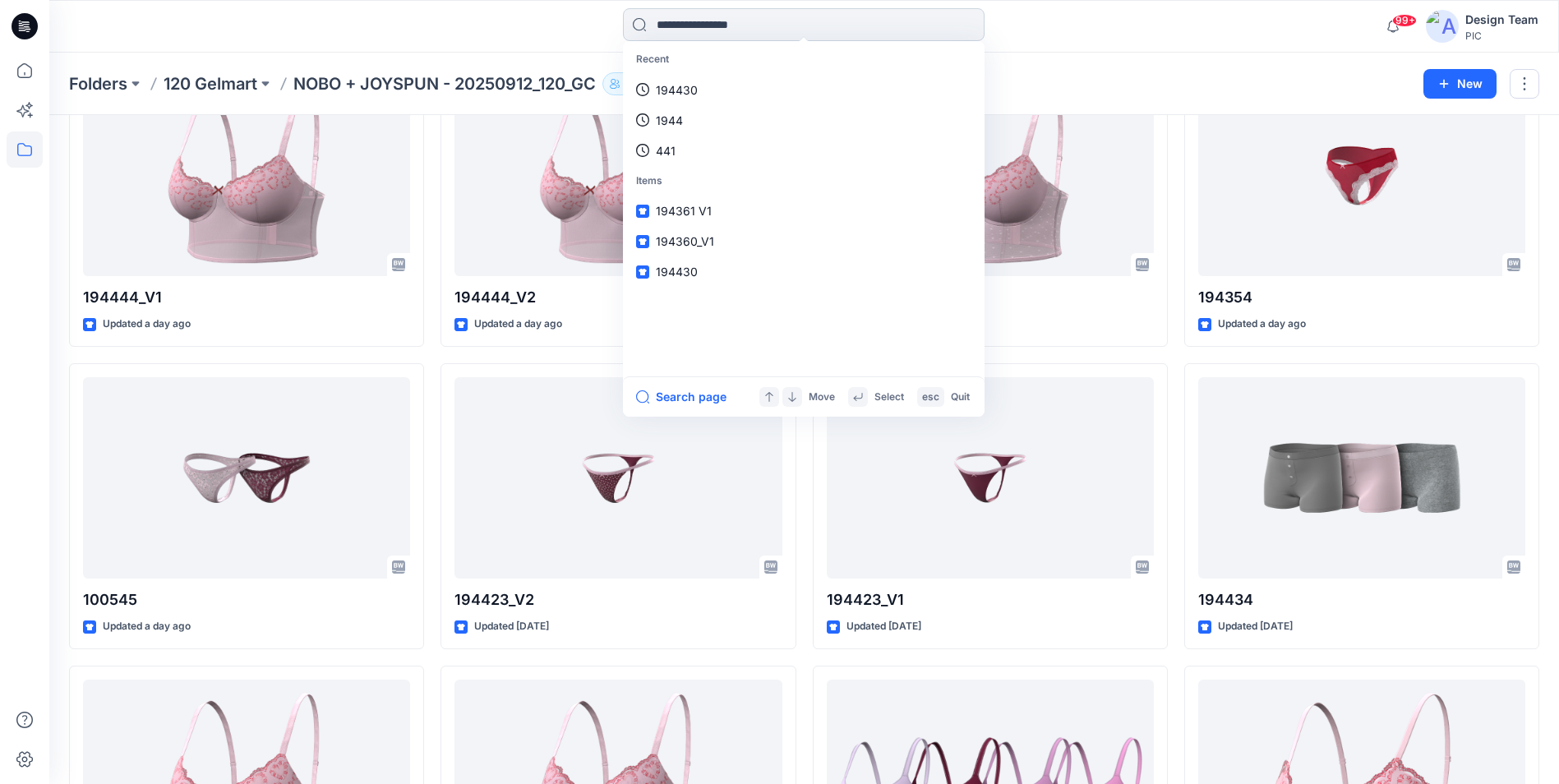
click at [695, 30] on input at bounding box center [803, 25] width 361 height 32
type input "******"
click at [716, 97] on link "194430" at bounding box center [804, 91] width 355 height 31
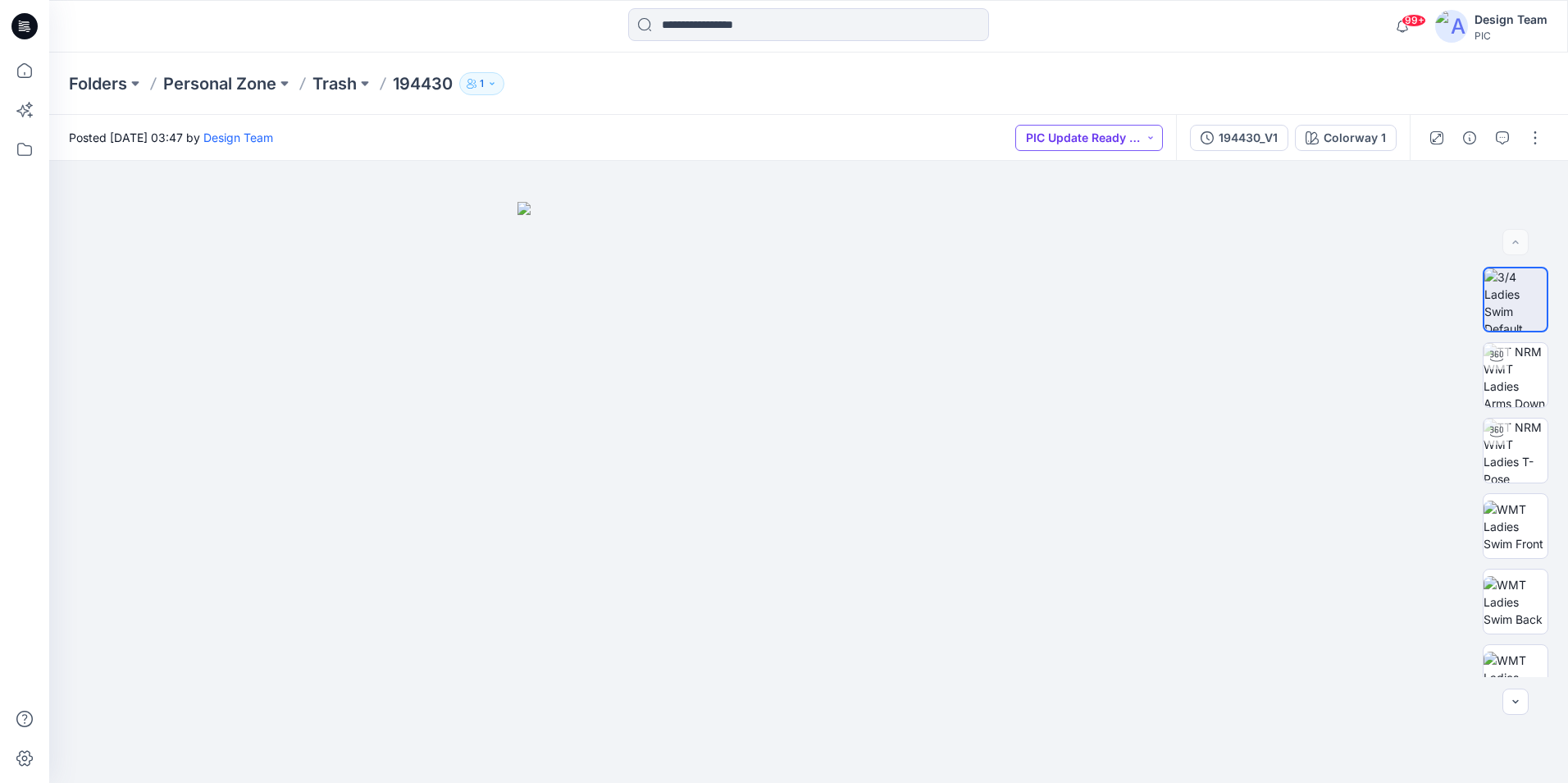
click at [1141, 140] on button "PIC Update Ready to Review" at bounding box center [1089, 137] width 148 height 26
click at [1227, 221] on div at bounding box center [808, 472] width 1519 height 622
click at [263, 81] on p "Personal Zone" at bounding box center [219, 84] width 113 height 23
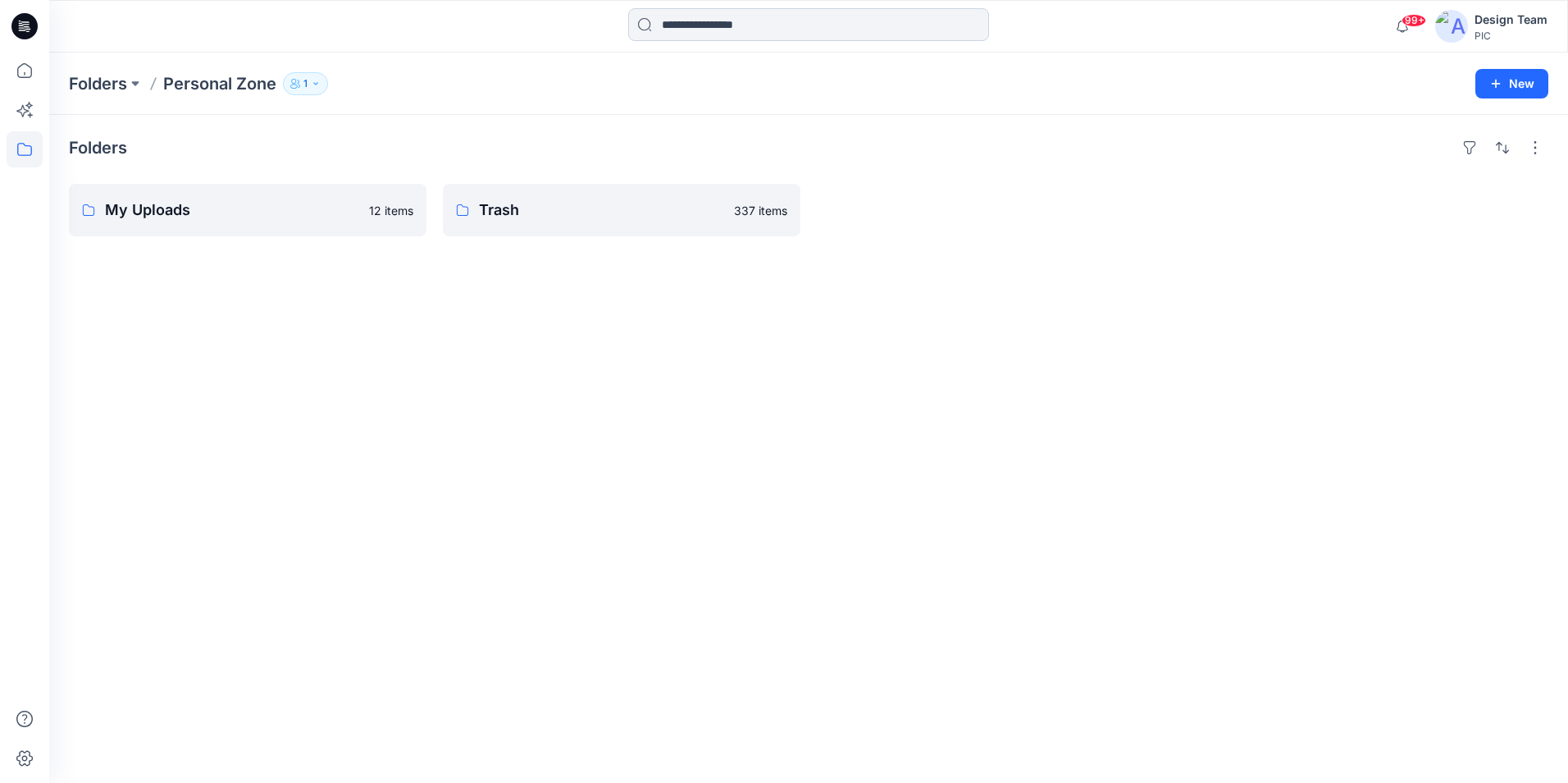
click at [729, 17] on input at bounding box center [808, 25] width 361 height 32
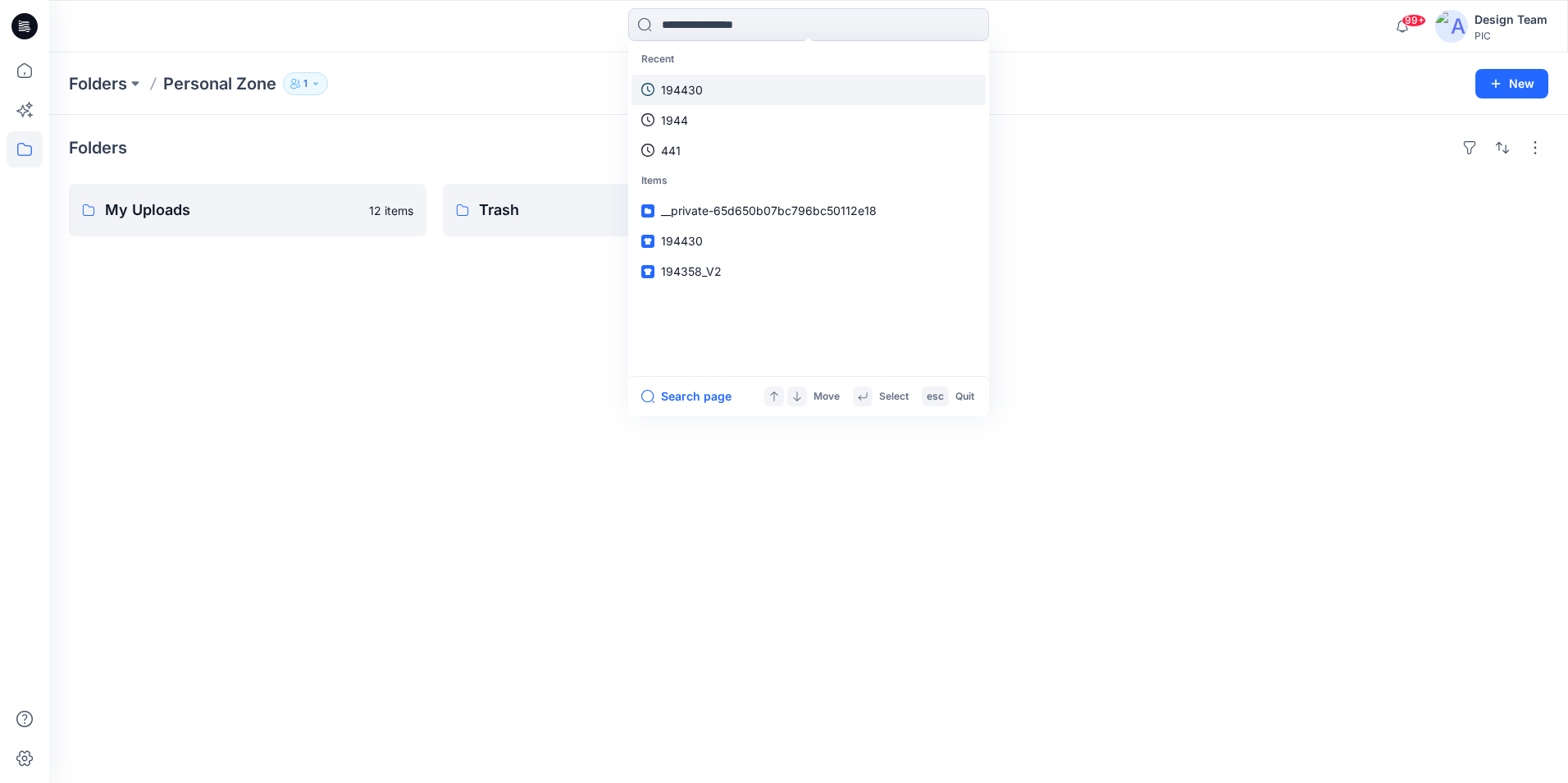
click at [700, 91] on p "194430" at bounding box center [681, 90] width 42 height 17
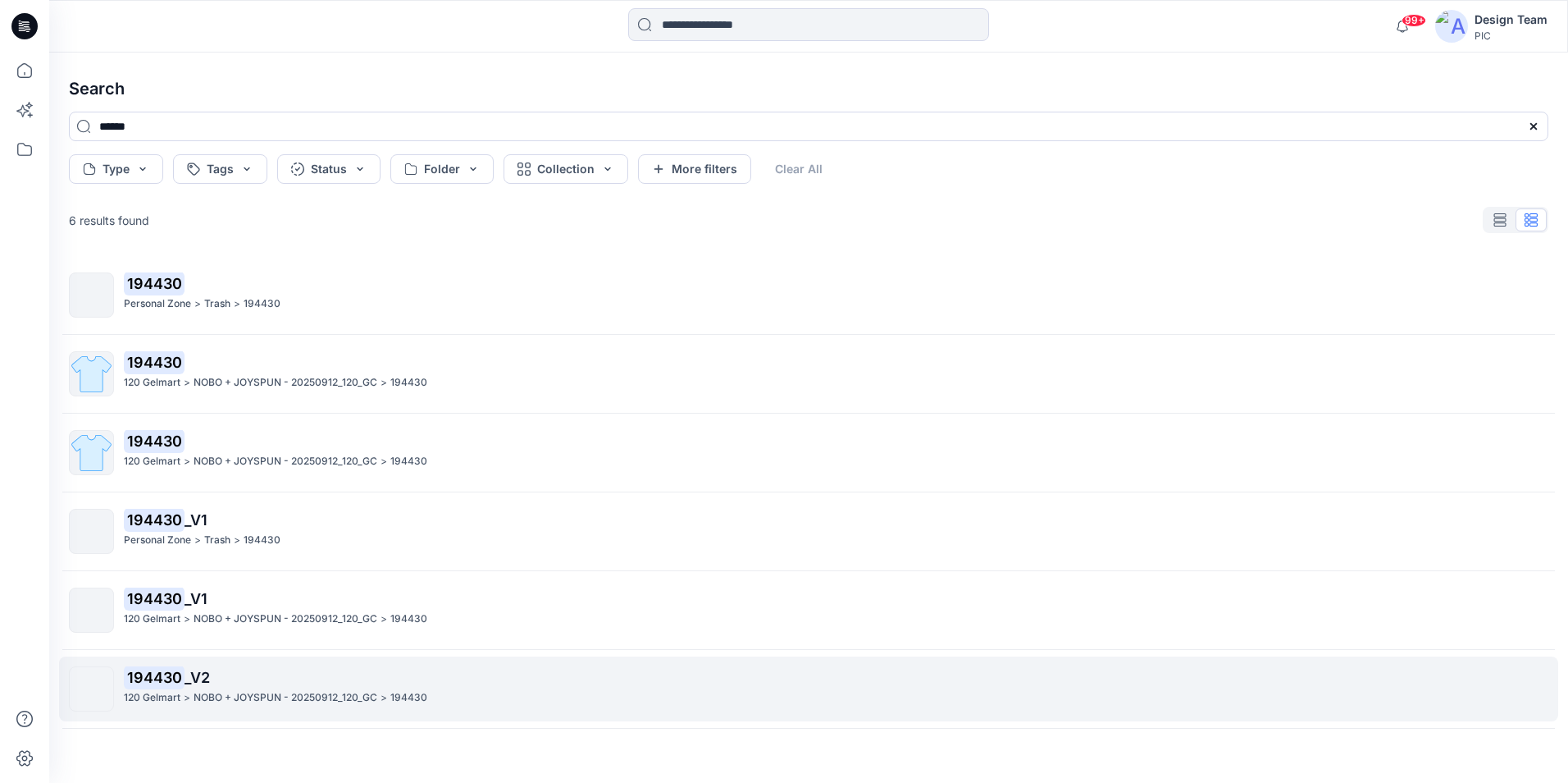
click at [428, 701] on div "120 Gelmart > NOBO + JOYSPUN - 20250912_120_GC > 194430" at bounding box center [836, 698] width 1424 height 17
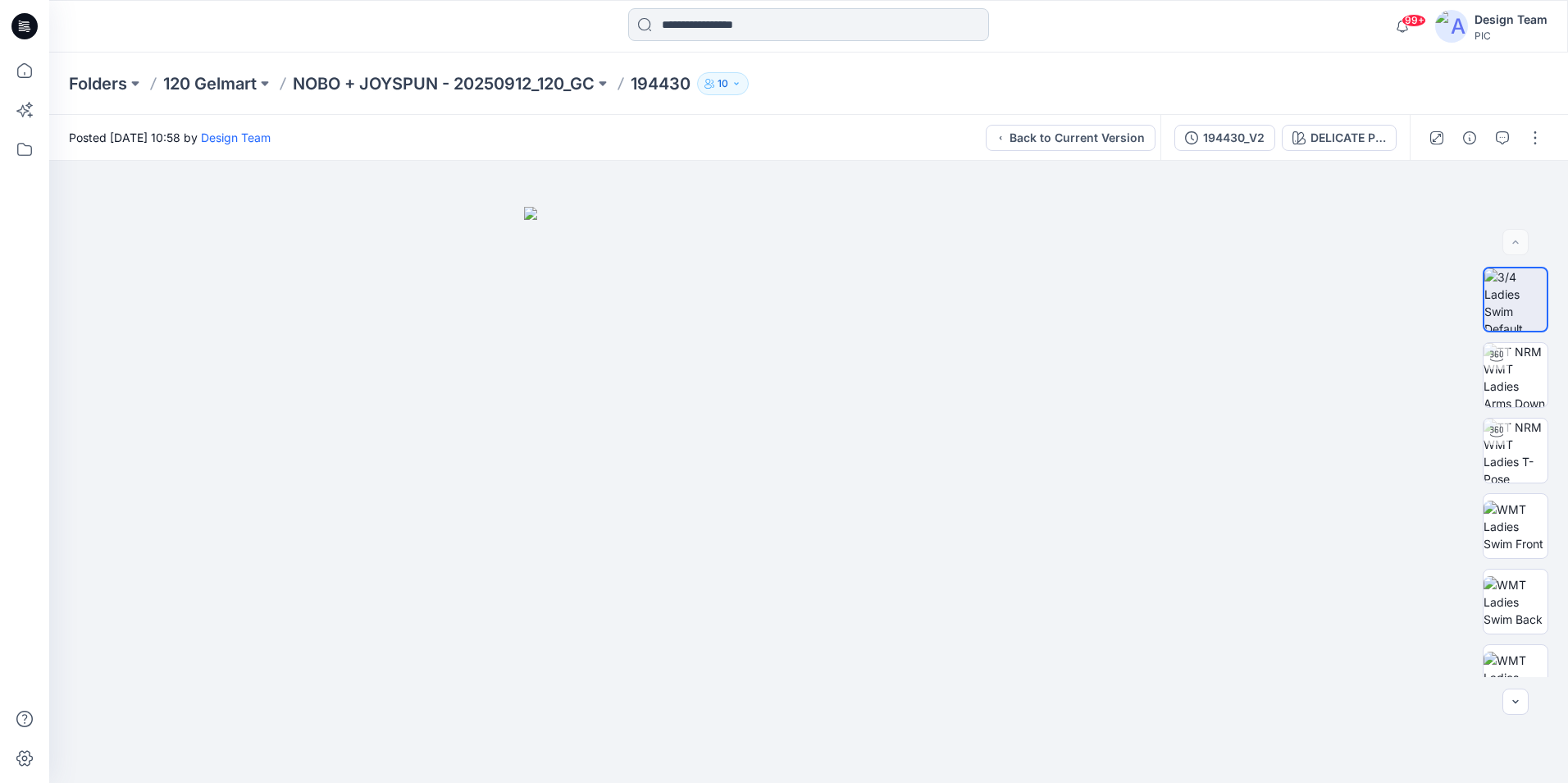
click at [847, 25] on input at bounding box center [808, 25] width 361 height 32
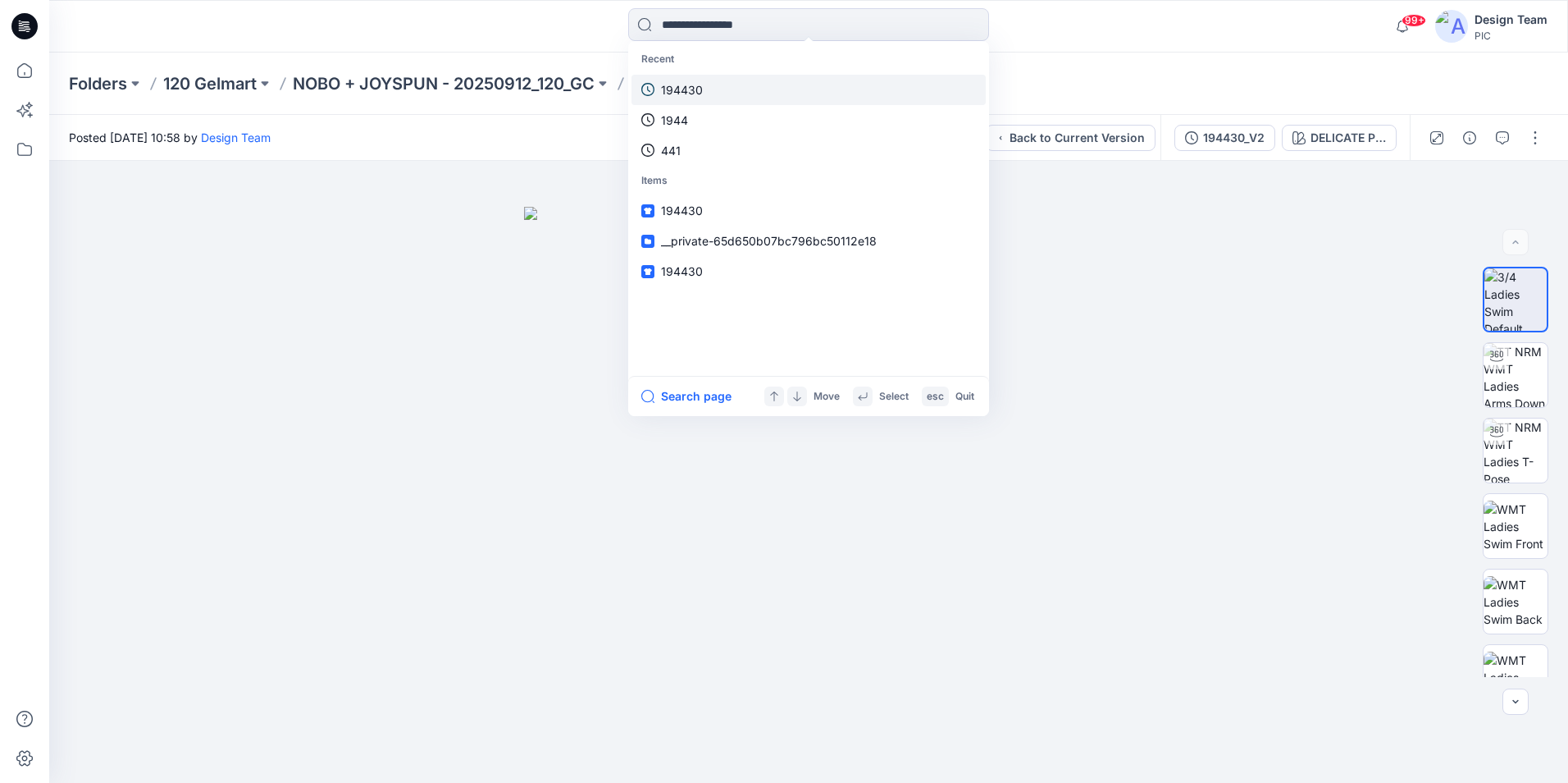
click at [715, 84] on link "194430" at bounding box center [809, 90] width 355 height 31
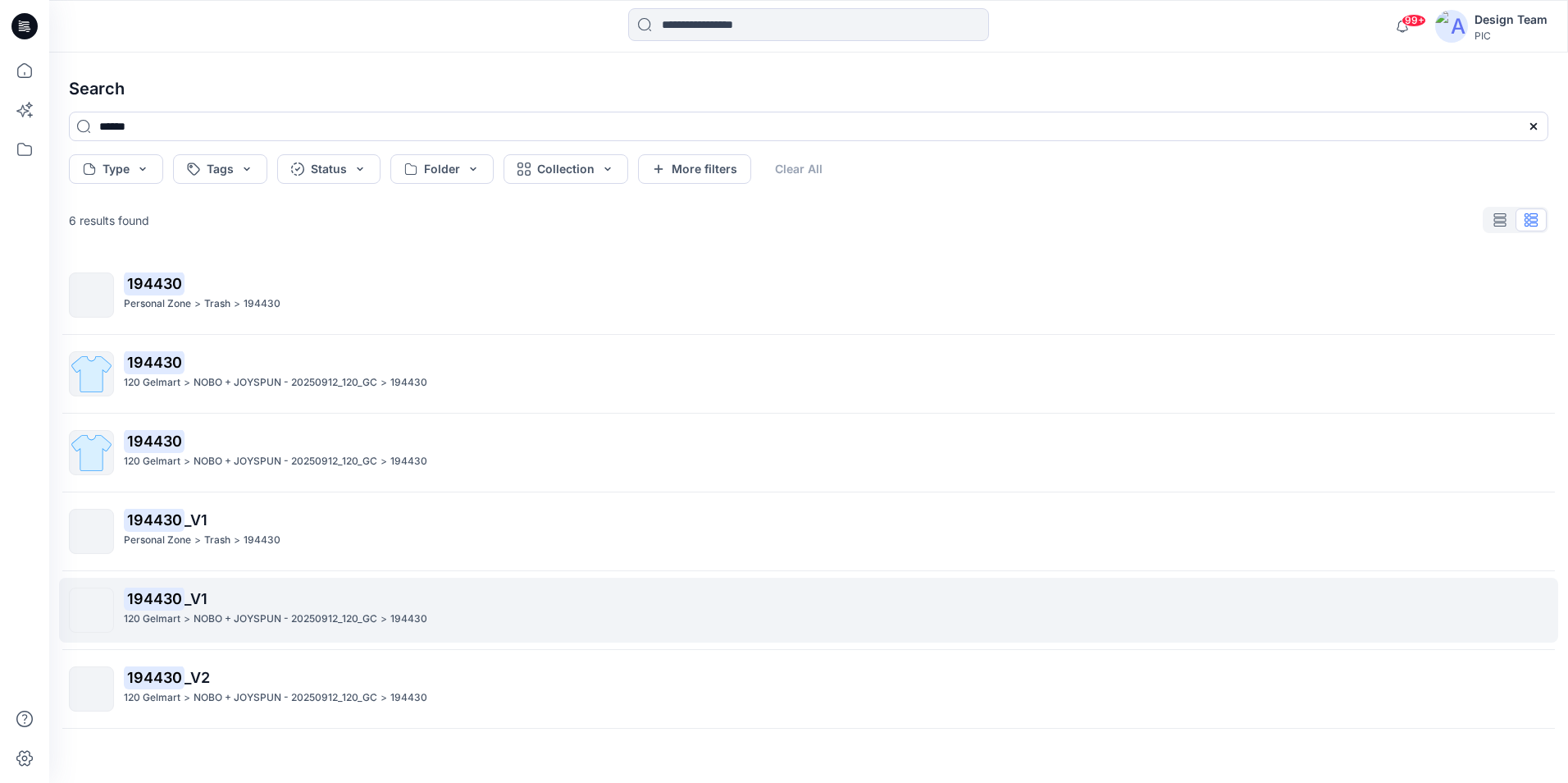
click at [357, 621] on p "NOBO + JOYSPUN - 20250912_120_GC" at bounding box center [285, 619] width 183 height 17
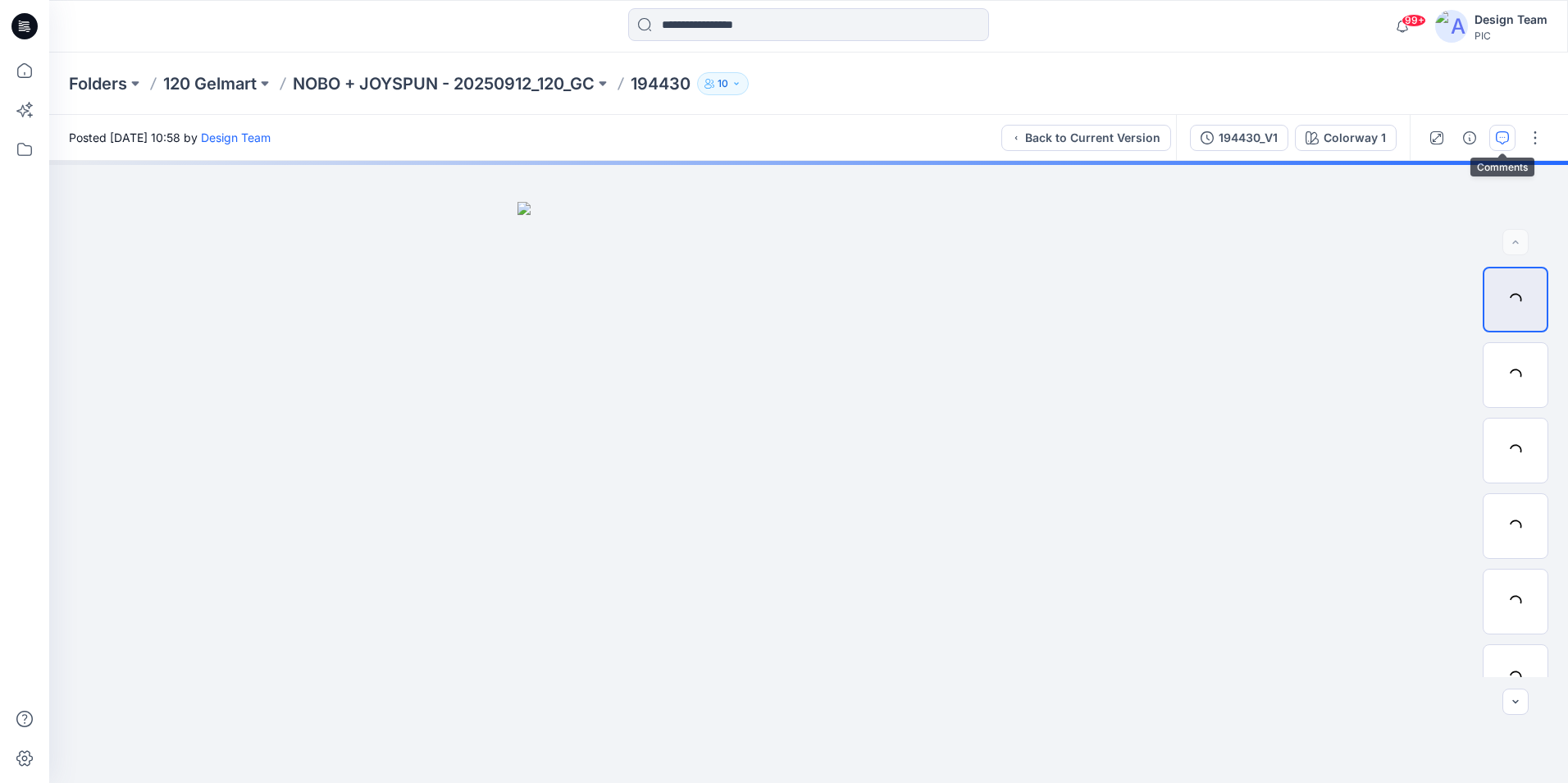
click at [1499, 140] on icon "button" at bounding box center [1502, 137] width 13 height 13
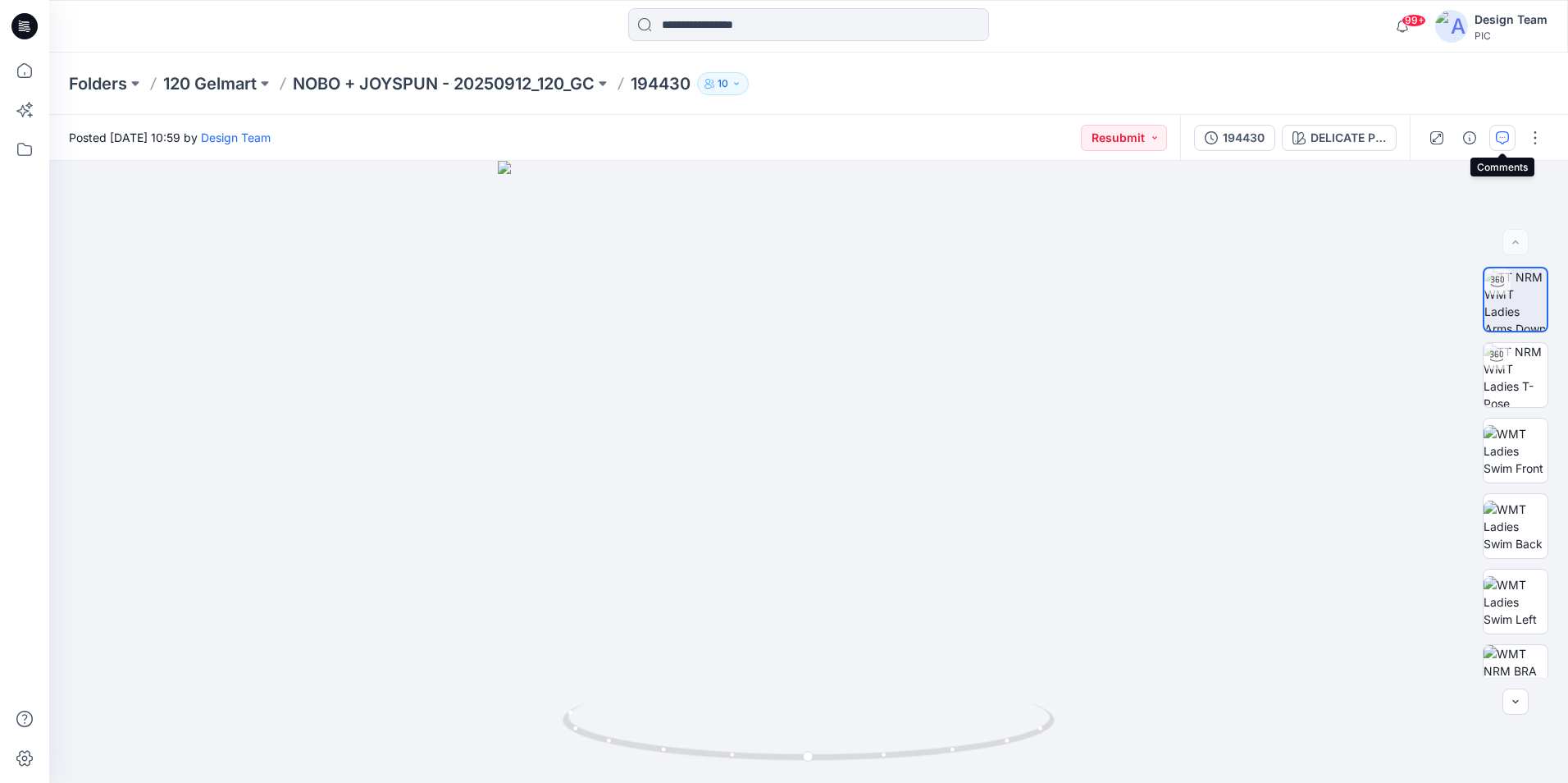
click at [1505, 140] on icon "button" at bounding box center [1502, 137] width 13 height 13
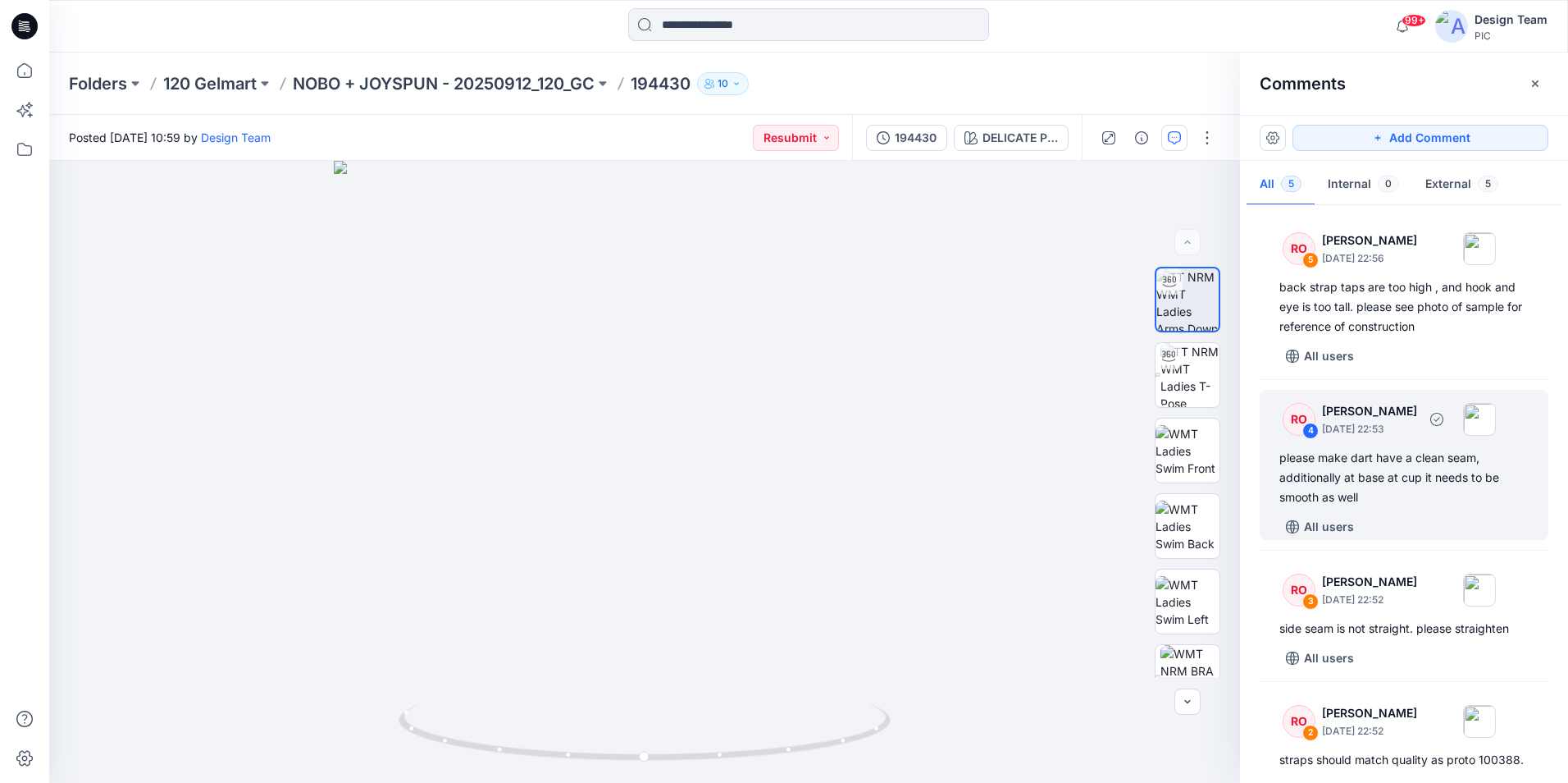
click at [1444, 470] on div "please make dart have a clean seam, additionally at base at cup it needs to be …" at bounding box center [1404, 477] width 249 height 59
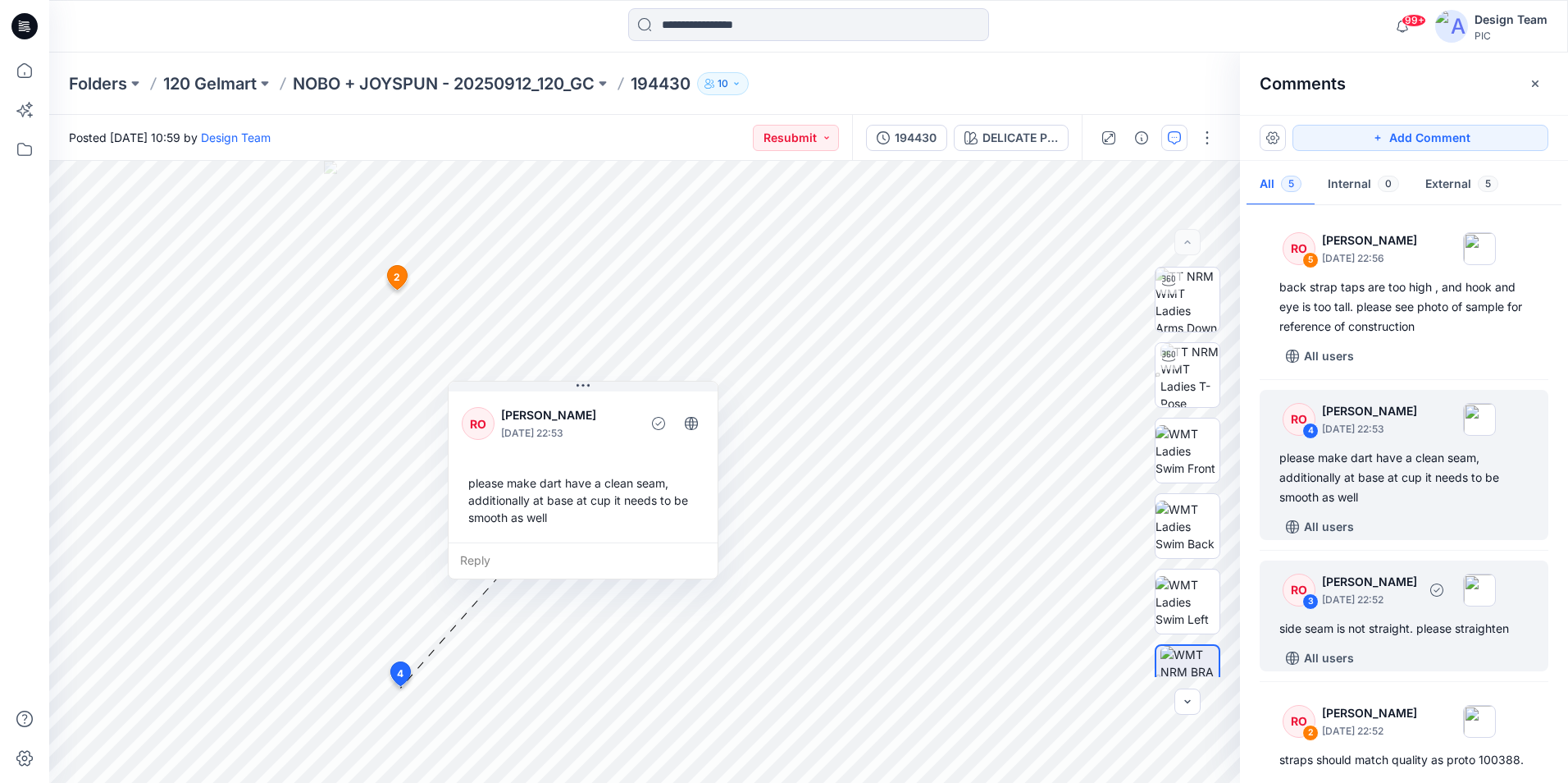
click at [1438, 644] on div "RO 3 [PERSON_NAME] [DATE] 22:52 side seam is not straight. please straighten Al…" at bounding box center [1404, 616] width 289 height 111
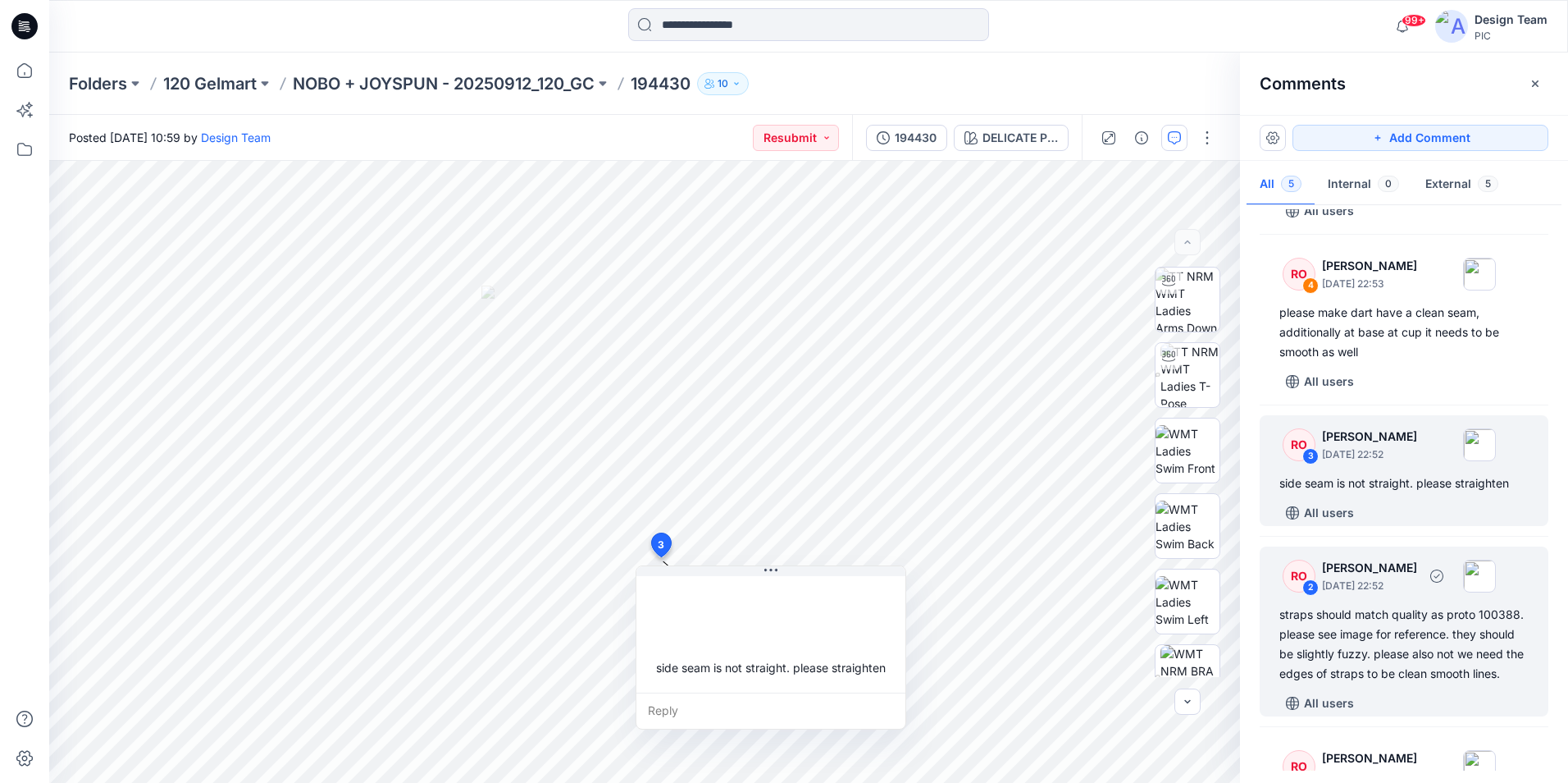
scroll to position [164, 0]
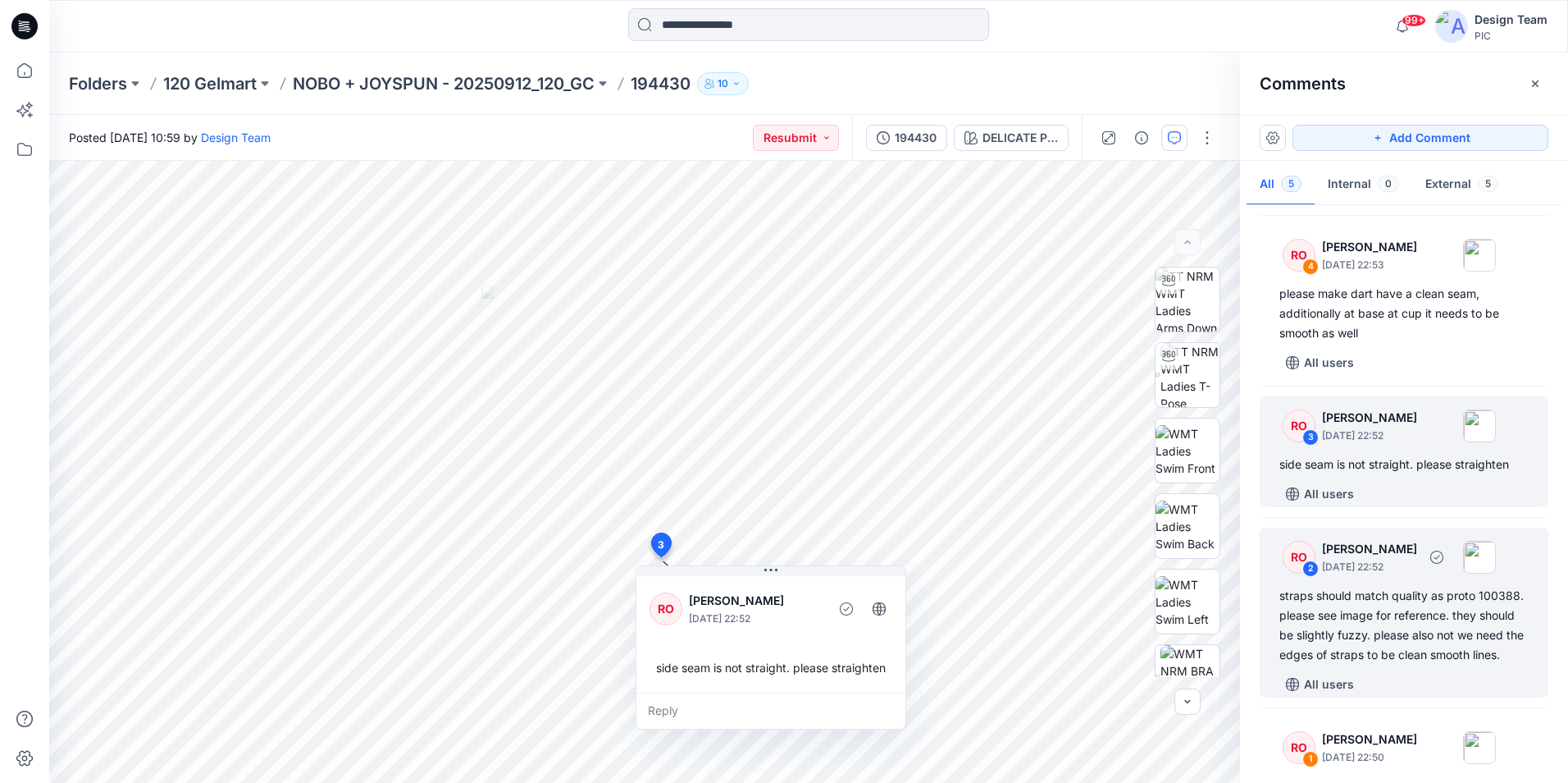
click at [1430, 638] on div "straps should match quality as proto 100388. please see image for reference. th…" at bounding box center [1404, 625] width 249 height 78
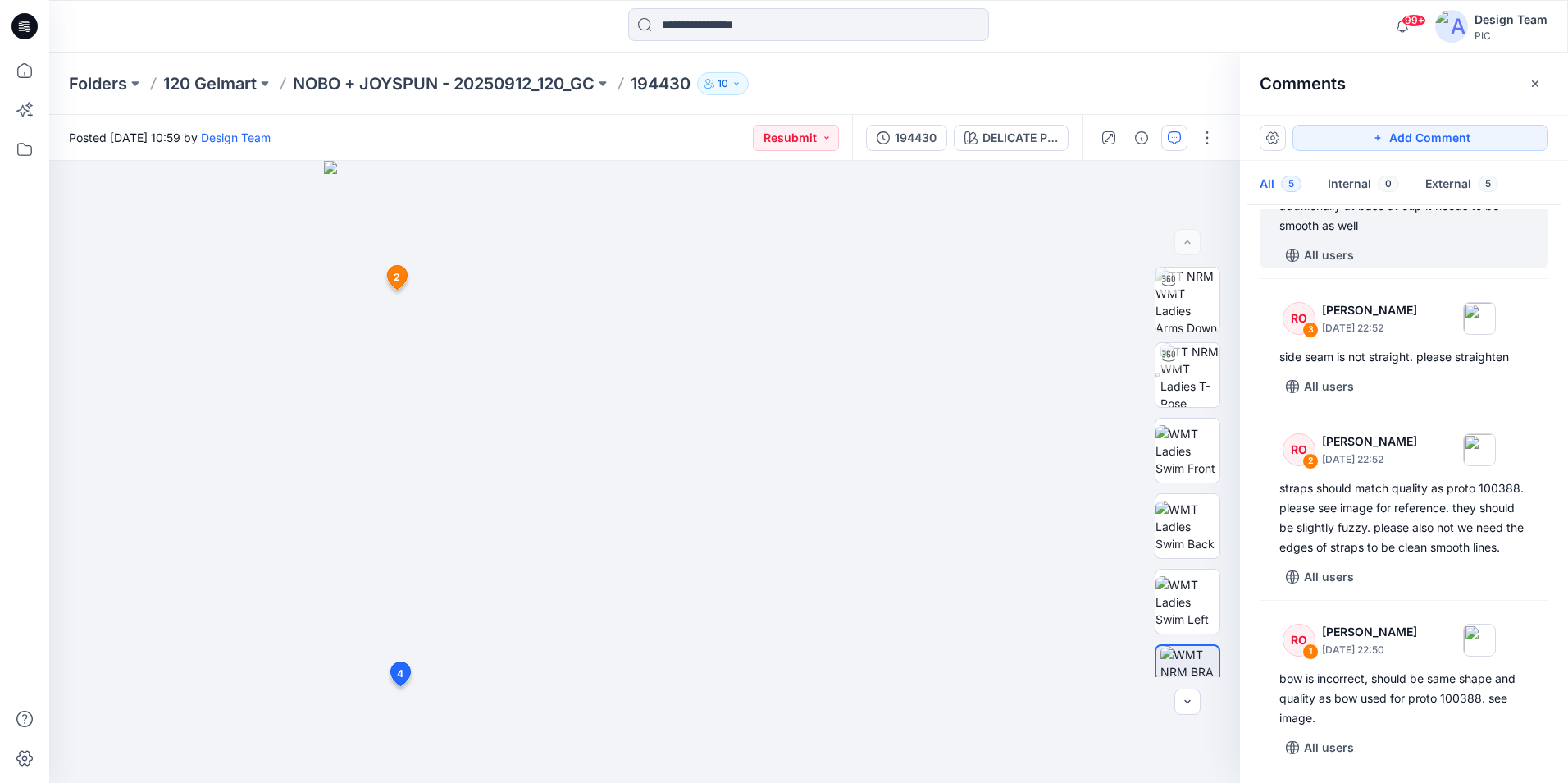
scroll to position [291, 0]
click at [778, 333] on img at bounding box center [645, 472] width 641 height 622
